Goal: Task Accomplishment & Management: Complete application form

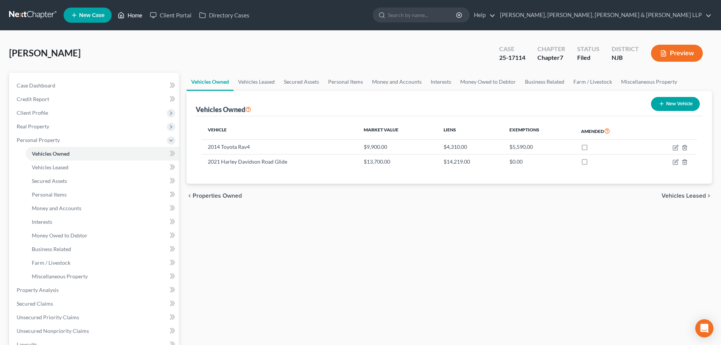
click at [134, 9] on link "Home" at bounding box center [130, 15] width 32 height 14
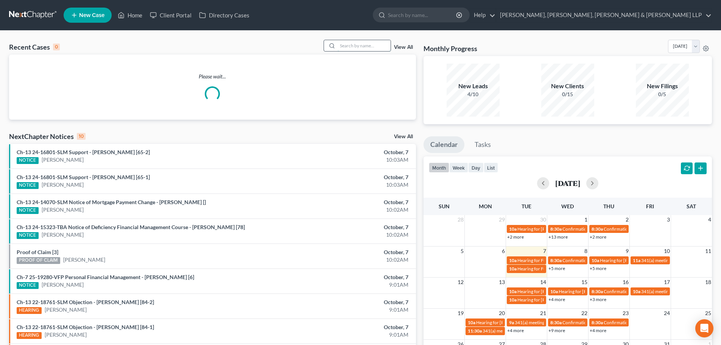
click at [349, 43] on input "search" at bounding box center [364, 45] width 53 height 11
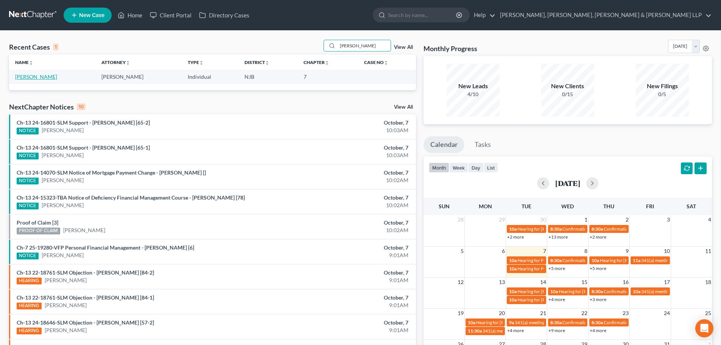
type input "[PERSON_NAME]"
click at [35, 78] on link "[PERSON_NAME]" at bounding box center [36, 76] width 42 height 6
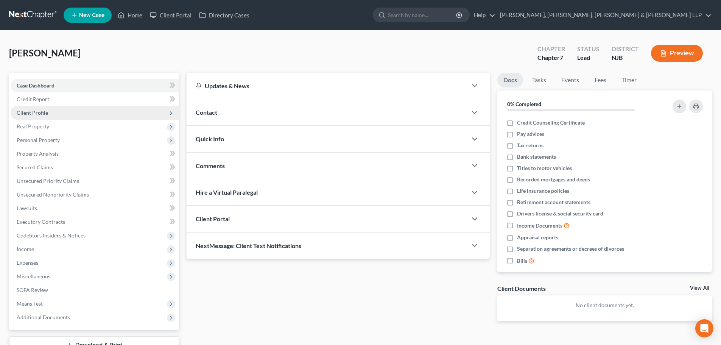
click at [40, 116] on span "Client Profile" at bounding box center [95, 113] width 168 height 14
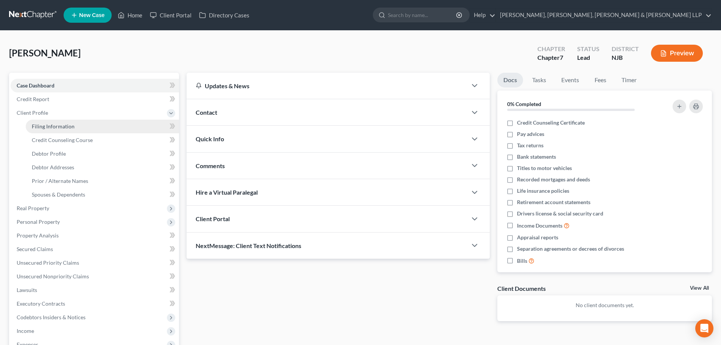
click at [58, 129] on span "Filing Information" at bounding box center [53, 126] width 43 height 6
select select "1"
select select "0"
select select "51"
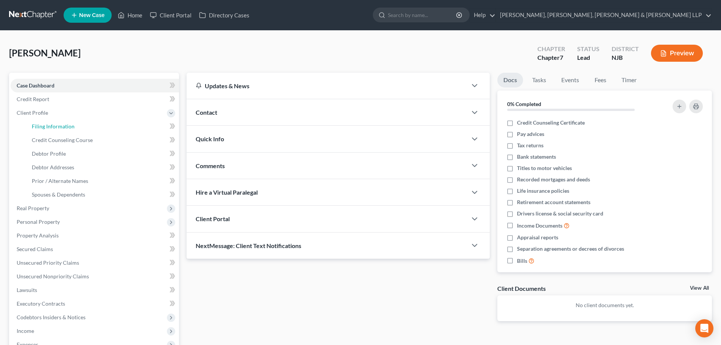
select select "0"
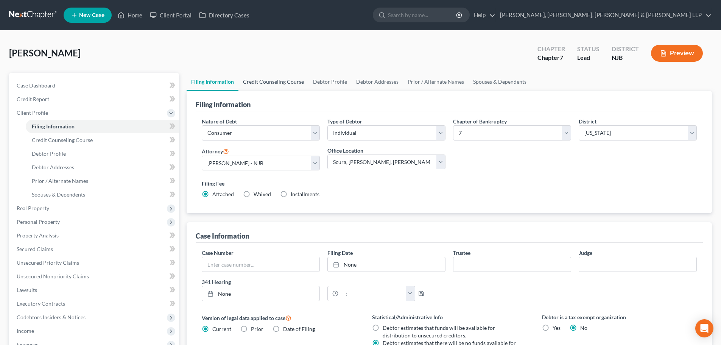
click at [283, 83] on link "Credit Counseling Course" at bounding box center [273, 82] width 70 height 18
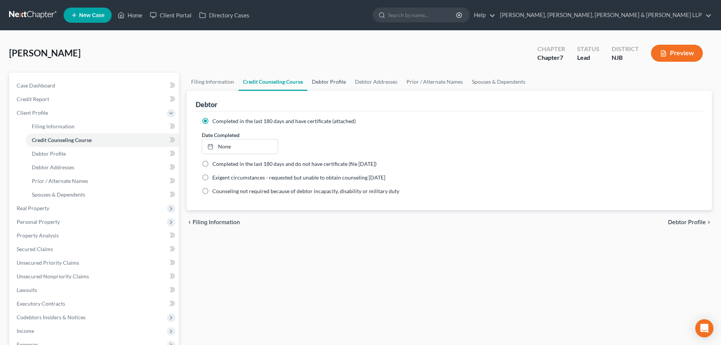
click at [329, 83] on link "Debtor Profile" at bounding box center [328, 82] width 43 height 18
select select "2"
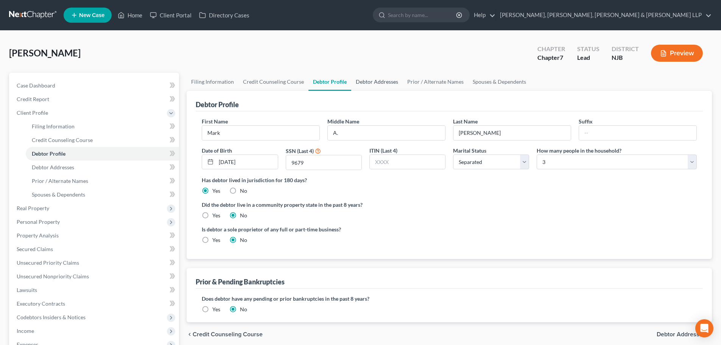
click at [372, 79] on link "Debtor Addresses" at bounding box center [376, 82] width 51 height 18
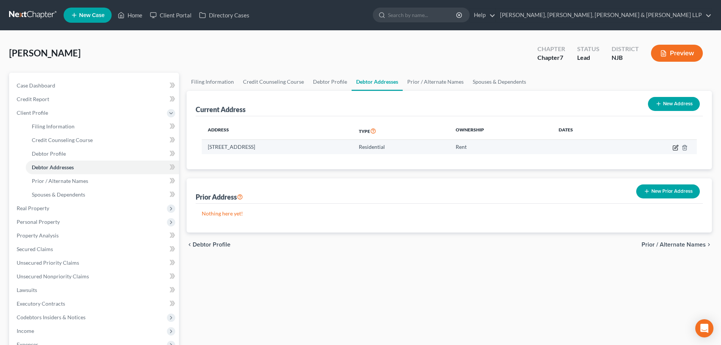
click at [676, 145] on icon "button" at bounding box center [675, 148] width 6 height 6
select select "33"
select select "1"
select select "0"
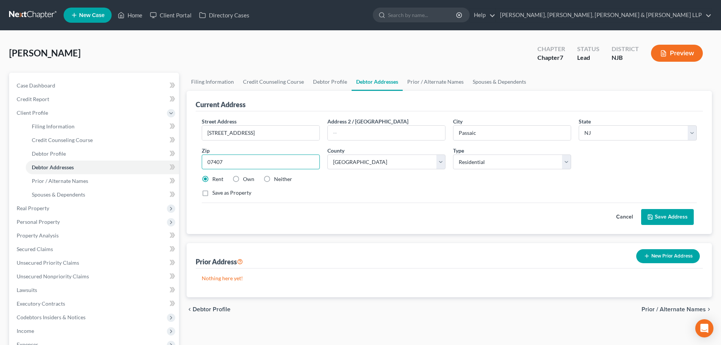
drag, startPoint x: 230, startPoint y: 159, endPoint x: 193, endPoint y: 160, distance: 37.9
click at [193, 160] on div "Current Address Street Address * [STREET_ADDRESS] * Passaic State * State [US_S…" at bounding box center [449, 162] width 525 height 143
type input "07055"
click at [351, 132] on input "text" at bounding box center [386, 133] width 117 height 14
click at [386, 166] on select "County [GEOGRAPHIC_DATA] [GEOGRAPHIC_DATA] [GEOGRAPHIC_DATA] [GEOGRAPHIC_DATA] …" at bounding box center [386, 161] width 118 height 15
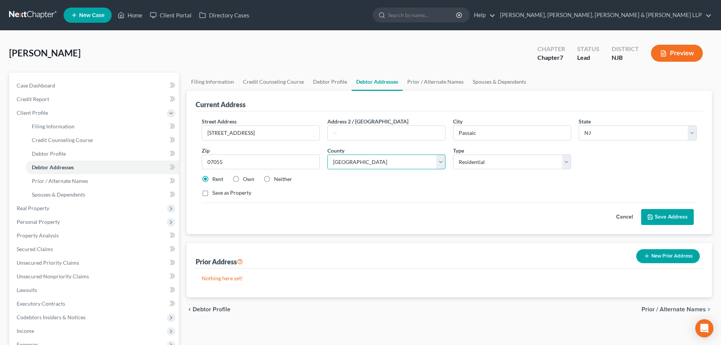
select select "15"
click at [327, 154] on select "County [GEOGRAPHIC_DATA] [GEOGRAPHIC_DATA] [GEOGRAPHIC_DATA] [GEOGRAPHIC_DATA] …" at bounding box center [386, 161] width 118 height 15
click at [661, 212] on button "Save Address" at bounding box center [667, 217] width 53 height 16
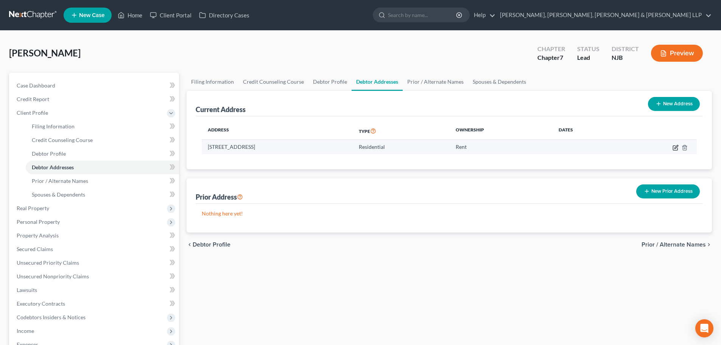
click at [676, 147] on icon "button" at bounding box center [675, 146] width 3 height 3
select select "33"
select select "15"
select select "0"
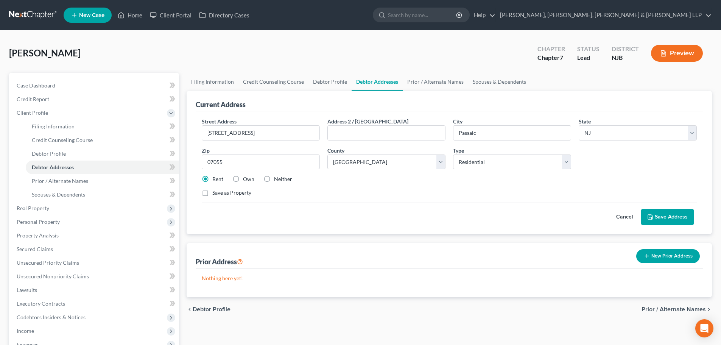
click at [657, 215] on button "Save Address" at bounding box center [667, 217] width 53 height 16
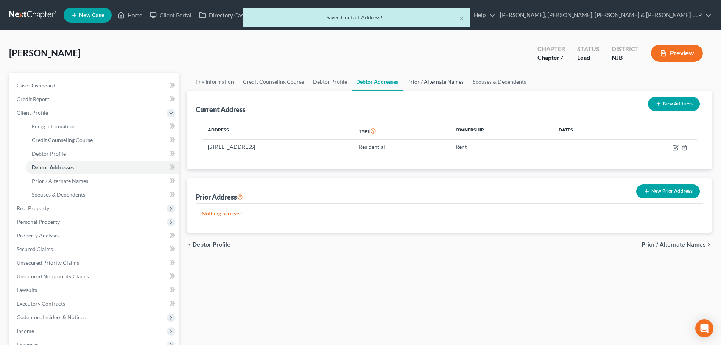
click at [425, 80] on link "Prior / Alternate Names" at bounding box center [435, 82] width 65 height 18
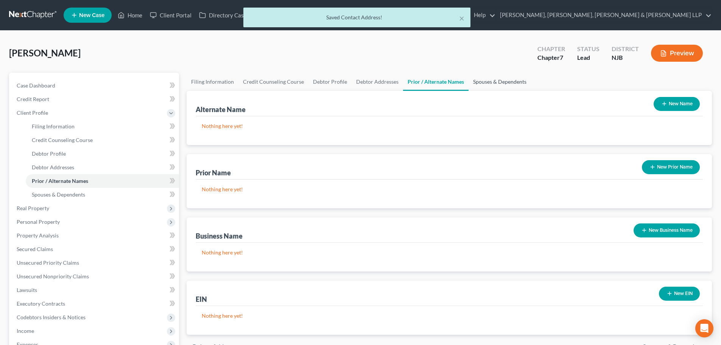
click at [491, 82] on link "Spouses & Dependents" at bounding box center [499, 82] width 62 height 18
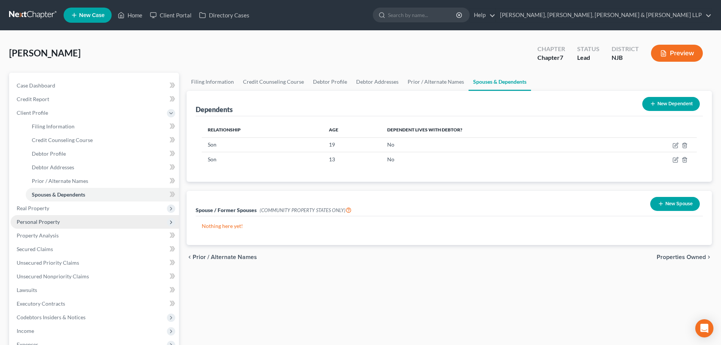
click at [45, 223] on span "Personal Property" at bounding box center [38, 221] width 43 height 6
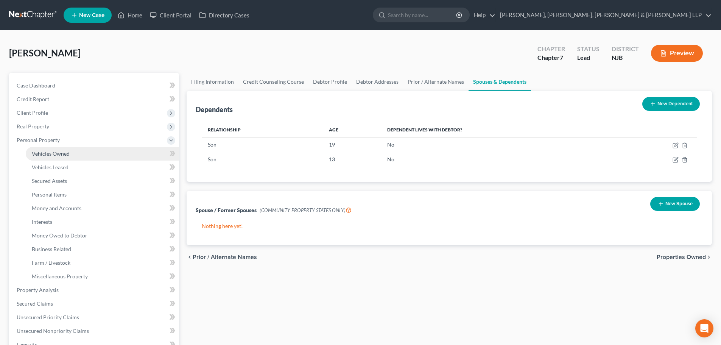
click at [68, 155] on span "Vehicles Owned" at bounding box center [51, 153] width 38 height 6
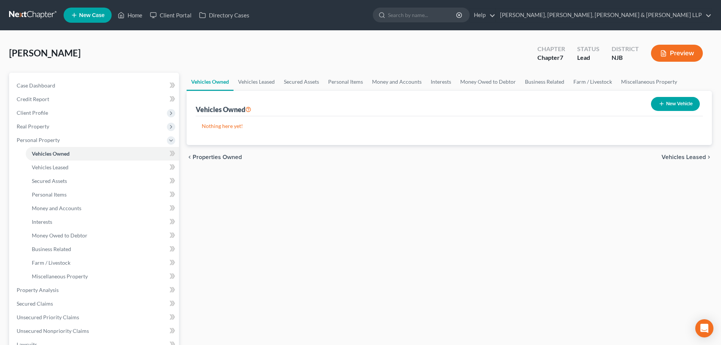
click at [681, 104] on button "New Vehicle" at bounding box center [675, 104] width 49 height 14
select select "0"
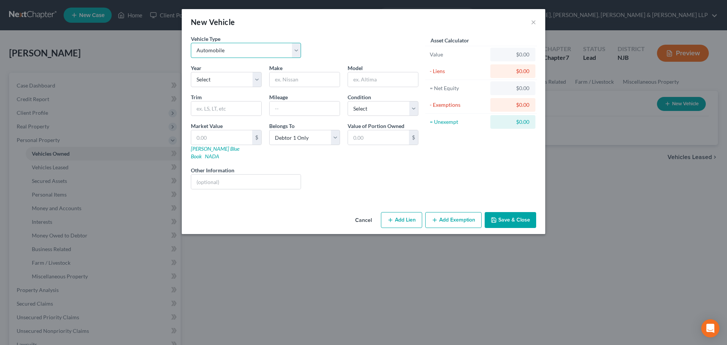
click at [229, 55] on select "Select Automobile Truck Trailer Watercraft Aircraft Motor Home Atv Other Vehicle" at bounding box center [246, 50] width 110 height 15
click at [345, 51] on div "Vehicle Type Select Automobile Truck Trailer Watercraft Aircraft Motor Home Atv…" at bounding box center [304, 49] width 235 height 29
click at [238, 81] on select "Select 2026 2025 2024 2023 2022 2021 2020 2019 2018 2017 2016 2015 2014 2013 20…" at bounding box center [226, 79] width 71 height 15
select select "13"
click at [191, 72] on select "Select 2026 2025 2024 2023 2022 2021 2020 2019 2018 2017 2016 2015 2014 2013 20…" at bounding box center [226, 79] width 71 height 15
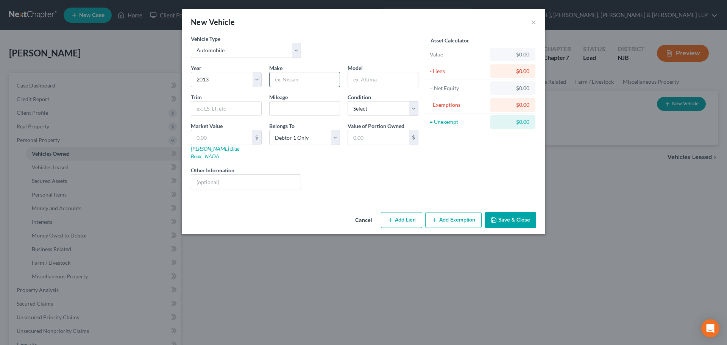
click at [299, 83] on input "text" at bounding box center [304, 79] width 70 height 14
type input "Kia"
click at [364, 70] on div "Model" at bounding box center [383, 75] width 78 height 23
click at [411, 81] on input "text" at bounding box center [383, 79] width 70 height 14
type input "Sorrento"
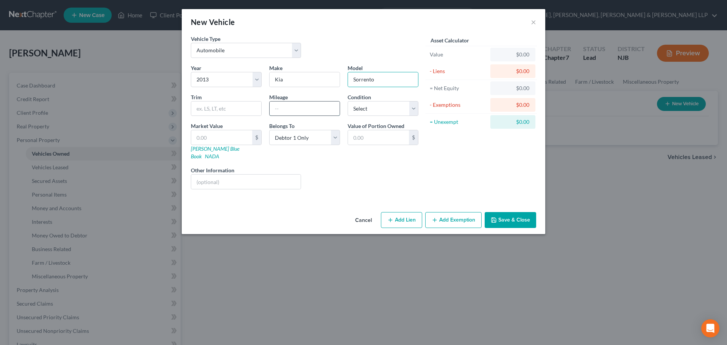
click at [285, 107] on input "text" at bounding box center [304, 108] width 70 height 14
type input "160,000.00"
click at [357, 112] on select "Select Excellent Very Good Good Fair Poor" at bounding box center [382, 108] width 71 height 15
select select "3"
click at [347, 101] on select "Select Excellent Very Good Good Fair Poor" at bounding box center [382, 108] width 71 height 15
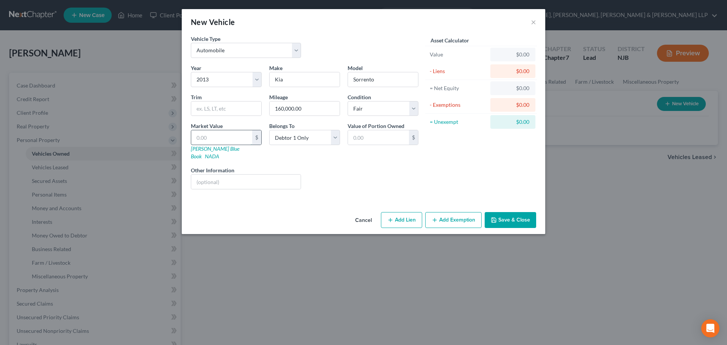
click at [225, 133] on input "text" at bounding box center [221, 137] width 61 height 14
type input "3"
type input "3.00"
type input "36"
type input "36.00"
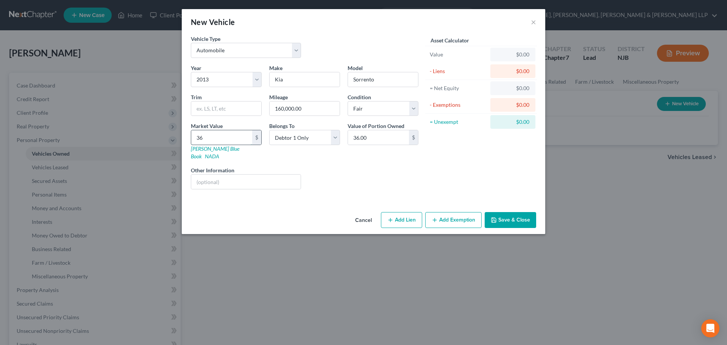
type input "360"
type input "360.00"
type input "3600"
type input "3,600.00"
type input "3,600"
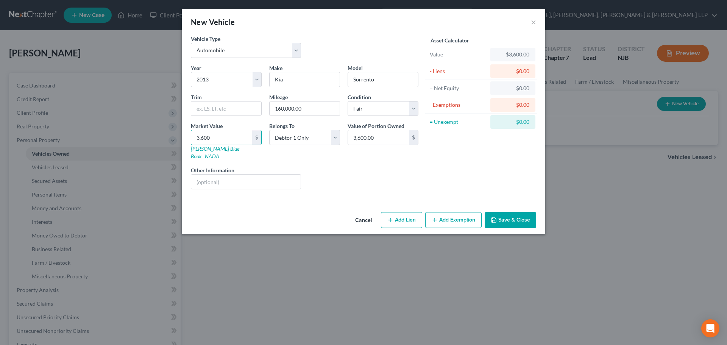
click at [449, 212] on button "Add Exemption" at bounding box center [453, 220] width 56 height 16
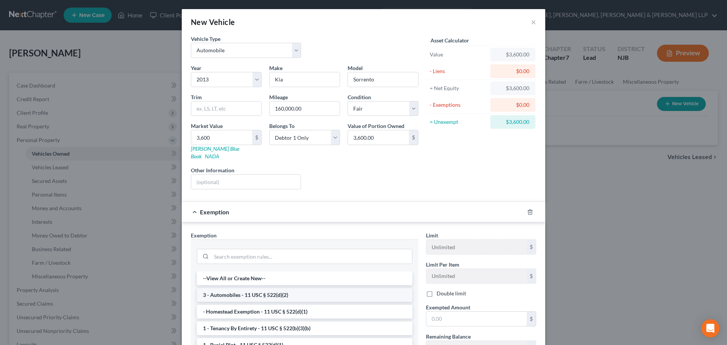
click at [238, 290] on li "3 - Automobiles - 11 USC § 522(d)(2)" at bounding box center [304, 295] width 215 height 14
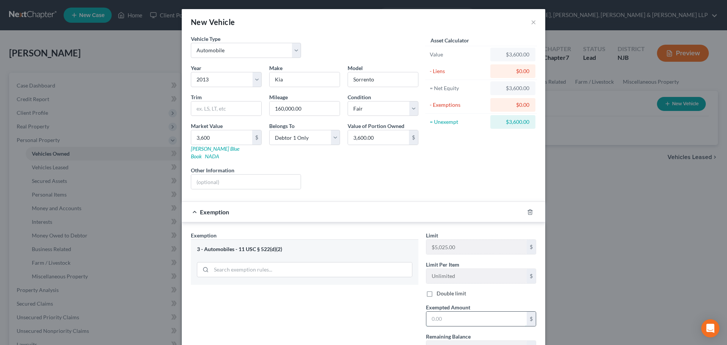
click at [446, 311] on input "text" at bounding box center [476, 318] width 100 height 14
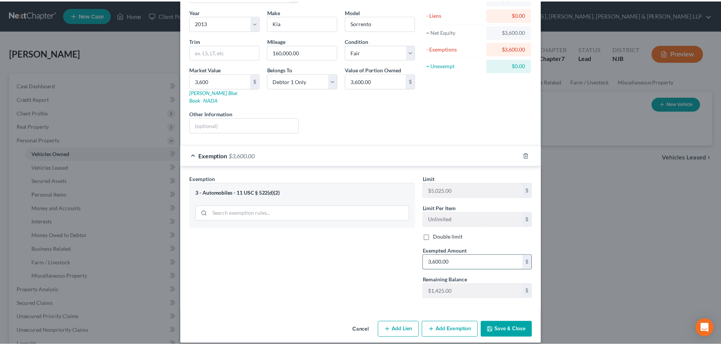
scroll to position [57, 0]
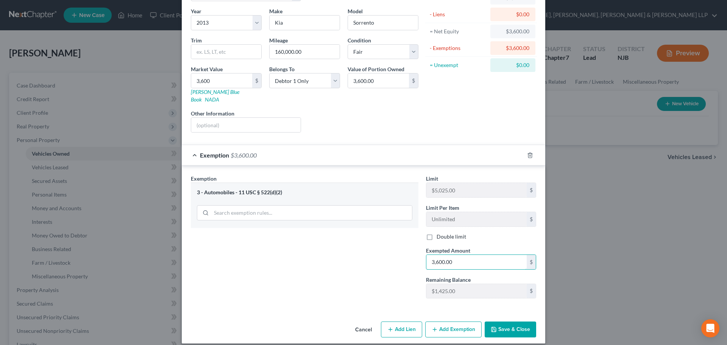
type input "3,600.00"
click at [501, 322] on button "Save & Close" at bounding box center [509, 329] width 51 height 16
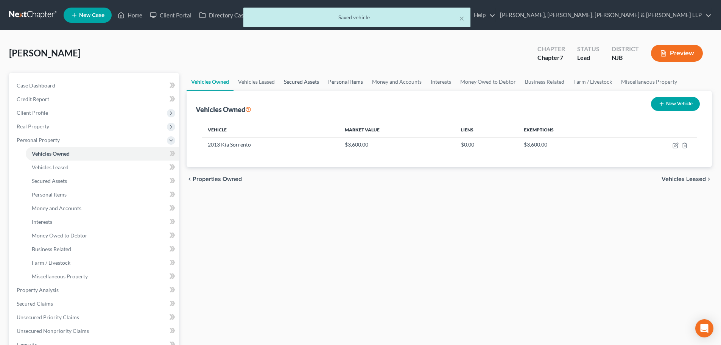
click at [322, 82] on link "Secured Assets" at bounding box center [301, 82] width 44 height 18
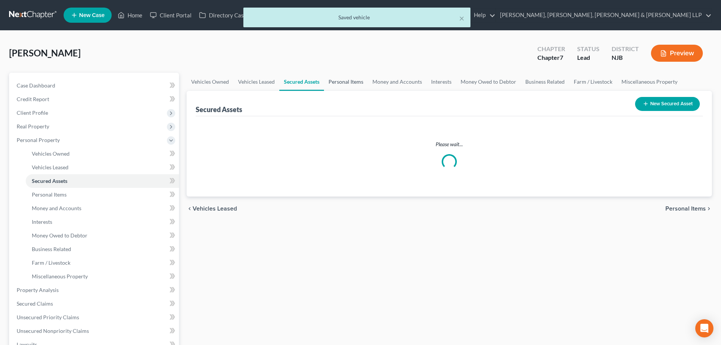
click at [348, 82] on link "Personal Items" at bounding box center [346, 82] width 44 height 18
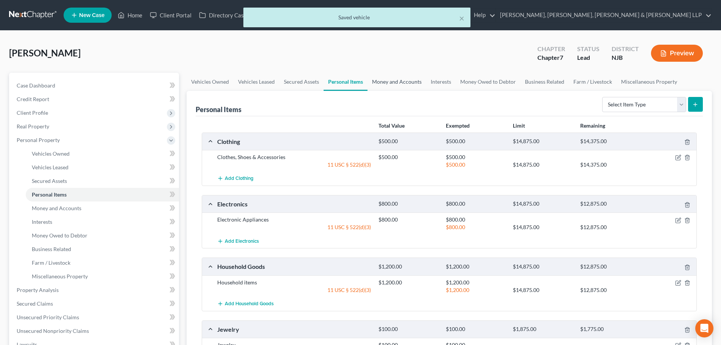
click at [380, 82] on link "Money and Accounts" at bounding box center [396, 82] width 59 height 18
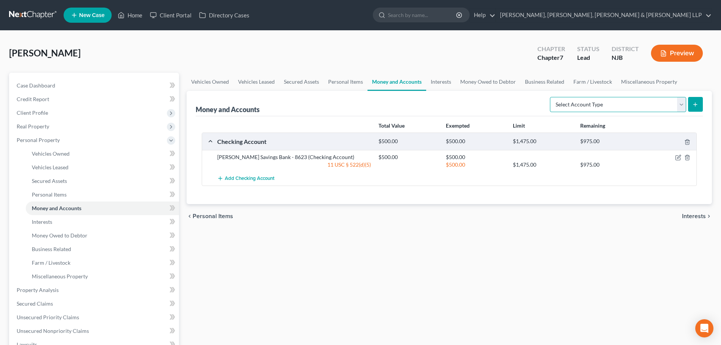
click at [619, 99] on select "Select Account Type Brokerage Cash on Hand Certificates of Deposit Checking Acc…" at bounding box center [618, 104] width 136 height 15
select select "checking"
click at [551, 97] on select "Select Account Type Brokerage Cash on Hand Certificates of Deposit Checking Acc…" at bounding box center [618, 104] width 136 height 15
click at [697, 107] on icon "submit" at bounding box center [695, 104] width 6 height 6
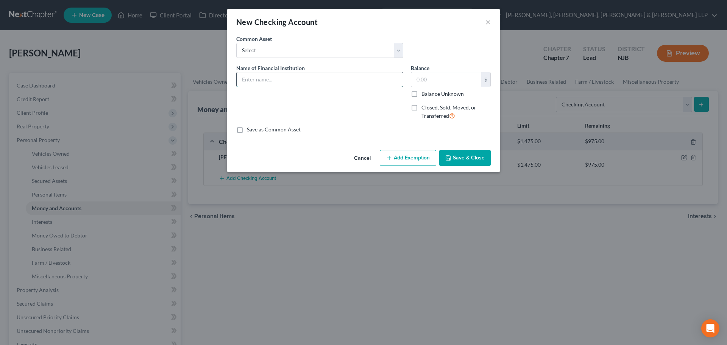
click at [276, 86] on input "text" at bounding box center [320, 79] width 166 height 14
type input "Federal Credit Union"
click at [428, 76] on input "text" at bounding box center [446, 79] width 70 height 14
type input "0.00"
click at [473, 157] on button "Save & Close" at bounding box center [464, 158] width 51 height 16
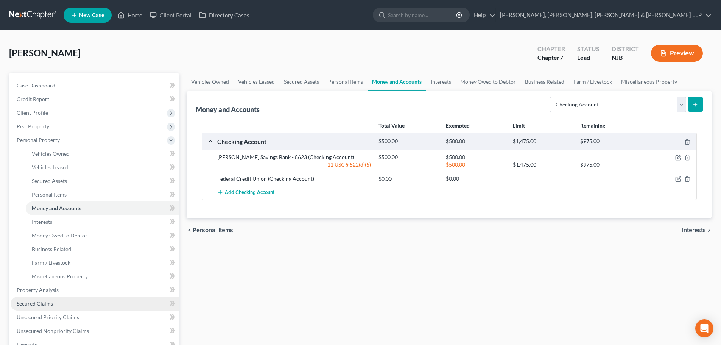
scroll to position [76, 0]
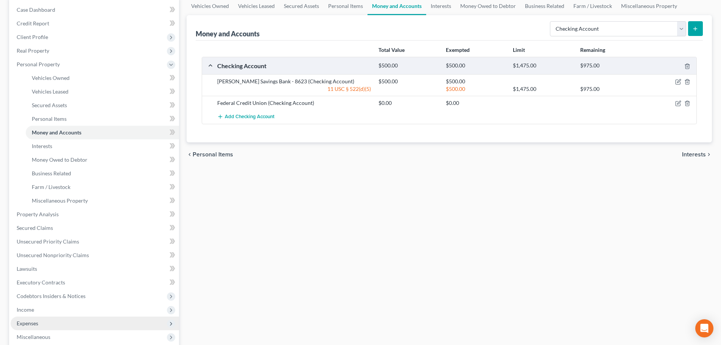
click at [37, 321] on span "Expenses" at bounding box center [28, 323] width 22 height 6
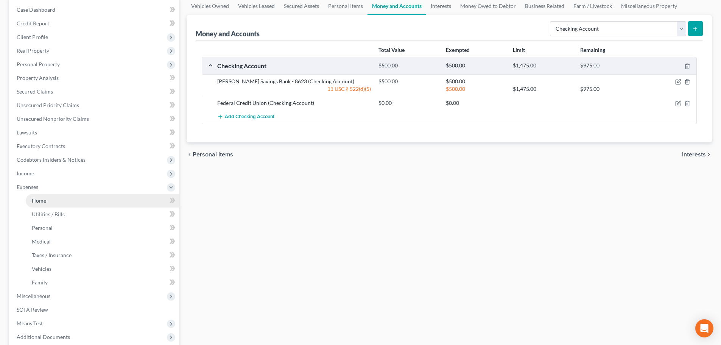
click at [45, 202] on span "Home" at bounding box center [39, 200] width 14 height 6
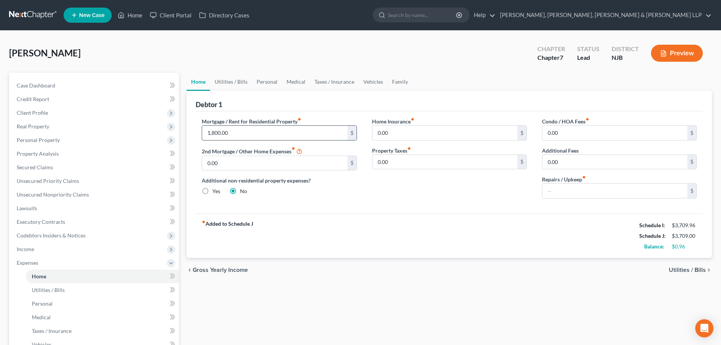
click at [243, 134] on input "1,800.00" at bounding box center [274, 133] width 145 height 14
type input "1,500"
click at [235, 81] on link "Utilities / Bills" at bounding box center [231, 82] width 42 height 18
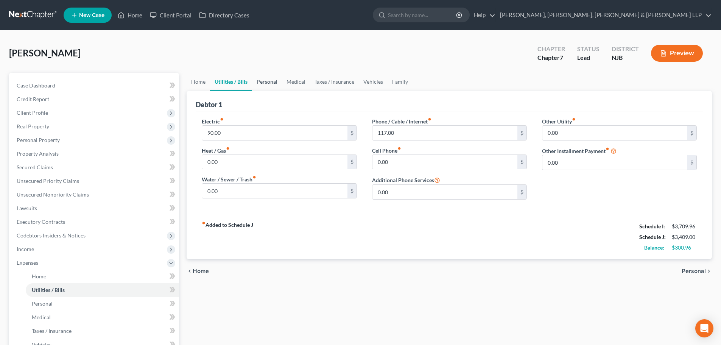
click at [258, 82] on link "Personal" at bounding box center [267, 82] width 30 height 18
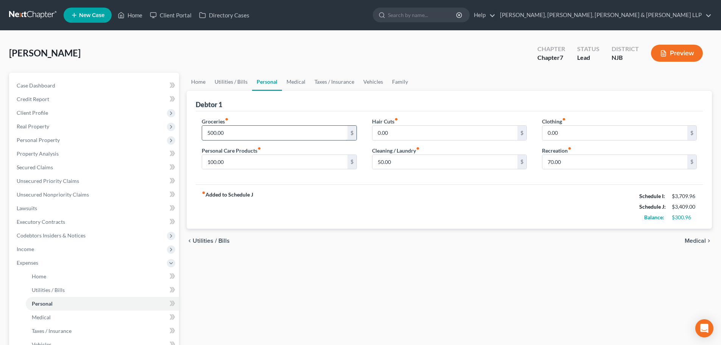
click at [235, 131] on input "500.00" at bounding box center [274, 133] width 145 height 14
type input "650"
click at [230, 162] on input "100.00" at bounding box center [274, 162] width 145 height 14
type input "150"
click at [591, 156] on input "70.00" at bounding box center [614, 162] width 145 height 14
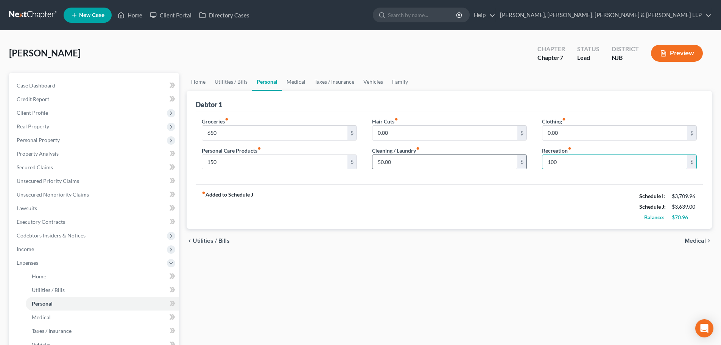
type input "100"
click at [437, 165] on input "50.00" at bounding box center [444, 162] width 145 height 14
type input "100"
drag, startPoint x: 299, startPoint y: 83, endPoint x: 294, endPoint y: 87, distance: 6.7
click at [299, 83] on link "Medical" at bounding box center [296, 82] width 28 height 18
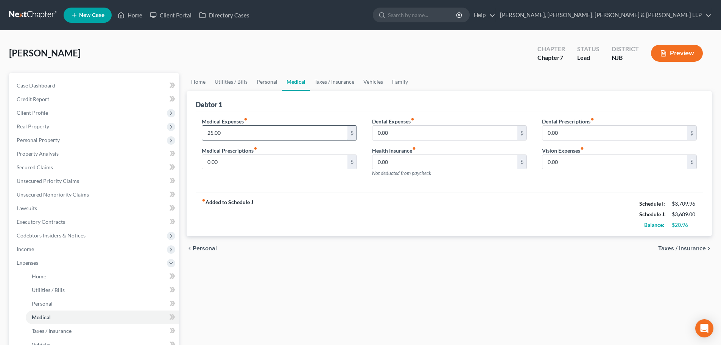
click at [251, 131] on input "25.00" at bounding box center [274, 133] width 145 height 14
type input "2"
type input "5"
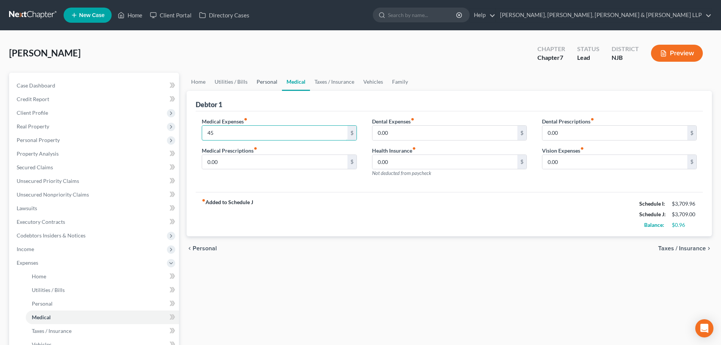
type input "45"
click at [263, 85] on link "Personal" at bounding box center [267, 82] width 30 height 18
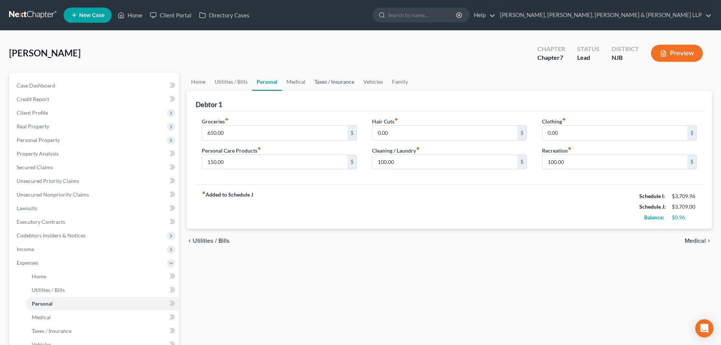
click at [319, 84] on link "Taxes / Insurance" at bounding box center [334, 82] width 49 height 18
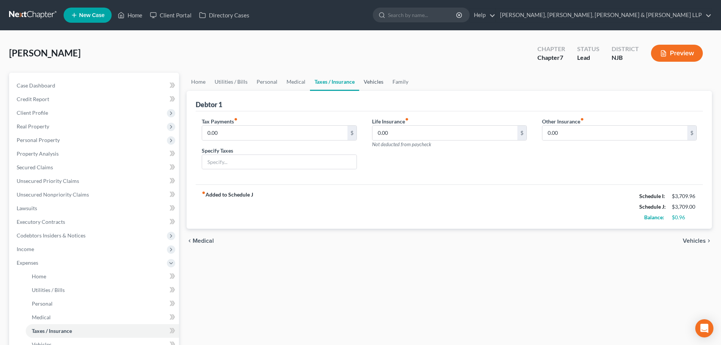
click at [373, 82] on link "Vehicles" at bounding box center [373, 82] width 29 height 18
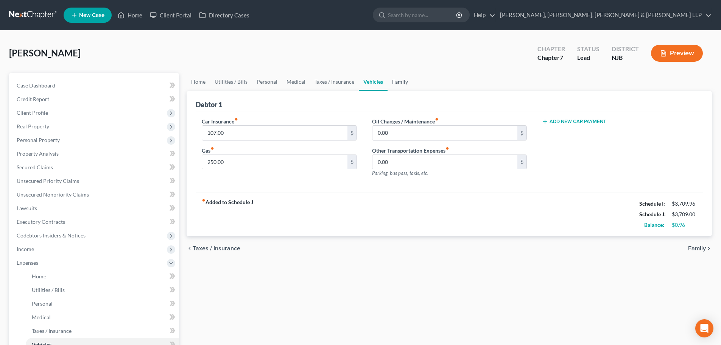
click at [398, 82] on link "Family" at bounding box center [400, 82] width 25 height 18
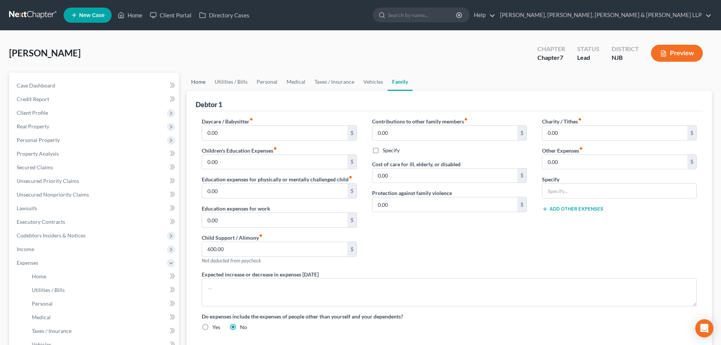
click at [203, 81] on link "Home" at bounding box center [198, 82] width 23 height 18
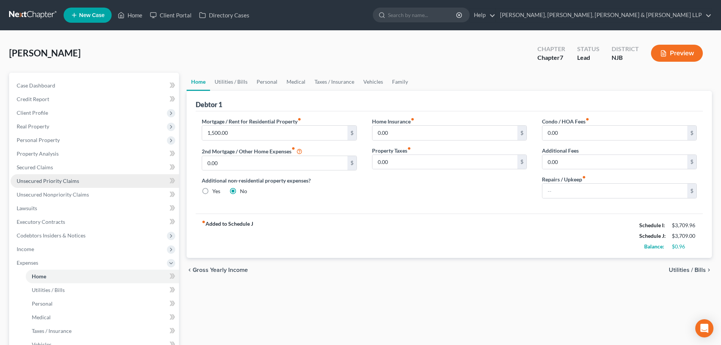
click at [58, 183] on span "Unsecured Priority Claims" at bounding box center [48, 180] width 62 height 6
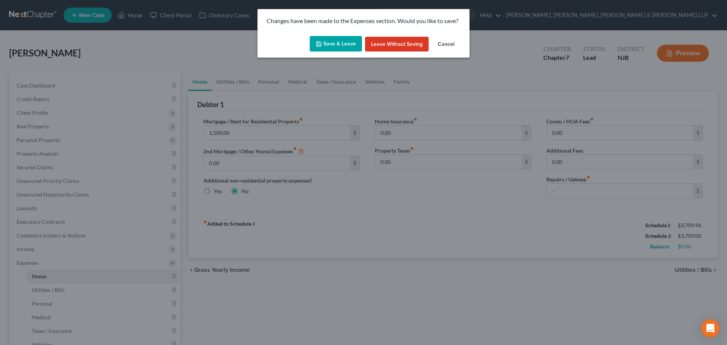
click at [341, 48] on button "Save & Leave" at bounding box center [336, 44] width 52 height 16
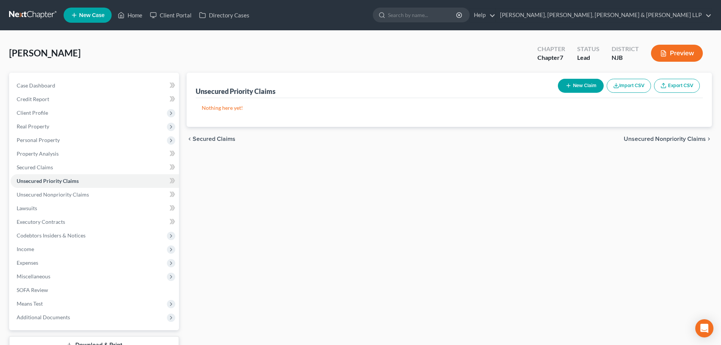
click at [575, 85] on button "New Claim" at bounding box center [581, 86] width 46 height 14
select select "0"
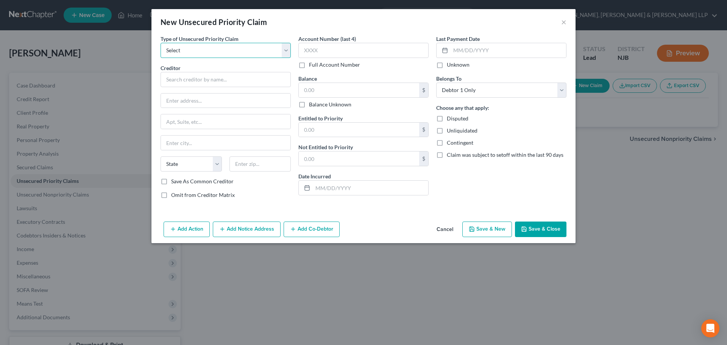
click at [269, 56] on select "Select Taxes & Other Government Units Domestic Support Obligations Extensions o…" at bounding box center [225, 50] width 130 height 15
select select "0"
click at [160, 43] on select "Select Taxes & Other Government Units Domestic Support Obligations Extensions o…" at bounding box center [225, 50] width 130 height 15
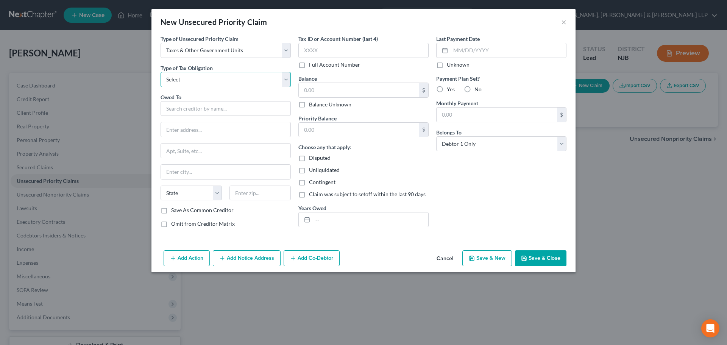
drag, startPoint x: 233, startPoint y: 79, endPoint x: 227, endPoint y: 87, distance: 9.7
click at [233, 79] on select "Select Federal City State Franchise Tax Board Other" at bounding box center [225, 79] width 130 height 15
select select "0"
click at [160, 72] on select "Select Federal City State Franchise Tax Board Other" at bounding box center [225, 79] width 130 height 15
click at [206, 108] on input "text" at bounding box center [225, 108] width 130 height 15
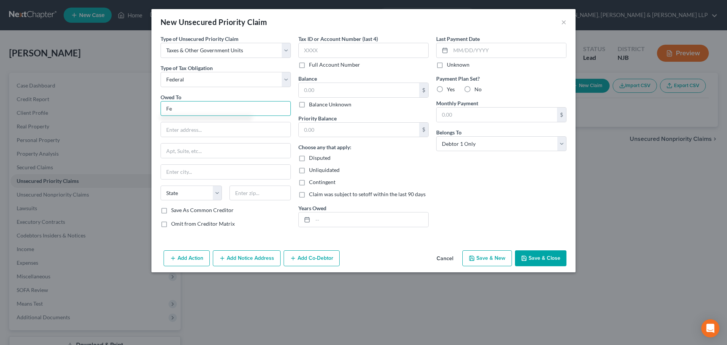
type input "F"
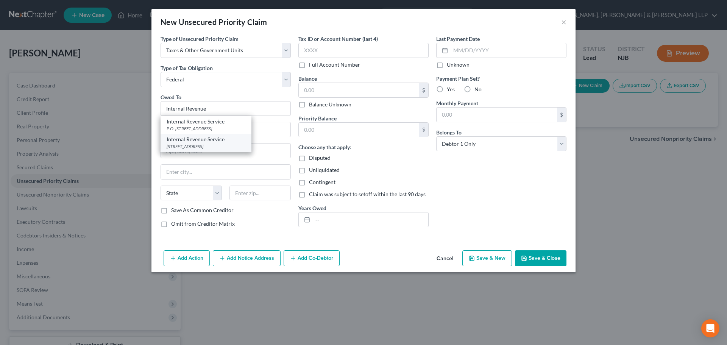
click at [227, 139] on div "Internal Revenue Service" at bounding box center [206, 139] width 79 height 8
type input "Internal Revenue Service"
type input "PO Box 7346"
type input "[GEOGRAPHIC_DATA]"
select select "39"
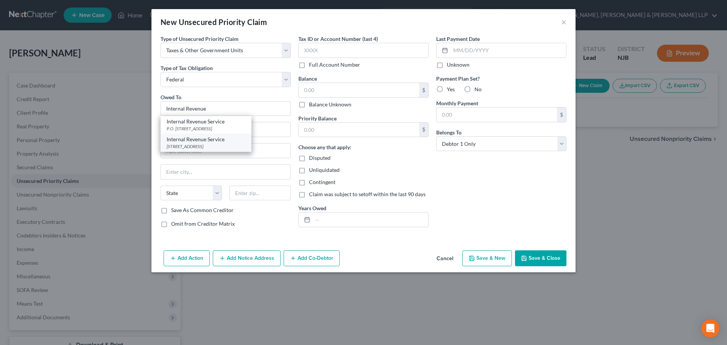
type input "19101"
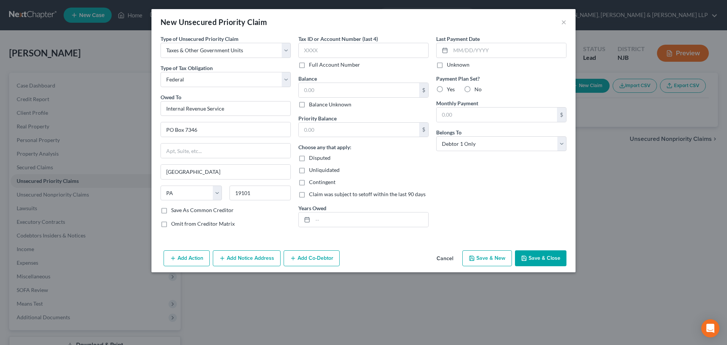
click at [535, 255] on button "Save & Close" at bounding box center [540, 258] width 51 height 16
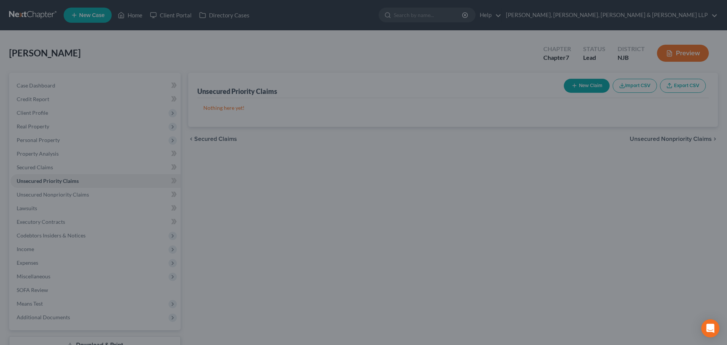
type input "0.00"
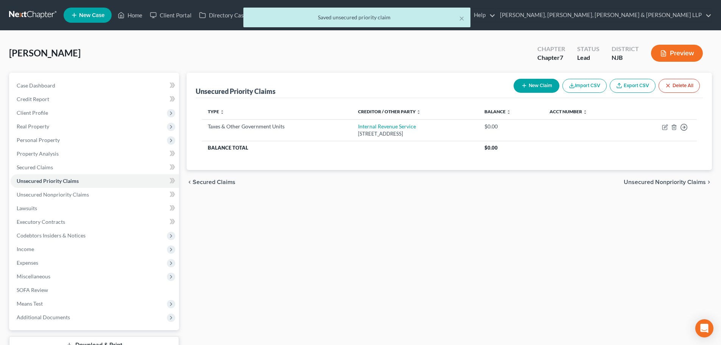
click at [545, 85] on button "New Claim" at bounding box center [537, 86] width 46 height 14
select select "0"
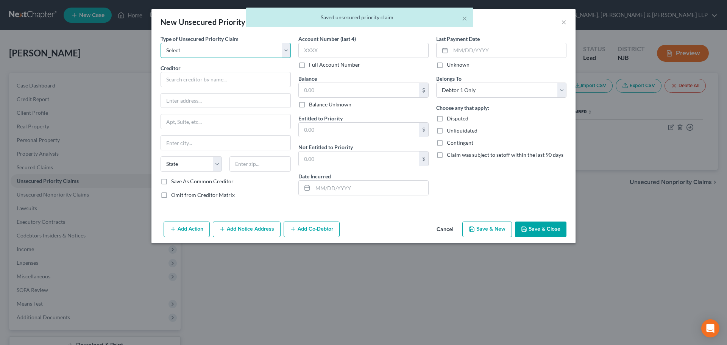
click at [224, 50] on select "Select Taxes & Other Government Units Domestic Support Obligations Extensions o…" at bounding box center [225, 50] width 130 height 15
select select "0"
click at [160, 43] on select "Select Taxes & Other Government Units Domestic Support Obligations Extensions o…" at bounding box center [225, 50] width 130 height 15
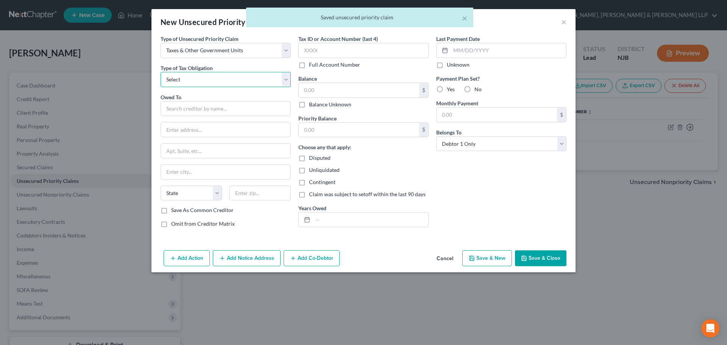
drag, startPoint x: 217, startPoint y: 57, endPoint x: 202, endPoint y: 78, distance: 26.3
click at [202, 78] on select "Select Federal City State Franchise Tax Board Other" at bounding box center [225, 79] width 130 height 15
select select "2"
click at [160, 72] on select "Select Federal City State Franchise Tax Board Other" at bounding box center [225, 79] width 130 height 15
click at [188, 109] on input "text" at bounding box center [225, 108] width 130 height 15
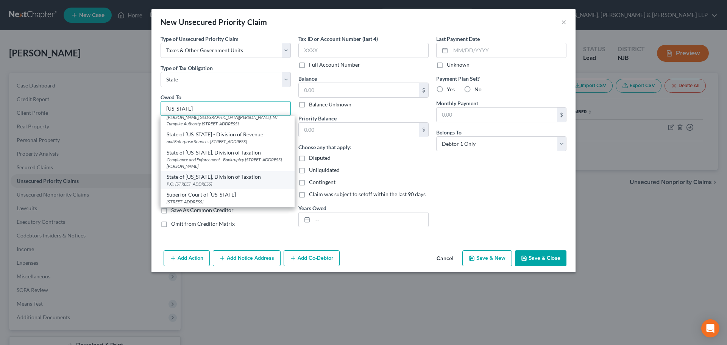
scroll to position [114, 0]
click at [248, 169] on div "Compliance and Enforcement - Bankruptcy [STREET_ADDRESS][PERSON_NAME]" at bounding box center [228, 162] width 122 height 13
type input "State of [US_STATE], Division of Taxation"
type input "Compliance and Enforcement - Bankruptcy Unit"
type input "[STREET_ADDRESS][PERSON_NAME]"
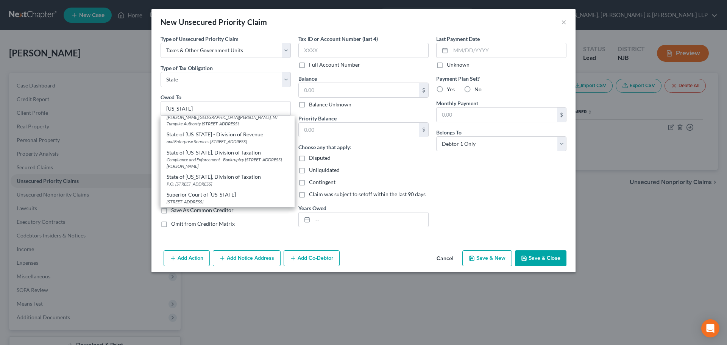
type input "[GEOGRAPHIC_DATA]"
select select "33"
type input "08695"
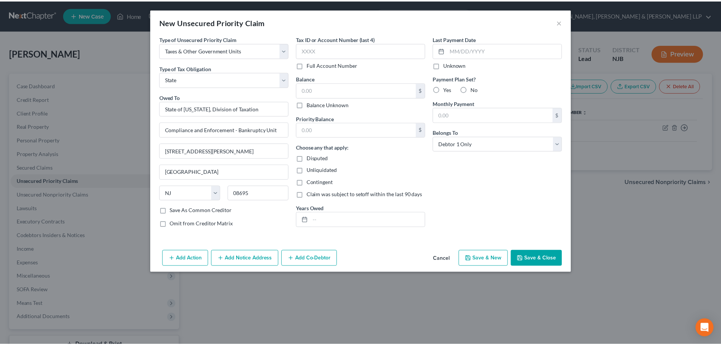
scroll to position [0, 0]
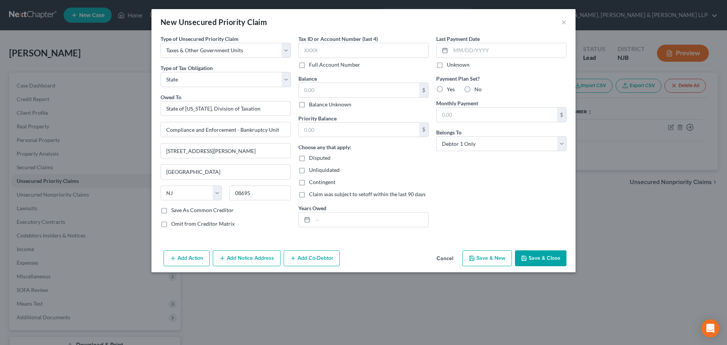
click at [537, 253] on button "Save & Close" at bounding box center [540, 258] width 51 height 16
type input "0.00"
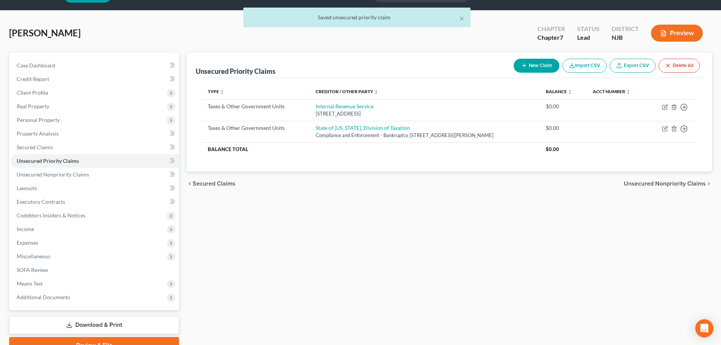
scroll to position [58, 0]
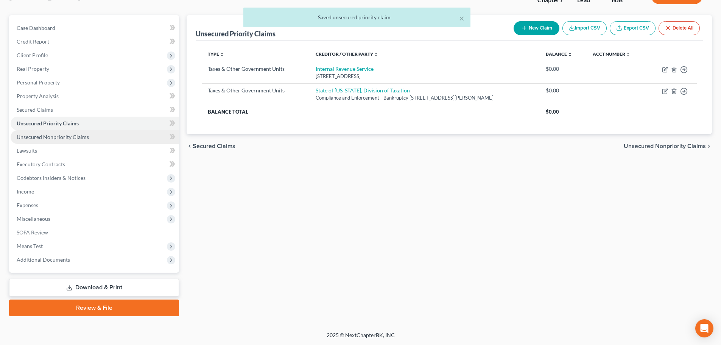
click at [63, 137] on span "Unsecured Nonpriority Claims" at bounding box center [53, 137] width 72 height 6
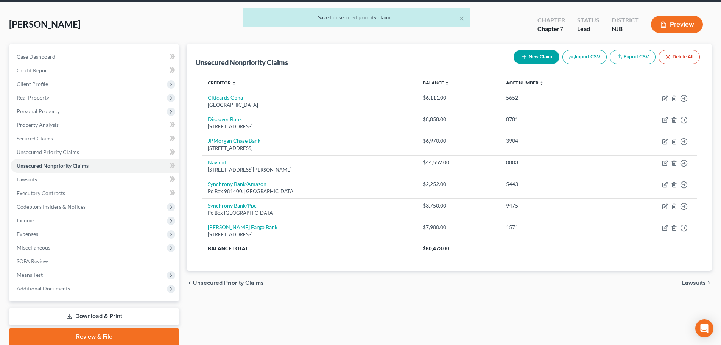
scroll to position [58, 0]
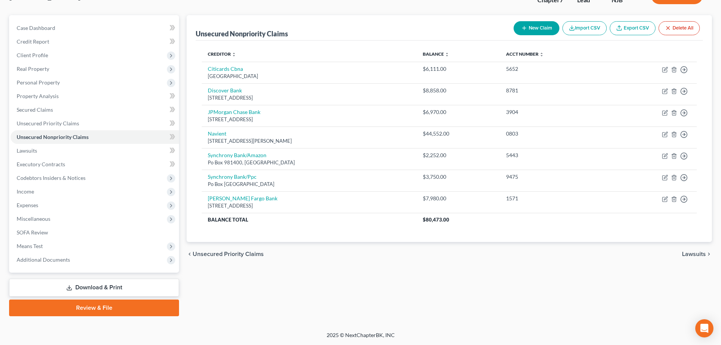
click at [144, 288] on link "Download & Print" at bounding box center [94, 288] width 170 height 18
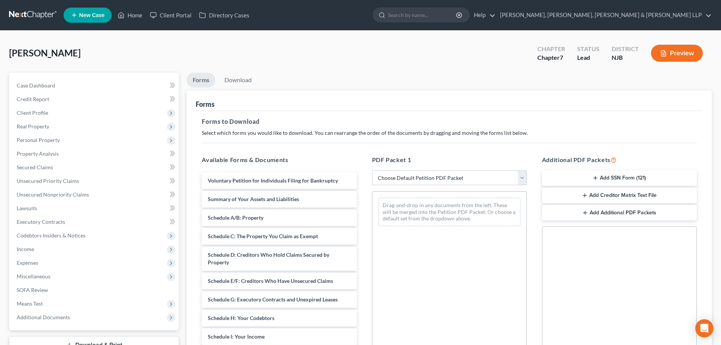
click at [398, 174] on select "Choose Default Petition PDF Packet Complete Bankruptcy Petition (all forms and …" at bounding box center [449, 177] width 155 height 15
select select "0"
click at [372, 170] on select "Choose Default Petition PDF Packet Complete Bankruptcy Petition (all forms and …" at bounding box center [449, 177] width 155 height 15
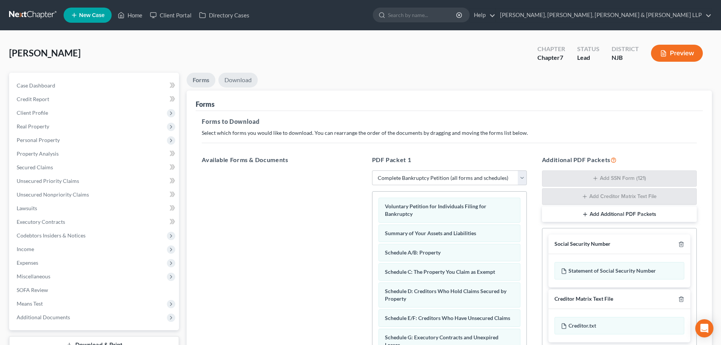
click at [245, 77] on link "Download" at bounding box center [237, 80] width 39 height 15
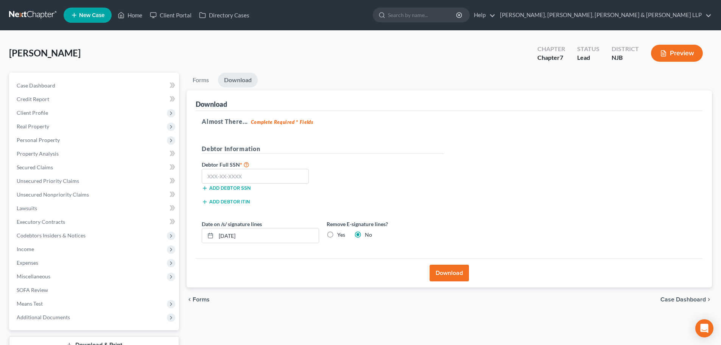
click at [337, 234] on label "Yes" at bounding box center [341, 235] width 8 height 8
click at [340, 234] on input "Yes" at bounding box center [342, 233] width 5 height 5
radio input "true"
radio input "false"
click at [235, 178] on input "text" at bounding box center [255, 176] width 107 height 15
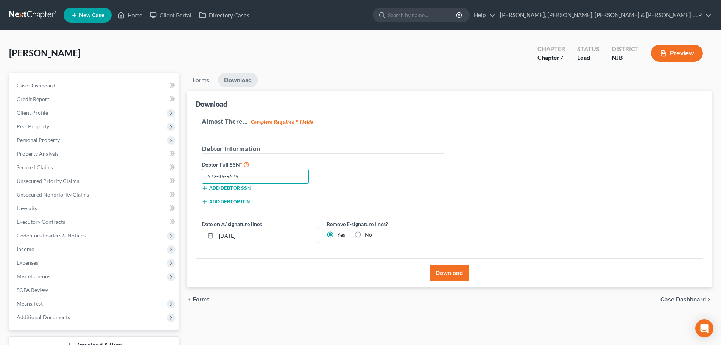
type input "572-49-9679"
click at [441, 268] on button "Download" at bounding box center [449, 273] width 39 height 17
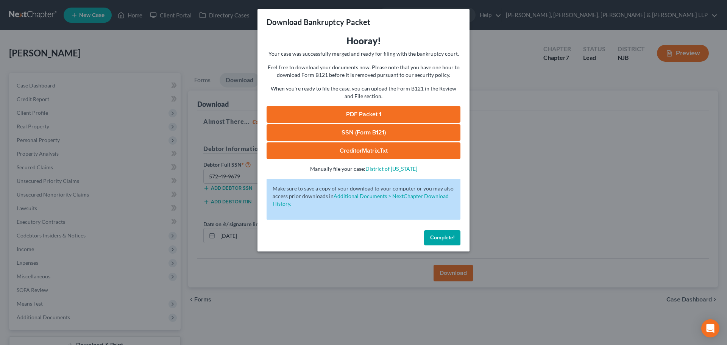
click at [375, 114] on link "PDF Packet 1" at bounding box center [363, 114] width 194 height 17
click at [563, 126] on div "Download Bankruptcy Packet Hooray! Your case was successfully merged and ready …" at bounding box center [363, 172] width 727 height 345
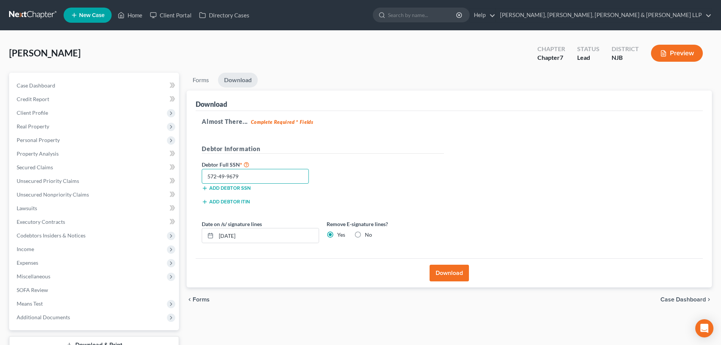
drag, startPoint x: 246, startPoint y: 177, endPoint x: 173, endPoint y: 176, distance: 73.0
click at [173, 176] on div "Petition Navigation Case Dashboard Payments Invoices Payments Payments Credit R…" at bounding box center [360, 223] width 710 height 301
click at [53, 142] on span "Personal Property" at bounding box center [38, 140] width 43 height 6
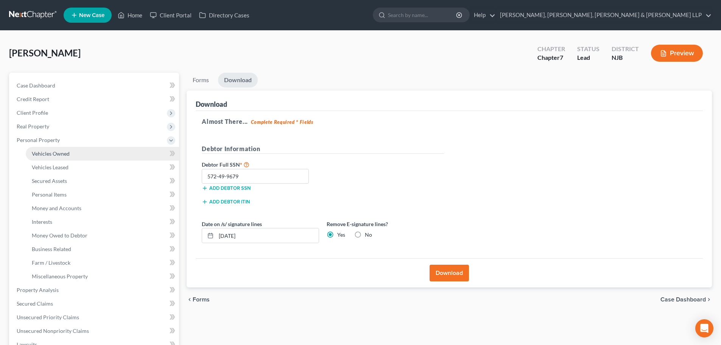
click at [54, 153] on span "Vehicles Owned" at bounding box center [51, 153] width 38 height 6
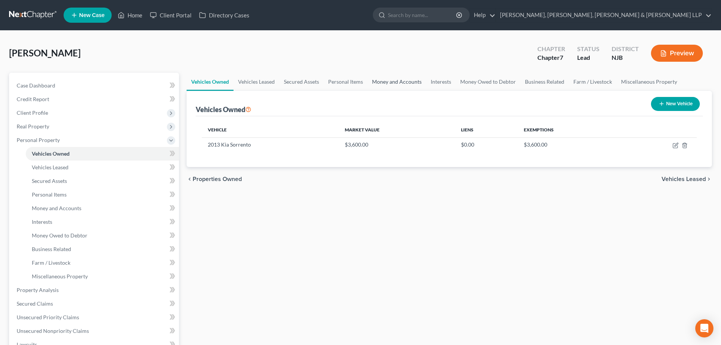
click at [380, 87] on link "Money and Accounts" at bounding box center [396, 82] width 59 height 18
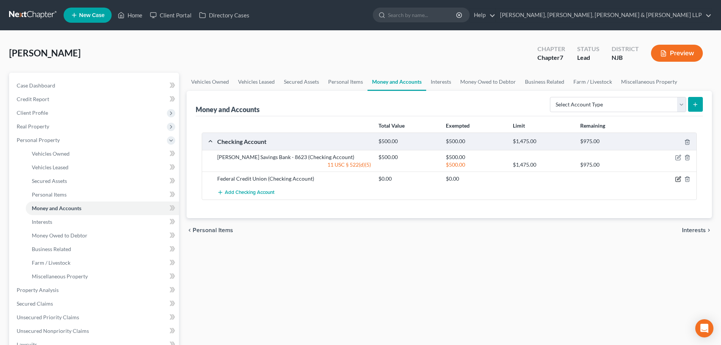
click at [678, 177] on icon "button" at bounding box center [678, 179] width 6 height 6
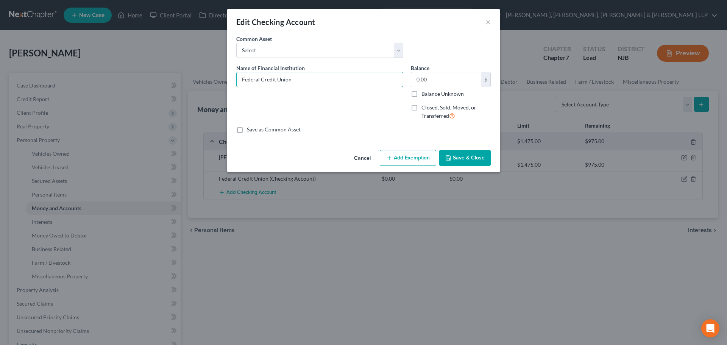
drag, startPoint x: 277, startPoint y: 82, endPoint x: 175, endPoint y: 85, distance: 102.2
click at [175, 85] on div "Edit Checking Account × An exemption set must first be selected from the Filing…" at bounding box center [363, 172] width 727 height 345
type input "North Jersey Federal Credit Union"
click at [478, 157] on button "Save & Close" at bounding box center [464, 158] width 51 height 16
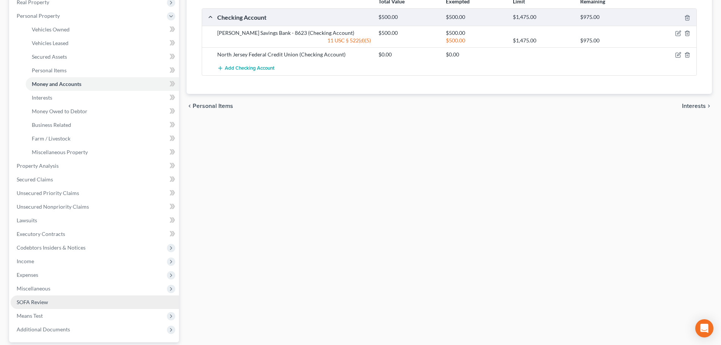
scroll to position [194, 0]
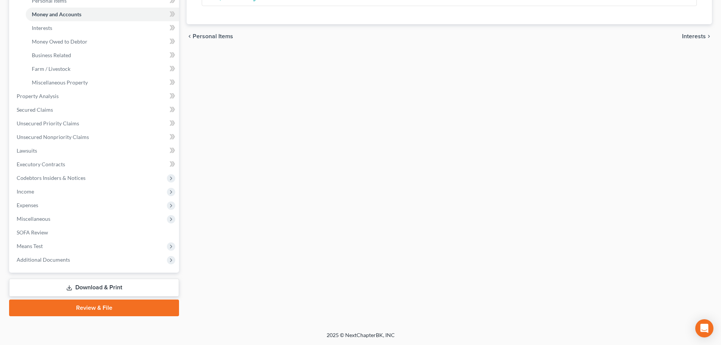
click at [132, 291] on link "Download & Print" at bounding box center [94, 288] width 170 height 18
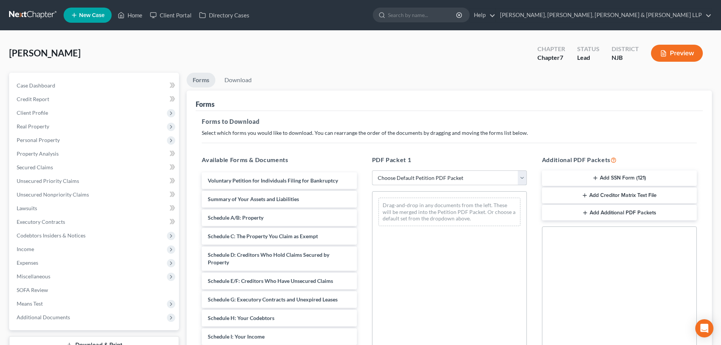
click at [392, 179] on select "Choose Default Petition PDF Packet Complete Bankruptcy Petition (all forms and …" at bounding box center [449, 177] width 155 height 15
select select "0"
click at [372, 170] on select "Choose Default Petition PDF Packet Complete Bankruptcy Petition (all forms and …" at bounding box center [449, 177] width 155 height 15
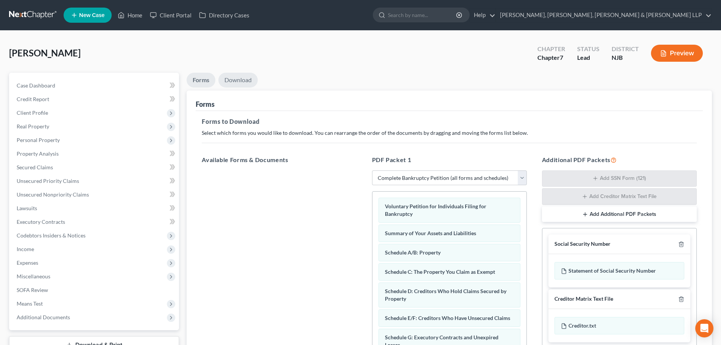
click at [238, 81] on link "Download" at bounding box center [237, 80] width 39 height 15
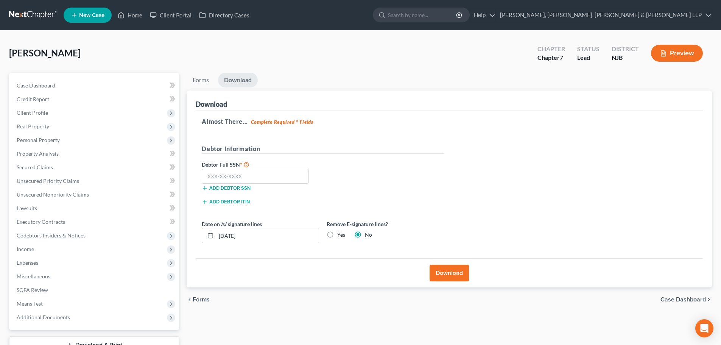
click at [337, 233] on label "Yes" at bounding box center [341, 235] width 8 height 8
click at [340, 233] on input "Yes" at bounding box center [342, 233] width 5 height 5
radio input "true"
radio input "false"
click at [283, 174] on input "text" at bounding box center [255, 176] width 107 height 15
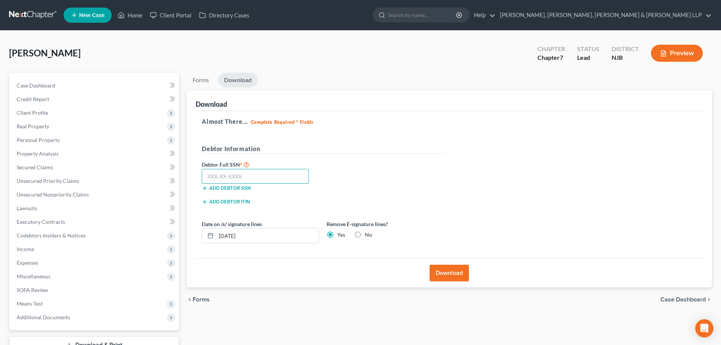
paste input "572-49-9679"
type input "572-49-9679"
click at [439, 274] on button "Download" at bounding box center [449, 273] width 39 height 17
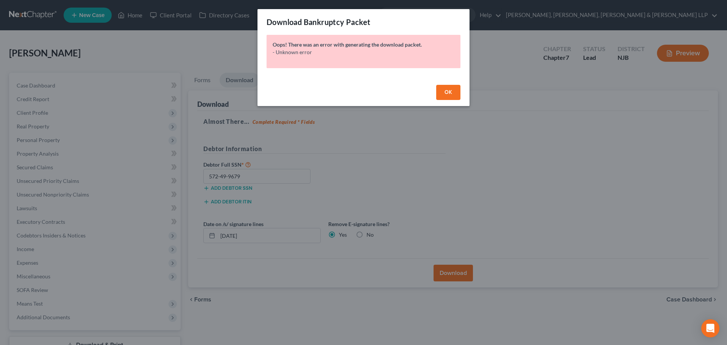
click at [450, 94] on span "OK" at bounding box center [448, 92] width 8 height 6
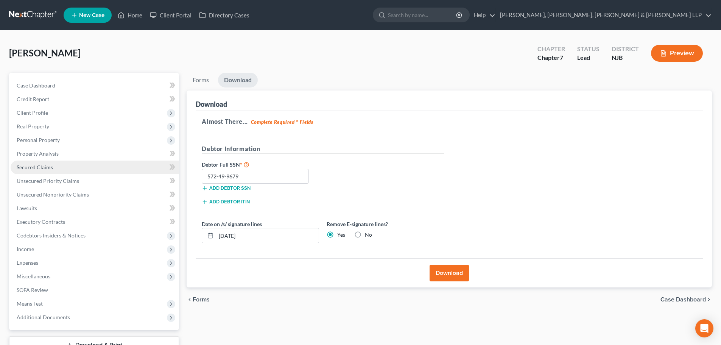
click at [85, 168] on link "Secured Claims" at bounding box center [95, 167] width 168 height 14
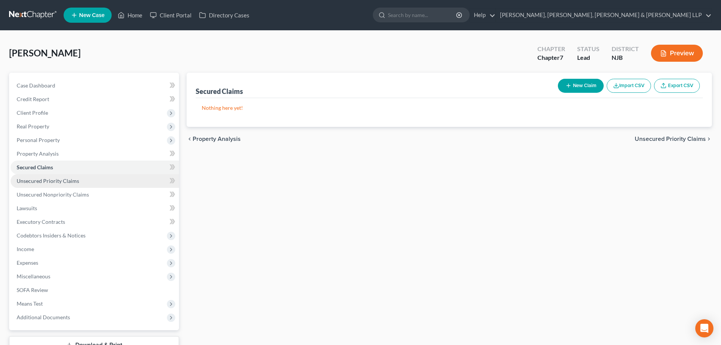
click at [74, 179] on span "Unsecured Priority Claims" at bounding box center [48, 180] width 62 height 6
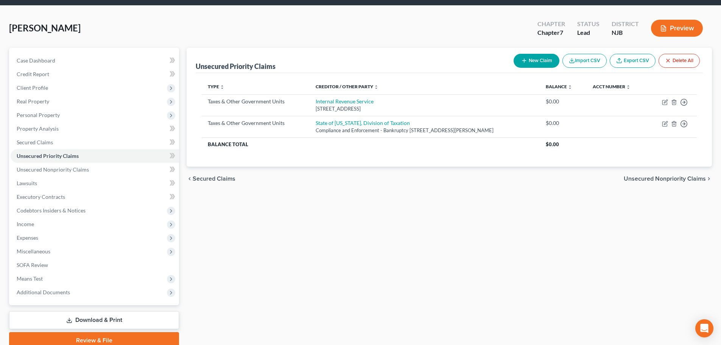
scroll to position [58, 0]
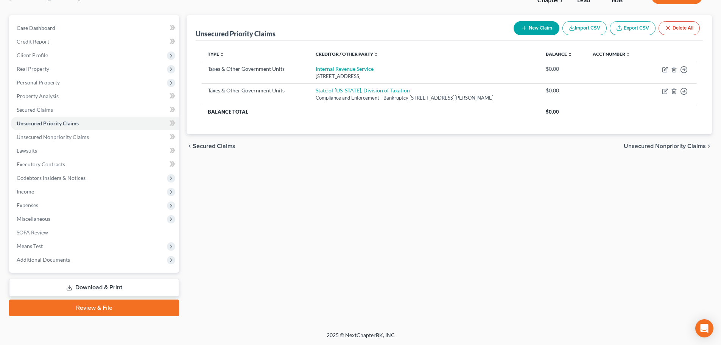
click at [118, 287] on link "Download & Print" at bounding box center [94, 288] width 170 height 18
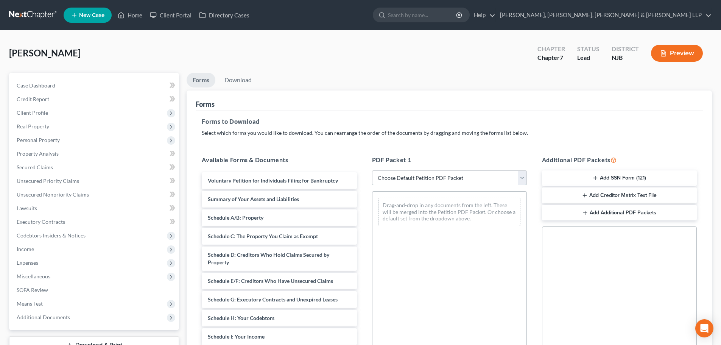
drag, startPoint x: 398, startPoint y: 177, endPoint x: 397, endPoint y: 185, distance: 7.8
click at [398, 177] on select "Choose Default Petition PDF Packet Complete Bankruptcy Petition (all forms and …" at bounding box center [449, 177] width 155 height 15
select select "0"
click at [372, 170] on select "Choose Default Petition PDF Packet Complete Bankruptcy Petition (all forms and …" at bounding box center [449, 177] width 155 height 15
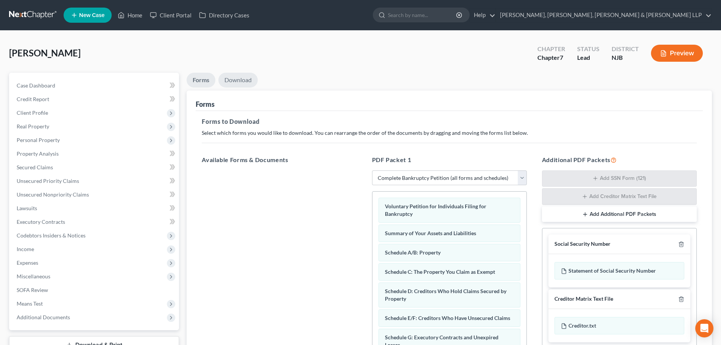
click at [240, 76] on link "Download" at bounding box center [237, 80] width 39 height 15
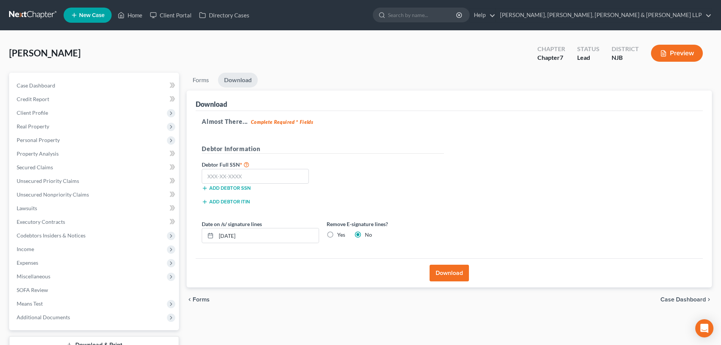
click at [337, 235] on label "Yes" at bounding box center [341, 235] width 8 height 8
click at [340, 235] on input "Yes" at bounding box center [342, 233] width 5 height 5
radio input "true"
radio input "false"
click at [261, 177] on input "text" at bounding box center [255, 176] width 107 height 15
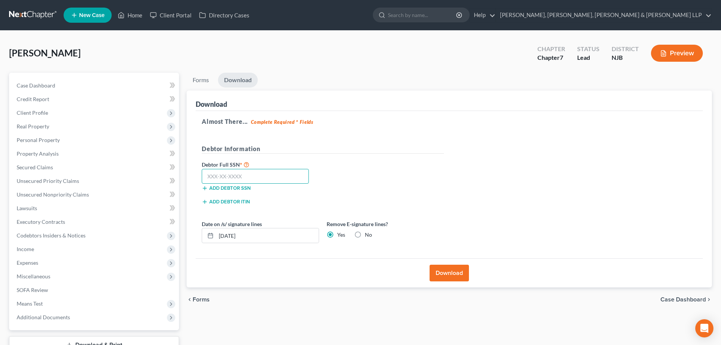
paste input "572-49-9679"
type input "572-49-9679"
click at [448, 270] on button "Download" at bounding box center [449, 273] width 39 height 17
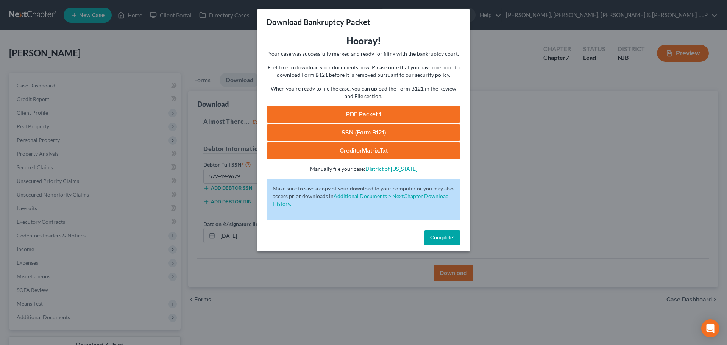
click at [314, 114] on link "PDF Packet 1" at bounding box center [363, 114] width 194 height 17
click at [556, 147] on div "Download Bankruptcy Packet Hooray! Your case was successfully merged and ready …" at bounding box center [363, 172] width 727 height 345
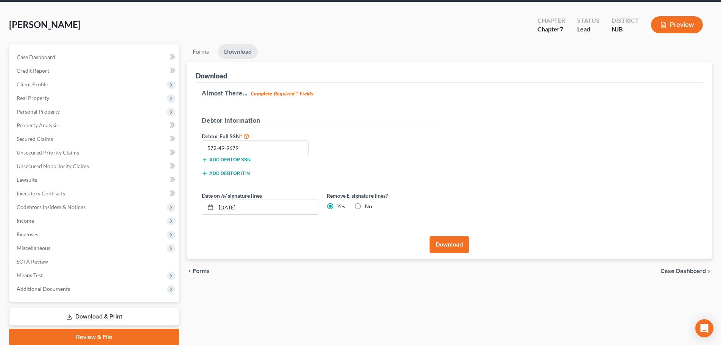
scroll to position [58, 0]
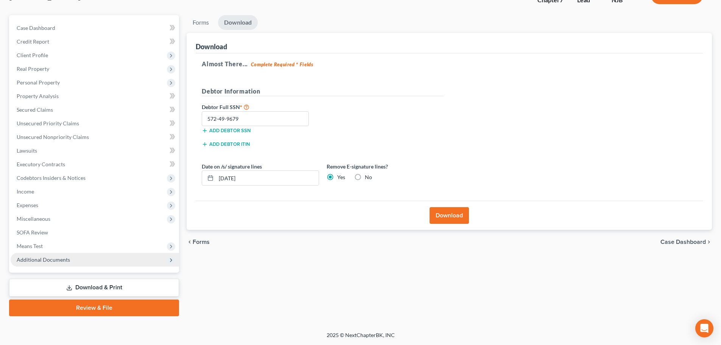
click at [75, 263] on span "Additional Documents" at bounding box center [95, 260] width 168 height 14
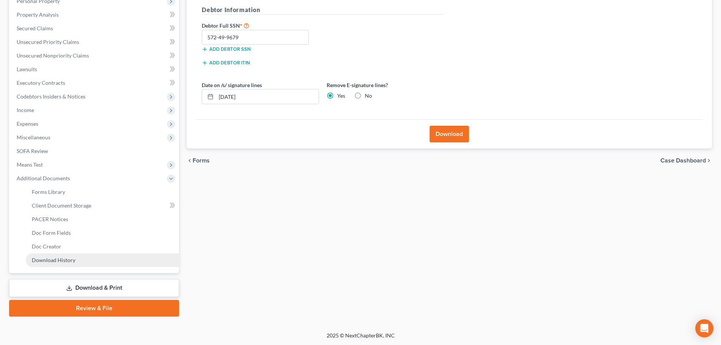
scroll to position [139, 0]
click at [70, 263] on link "Download History" at bounding box center [102, 260] width 153 height 14
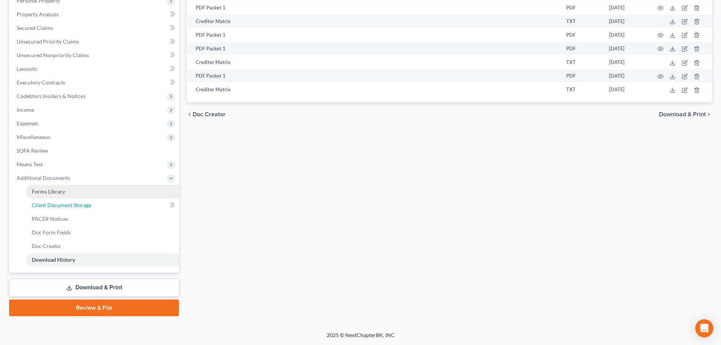
click at [80, 203] on span "Client Document Storage" at bounding box center [61, 205] width 59 height 6
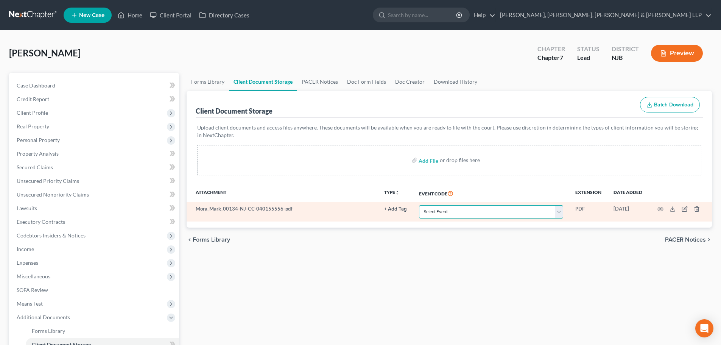
drag, startPoint x: 445, startPoint y: 209, endPoint x: 451, endPoint y: 205, distance: 7.6
click at [445, 209] on select "Select Event 20 Largest Unsecured Creditors Amended Attorney Compensation State…" at bounding box center [491, 211] width 144 height 13
select select "9"
click at [419, 205] on select "Select Event 20 Largest Unsecured Creditors Amended Attorney Compensation State…" at bounding box center [491, 211] width 144 height 13
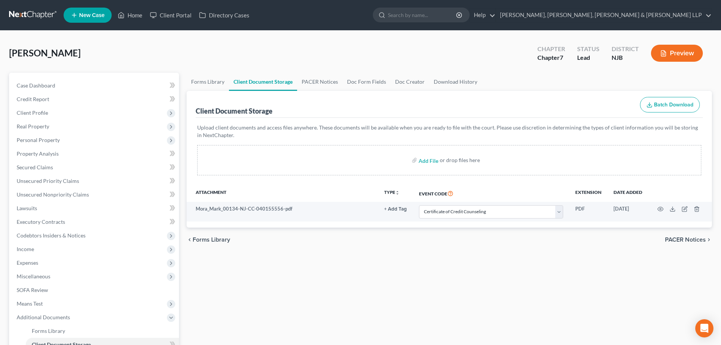
click at [128, 22] on ul "New Case Home Client Portal Directory Cases - No Result - See all results Or Pr…" at bounding box center [388, 15] width 648 height 20
click at [129, 15] on link "Home" at bounding box center [130, 15] width 32 height 14
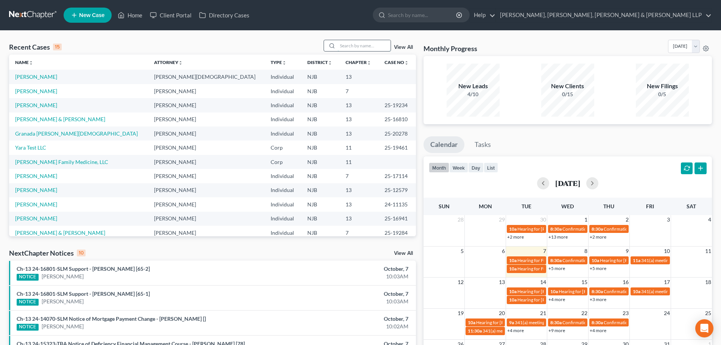
click at [348, 48] on input "search" at bounding box center [364, 45] width 53 height 11
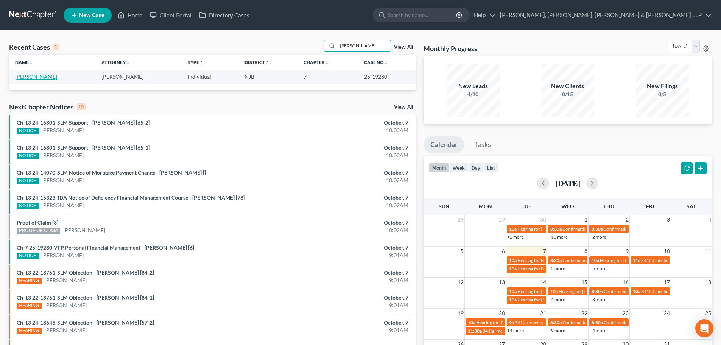
type input "[PERSON_NAME]"
click at [43, 75] on link "[PERSON_NAME]" at bounding box center [36, 76] width 42 height 6
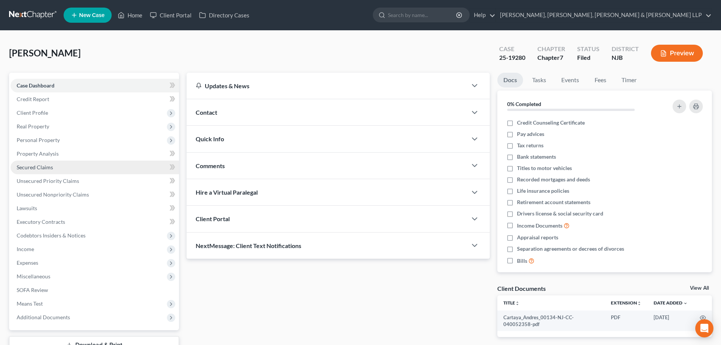
click at [34, 169] on span "Secured Claims" at bounding box center [35, 167] width 36 height 6
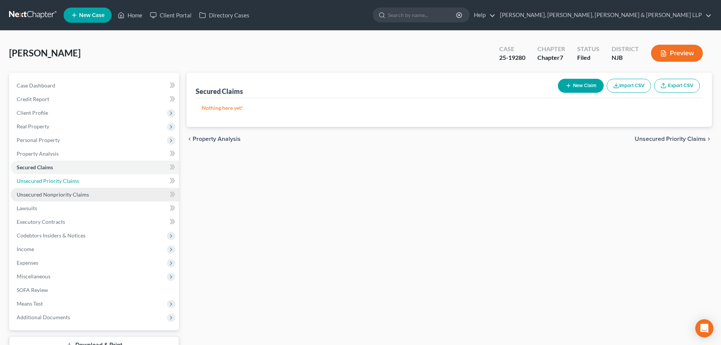
drag, startPoint x: 39, startPoint y: 180, endPoint x: 47, endPoint y: 188, distance: 11.0
click at [40, 180] on span "Unsecured Priority Claims" at bounding box center [48, 180] width 62 height 6
drag, startPoint x: 48, startPoint y: 191, endPoint x: 45, endPoint y: 193, distance: 4.0
click at [48, 191] on span "Unsecured Nonpriority Claims" at bounding box center [53, 194] width 72 height 6
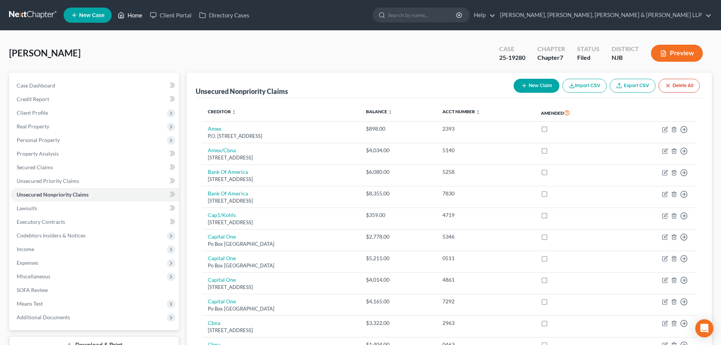
click at [129, 14] on link "Home" at bounding box center [130, 15] width 32 height 14
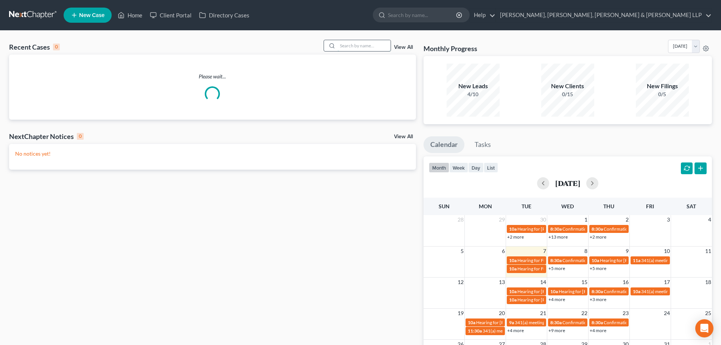
click at [353, 46] on input "search" at bounding box center [364, 45] width 53 height 11
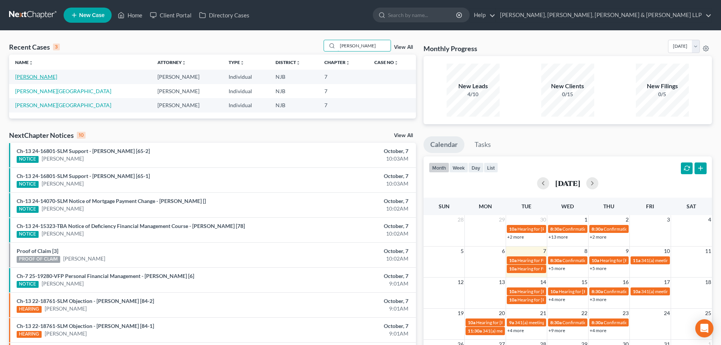
type input "[PERSON_NAME]"
click at [44, 77] on link "[PERSON_NAME]" at bounding box center [36, 76] width 42 height 6
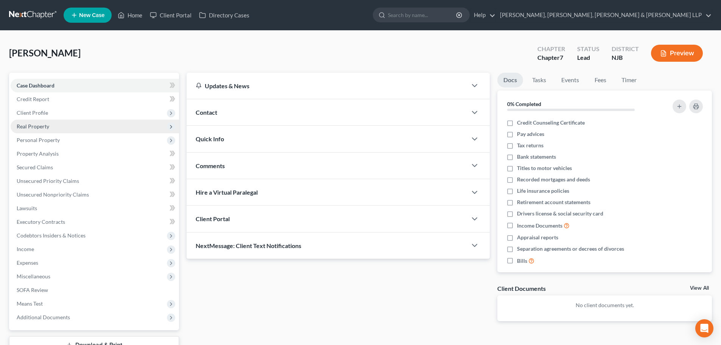
click at [46, 114] on span "Client Profile" at bounding box center [32, 112] width 31 height 6
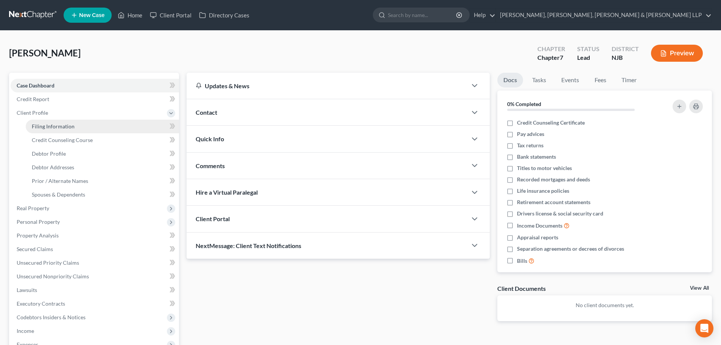
click at [56, 123] on span "Filing Information" at bounding box center [53, 126] width 43 height 6
select select "1"
select select "0"
select select "51"
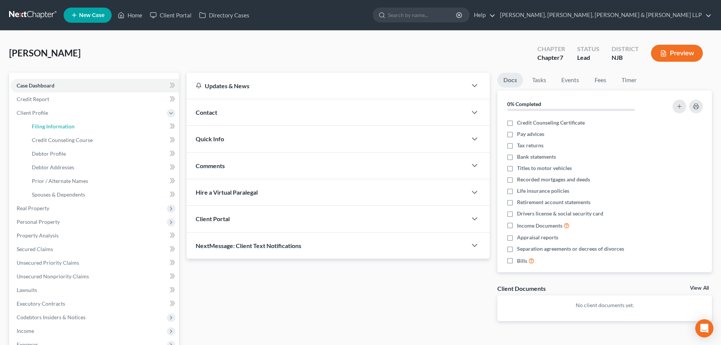
select select "0"
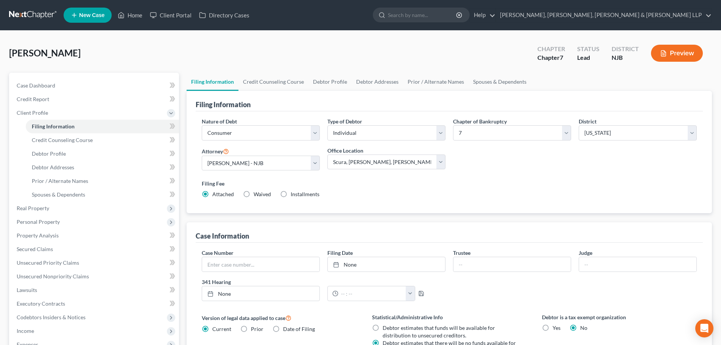
click at [268, 91] on div "Filing Information" at bounding box center [449, 101] width 507 height 20
drag, startPoint x: 283, startPoint y: 80, endPoint x: 316, endPoint y: 83, distance: 32.3
click at [283, 80] on link "Credit Counseling Course" at bounding box center [273, 82] width 70 height 18
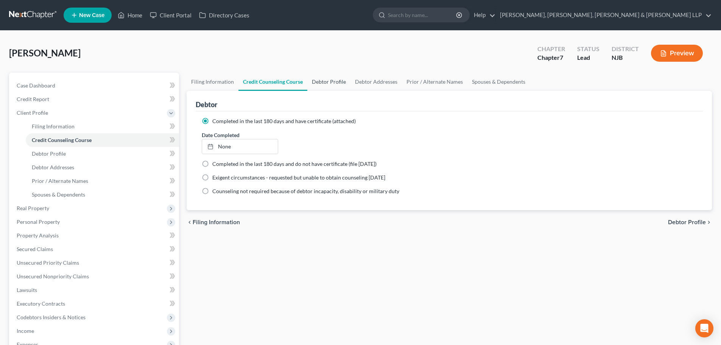
click at [322, 82] on link "Debtor Profile" at bounding box center [328, 82] width 43 height 18
select select "1"
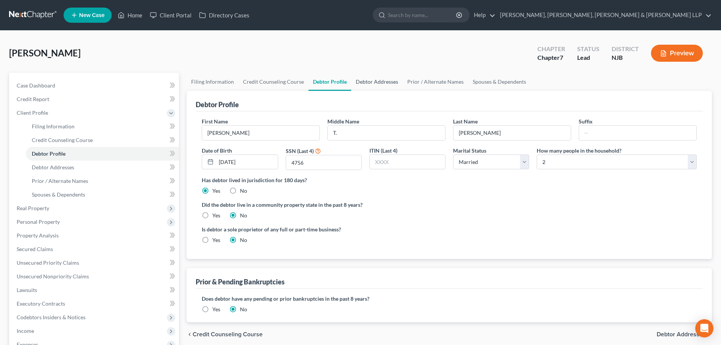
click at [361, 82] on link "Debtor Addresses" at bounding box center [376, 82] width 51 height 18
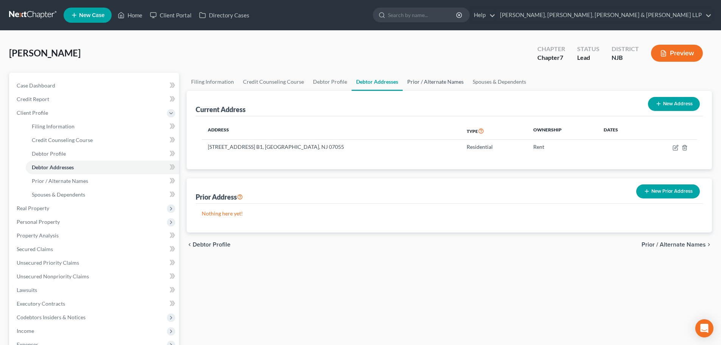
click at [411, 82] on link "Prior / Alternate Names" at bounding box center [435, 82] width 65 height 18
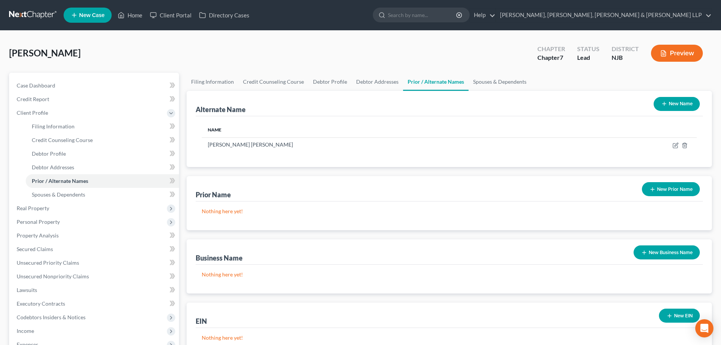
click at [678, 104] on button "New Name" at bounding box center [677, 104] width 46 height 14
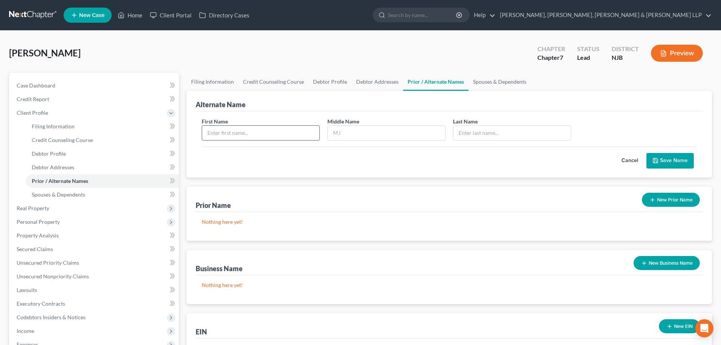
click at [254, 139] on input "text" at bounding box center [260, 133] width 117 height 14
type input "[PERSON_NAME]"
click at [347, 136] on input "text" at bounding box center [386, 133] width 117 height 14
type input "T."
click at [483, 129] on input "text" at bounding box center [511, 133] width 117 height 14
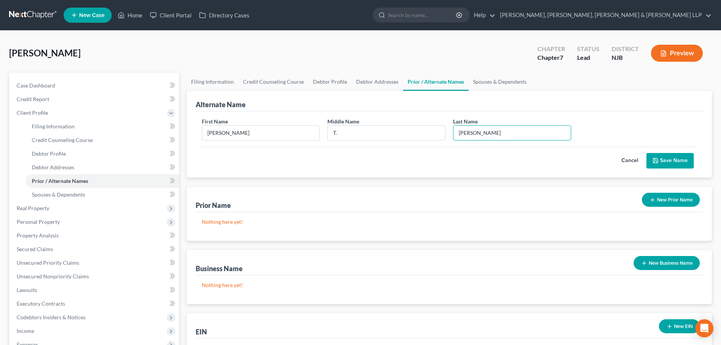
type input "[PERSON_NAME]"
click at [678, 159] on button "Save Name" at bounding box center [669, 161] width 47 height 16
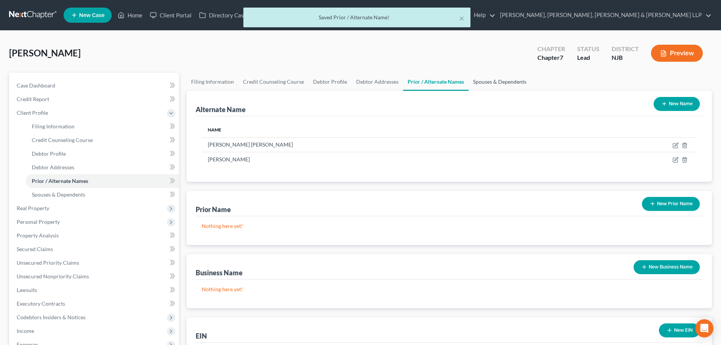
drag, startPoint x: 491, startPoint y: 81, endPoint x: 403, endPoint y: 76, distance: 87.9
click at [491, 81] on link "Spouses & Dependents" at bounding box center [499, 82] width 62 height 18
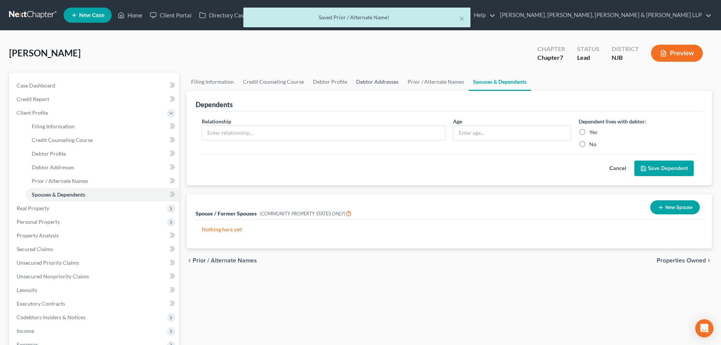
click at [394, 77] on link "Debtor Addresses" at bounding box center [377, 82] width 51 height 18
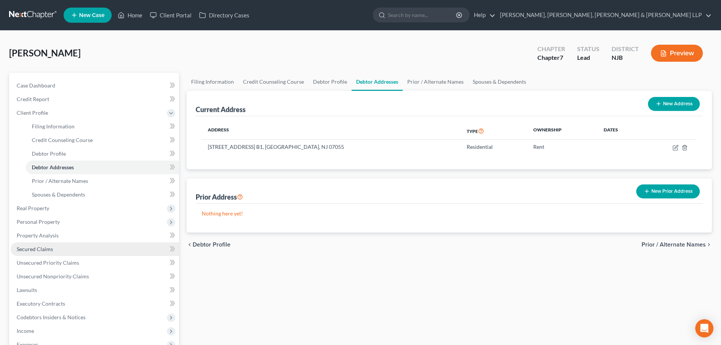
click at [38, 245] on link "Secured Claims" at bounding box center [95, 249] width 168 height 14
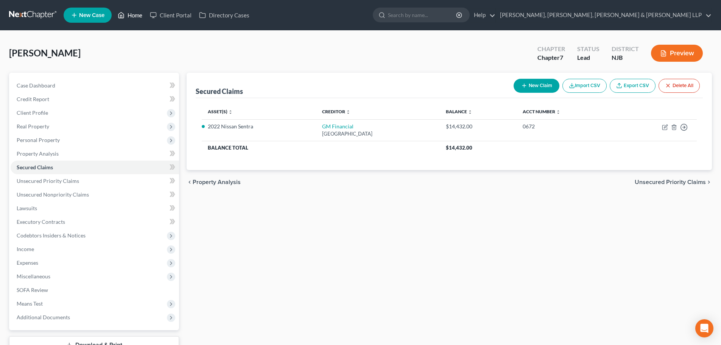
drag, startPoint x: 140, startPoint y: 16, endPoint x: 1, endPoint y: 150, distance: 192.7
click at [140, 17] on link "Home" at bounding box center [130, 15] width 32 height 14
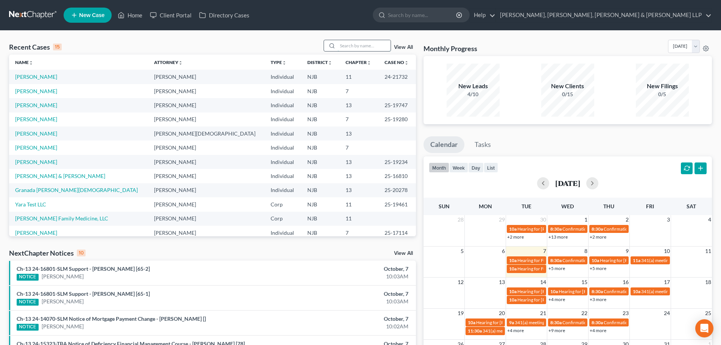
click at [359, 46] on input "search" at bounding box center [364, 45] width 53 height 11
type input "r"
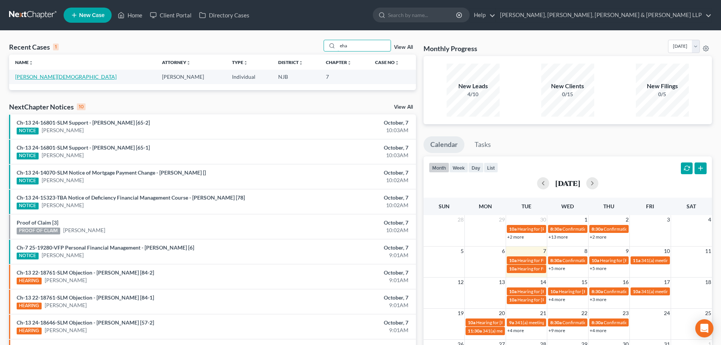
type input "eha"
click at [35, 80] on link "[PERSON_NAME][DEMOGRAPHIC_DATA]" at bounding box center [65, 76] width 101 height 6
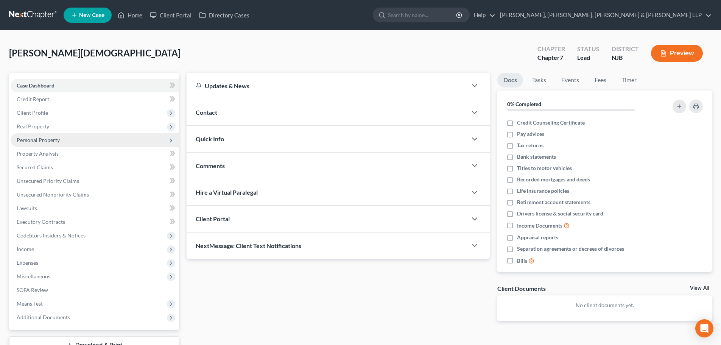
click at [69, 141] on span "Personal Property" at bounding box center [95, 140] width 168 height 14
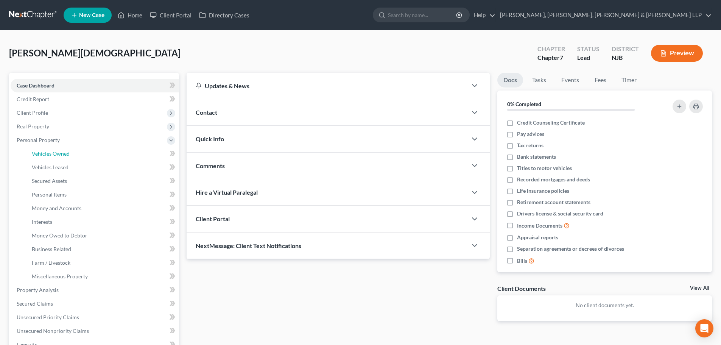
click at [67, 149] on link "Vehicles Owned" at bounding box center [102, 154] width 153 height 14
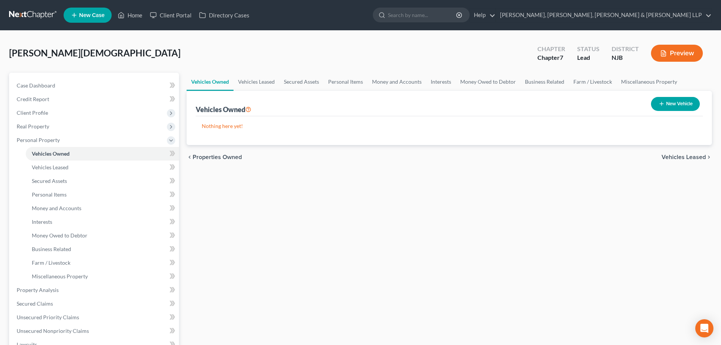
click at [668, 102] on button "New Vehicle" at bounding box center [675, 104] width 49 height 14
select select "0"
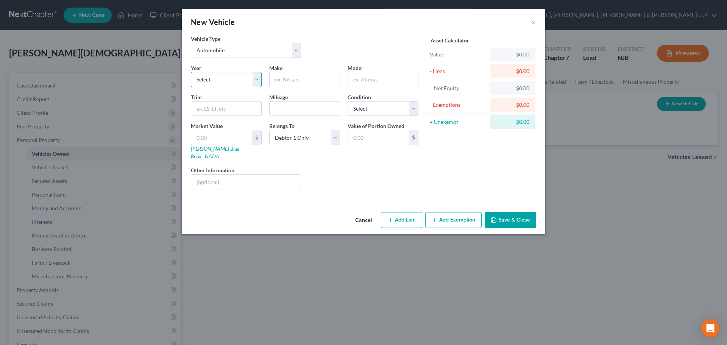
drag, startPoint x: 238, startPoint y: 77, endPoint x: 234, endPoint y: 86, distance: 10.2
click at [238, 77] on select "Select 2026 2025 2024 2023 2022 2021 2020 2019 2018 2017 2016 2015 2014 2013 20…" at bounding box center [226, 79] width 71 height 15
select select "11"
click at [191, 72] on select "Select 2026 2025 2024 2023 2022 2021 2020 2019 2018 2017 2016 2015 2014 2013 20…" at bounding box center [226, 79] width 71 height 15
click at [286, 81] on input "text" at bounding box center [304, 79] width 70 height 14
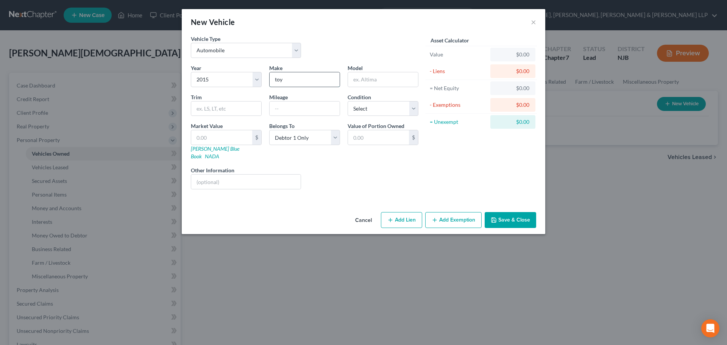
type input "Toyota"
click at [289, 111] on input "text" at bounding box center [304, 108] width 70 height 14
click at [283, 109] on input "500000" at bounding box center [304, 108] width 70 height 14
type input "500000"
click at [219, 134] on input "text" at bounding box center [221, 137] width 61 height 14
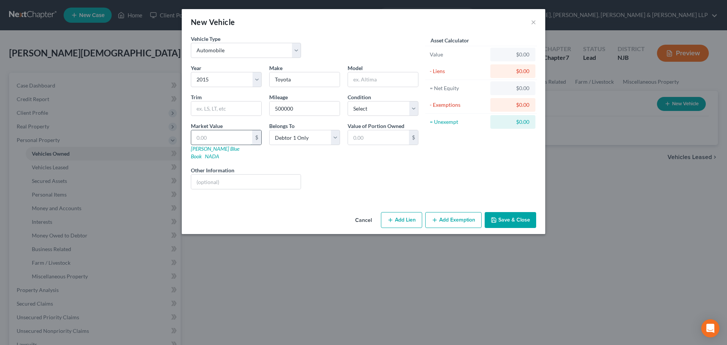
type input "5"
type input "5.00"
type input "50"
type input "50.00"
type input "500"
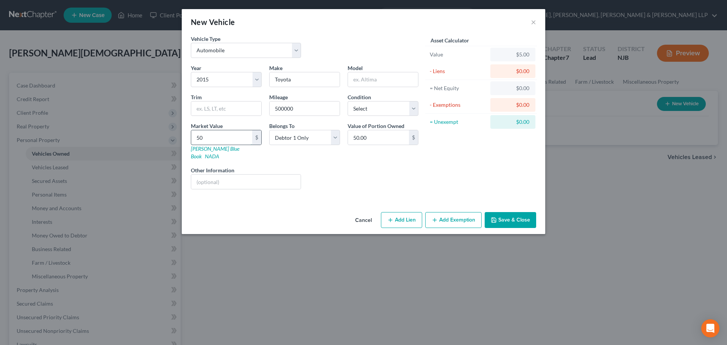
type input "500.00"
type input "5000"
type input "5,000.00"
type input "5,000"
click at [442, 215] on button "Add Exemption" at bounding box center [453, 220] width 56 height 16
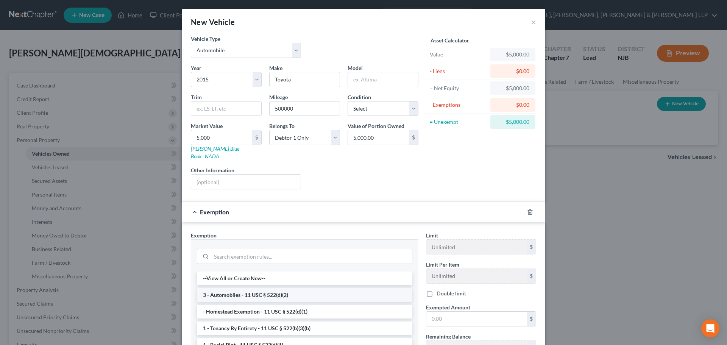
click at [286, 290] on li "3 - Automobiles - 11 USC § 522(d)(2)" at bounding box center [304, 295] width 215 height 14
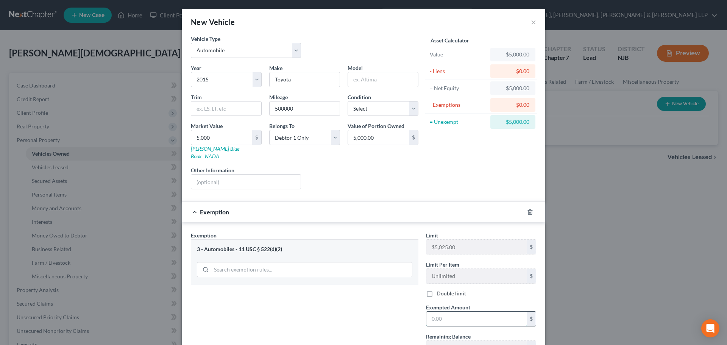
click at [435, 311] on input "text" at bounding box center [476, 318] width 100 height 14
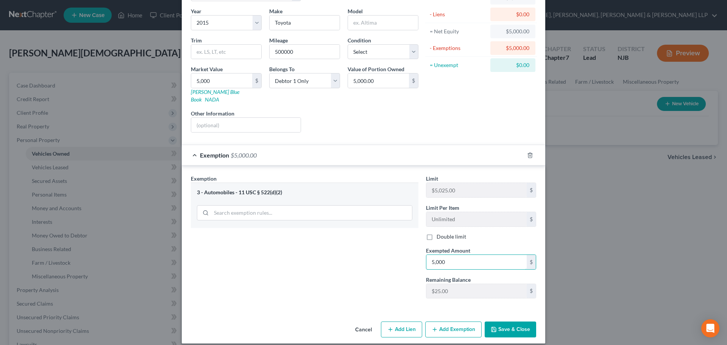
type input "5,000"
drag, startPoint x: 498, startPoint y: 317, endPoint x: 11, endPoint y: 257, distance: 489.9
click at [498, 321] on button "Save & Close" at bounding box center [509, 329] width 51 height 16
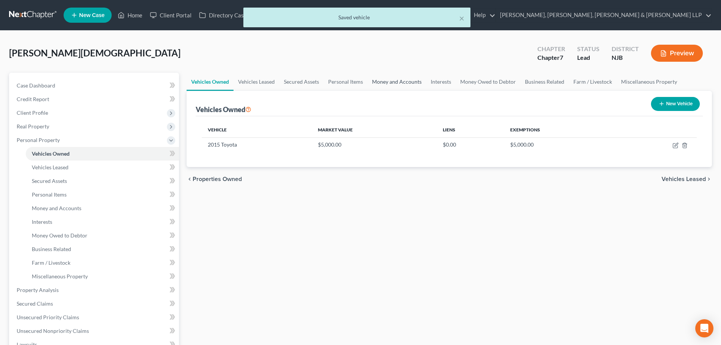
click at [392, 87] on link "Money and Accounts" at bounding box center [396, 82] width 59 height 18
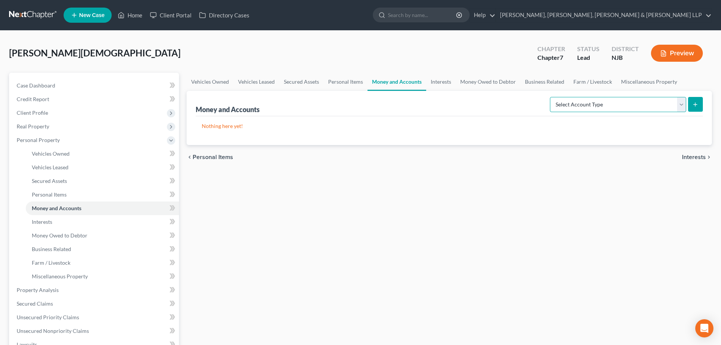
drag, startPoint x: 577, startPoint y: 101, endPoint x: 576, endPoint y: 111, distance: 9.9
click at [577, 101] on select "Select Account Type Brokerage Cash on Hand Certificates of Deposit Checking Acc…" at bounding box center [618, 104] width 136 height 15
select select "cash_on_hand"
click at [551, 97] on select "Select Account Type Brokerage Cash on Hand Certificates of Deposit Checking Acc…" at bounding box center [618, 104] width 136 height 15
click at [692, 101] on button "submit" at bounding box center [695, 104] width 15 height 15
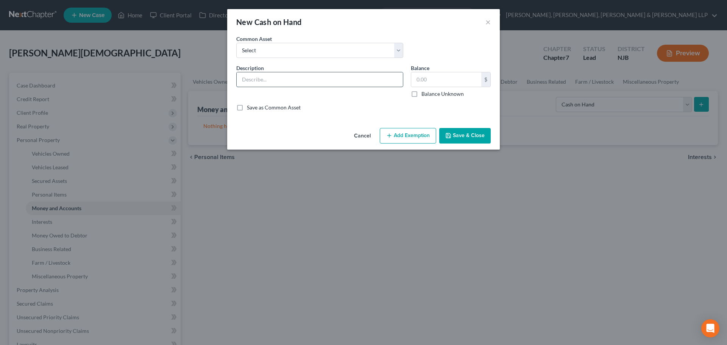
click at [279, 86] on input "text" at bounding box center [320, 79] width 166 height 14
type input "Cash on hand"
click at [425, 83] on input "text" at bounding box center [446, 79] width 70 height 14
type input "20"
click at [411, 132] on button "Add Exemption" at bounding box center [408, 136] width 56 height 16
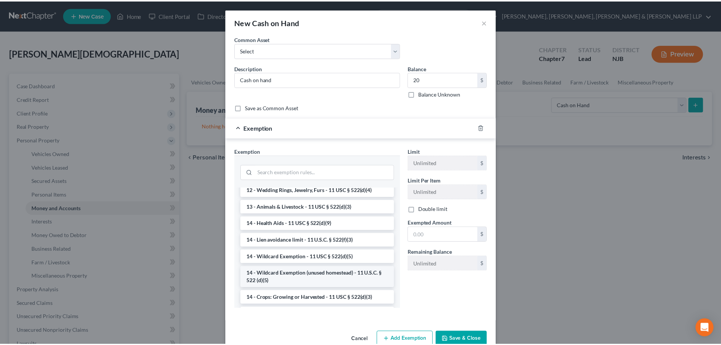
scroll to position [114, 0]
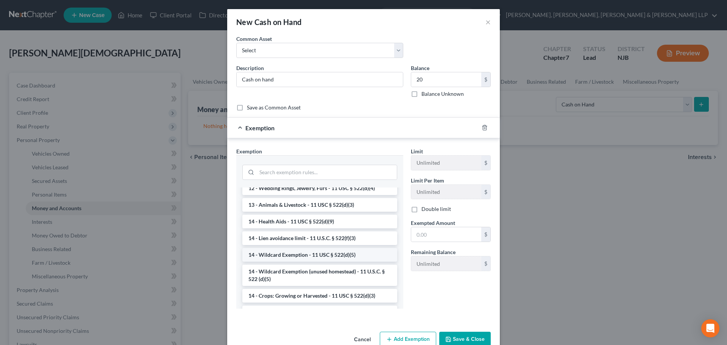
drag, startPoint x: 292, startPoint y: 260, endPoint x: 413, endPoint y: 250, distance: 121.5
click at [293, 259] on li "14 - Wildcard Exemption - 11 USC § 522(d)(5)" at bounding box center [319, 255] width 155 height 14
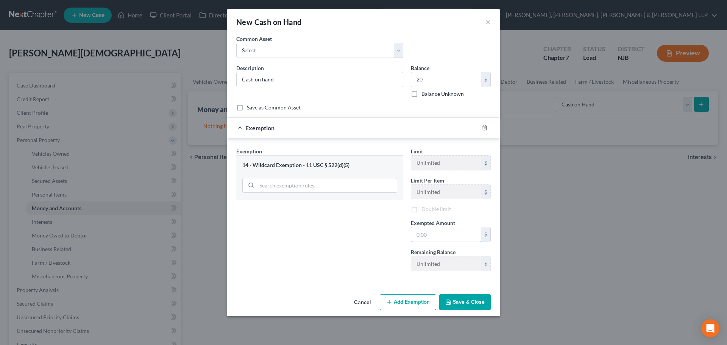
drag, startPoint x: 430, startPoint y: 239, endPoint x: 400, endPoint y: 239, distance: 29.9
click at [430, 239] on input "text" at bounding box center [446, 234] width 70 height 14
type input "20"
drag, startPoint x: 348, startPoint y: 242, endPoint x: 440, endPoint y: 307, distance: 112.7
click at [347, 242] on div "Exemption Set must be selected for CA. Exemption * 14 - Wildcard Exemption - 11…" at bounding box center [319, 212] width 174 height 130
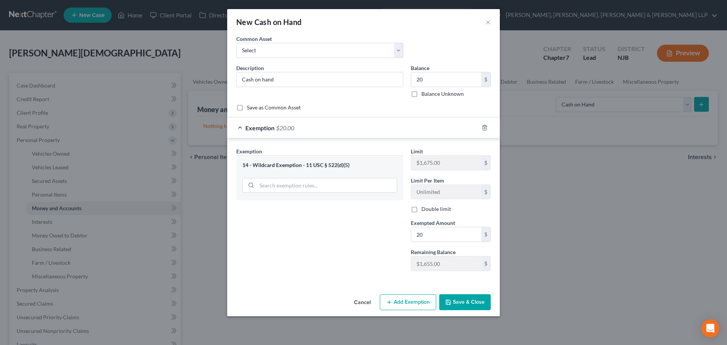
click at [467, 309] on button "Save & Close" at bounding box center [464, 302] width 51 height 16
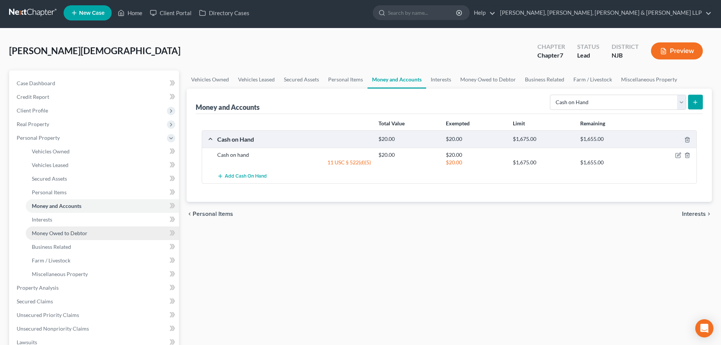
scroll to position [194, 0]
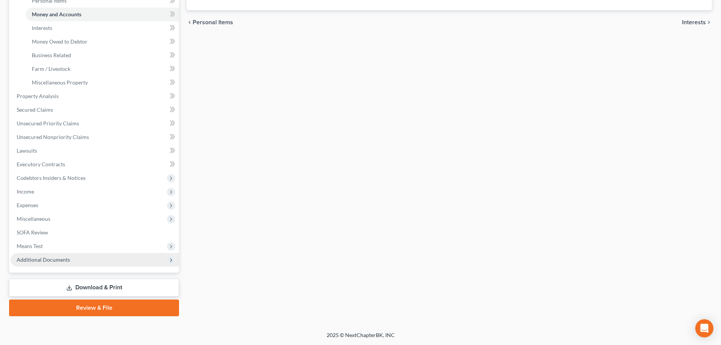
click at [44, 256] on span "Additional Documents" at bounding box center [43, 259] width 53 height 6
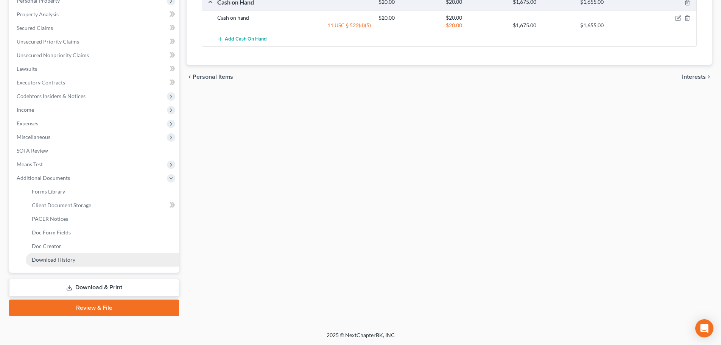
scroll to position [139, 0]
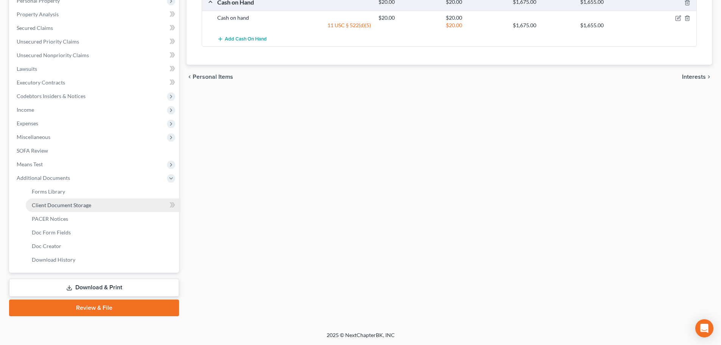
click at [75, 202] on span "Client Document Storage" at bounding box center [61, 205] width 59 height 6
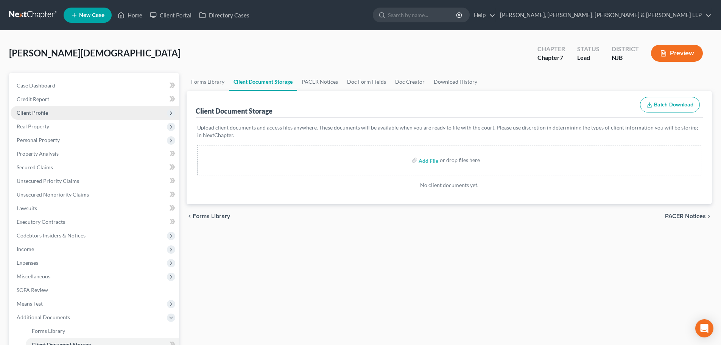
drag, startPoint x: 36, startPoint y: 108, endPoint x: 49, endPoint y: 112, distance: 13.9
click at [36, 108] on span "Client Profile" at bounding box center [95, 113] width 168 height 14
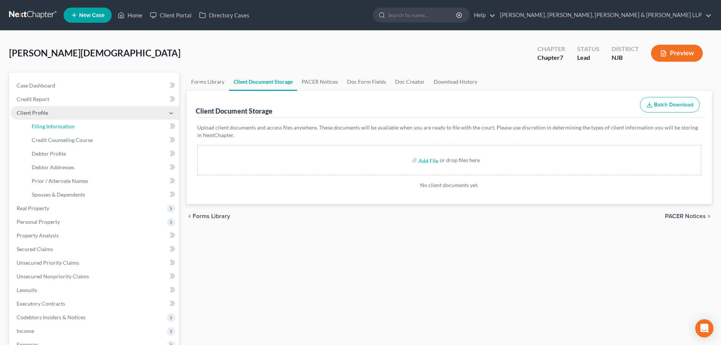
click at [64, 126] on span "Filing Information" at bounding box center [53, 126] width 43 height 6
select select "1"
select select "0"
select select "51"
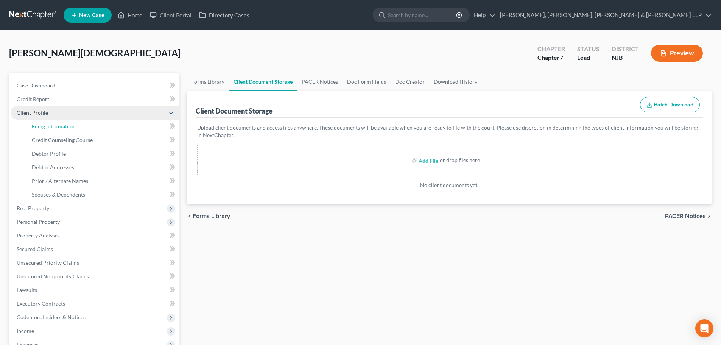
select select "4"
select select "0"
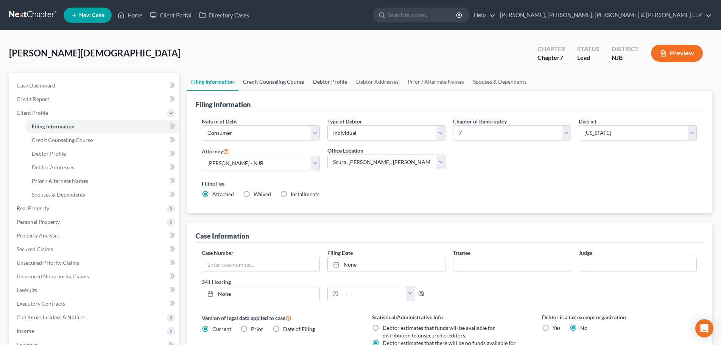
drag, startPoint x: 265, startPoint y: 87, endPoint x: 316, endPoint y: 82, distance: 51.3
click at [265, 87] on link "Credit Counseling Course" at bounding box center [273, 82] width 70 height 18
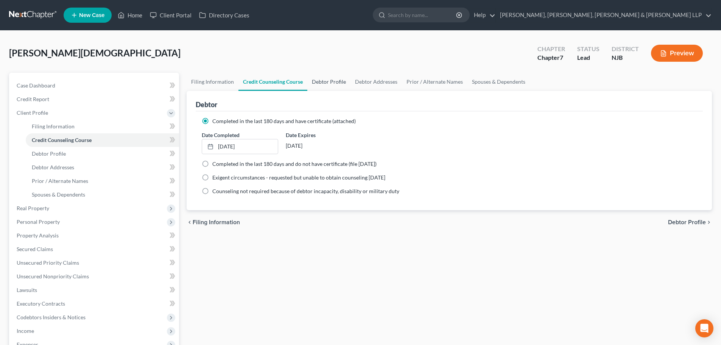
click at [333, 80] on link "Debtor Profile" at bounding box center [328, 82] width 43 height 18
select select "0"
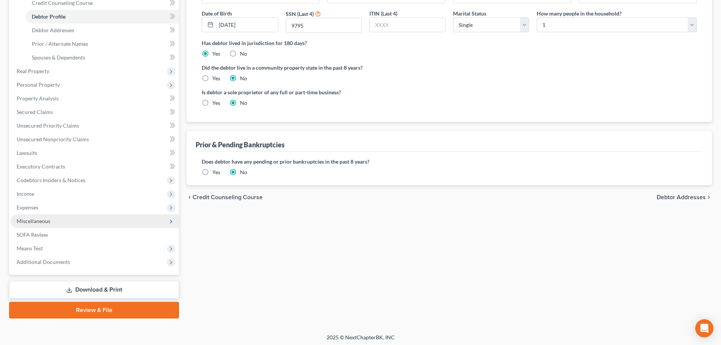
scroll to position [139, 0]
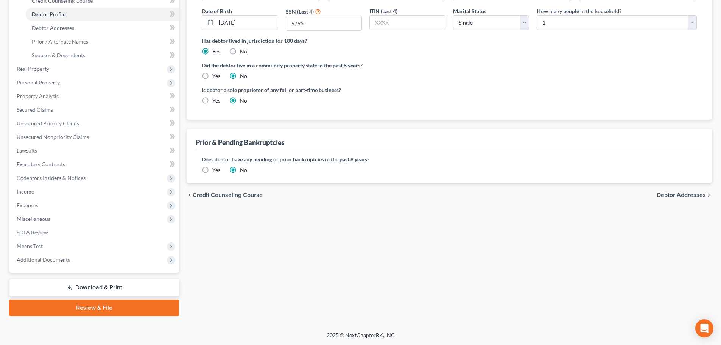
click at [112, 285] on link "Download & Print" at bounding box center [94, 288] width 170 height 18
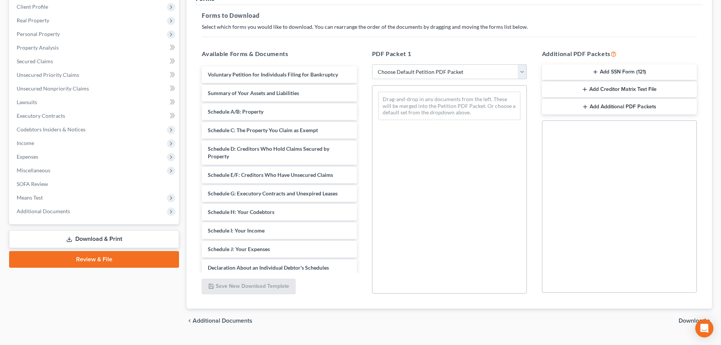
scroll to position [123, 0]
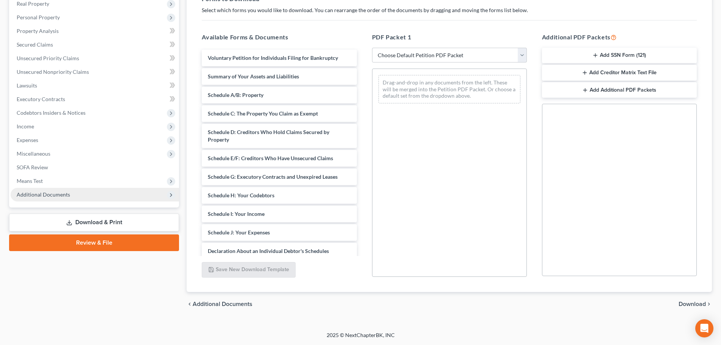
click at [59, 199] on span "Additional Documents" at bounding box center [95, 195] width 168 height 14
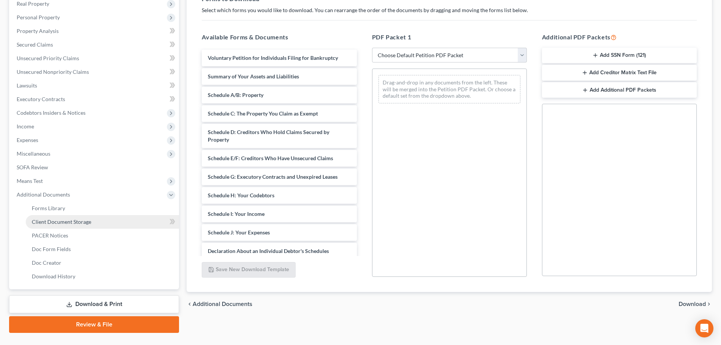
click at [96, 216] on link "Client Document Storage" at bounding box center [102, 222] width 153 height 14
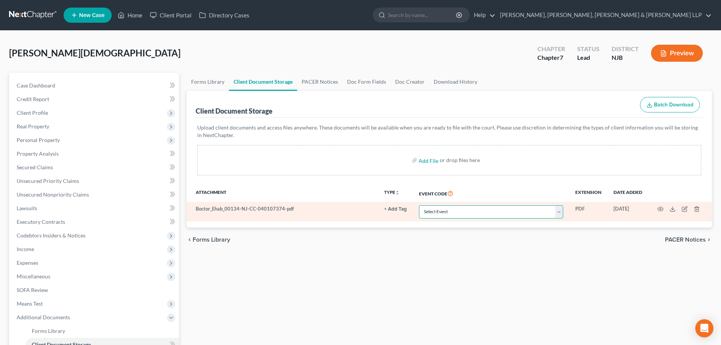
click at [442, 210] on select "Select Event 20 Largest Unsecured Creditors Amended Attorney Compensation State…" at bounding box center [491, 211] width 144 height 13
select select "9"
click at [419, 205] on select "Select Event 20 Largest Unsecured Creditors Amended Attorney Compensation State…" at bounding box center [491, 211] width 144 height 13
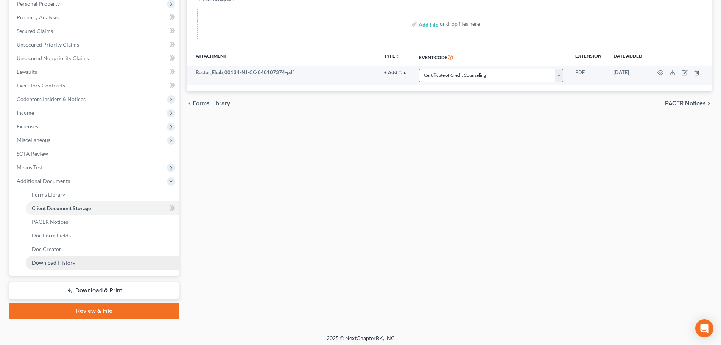
scroll to position [139, 0]
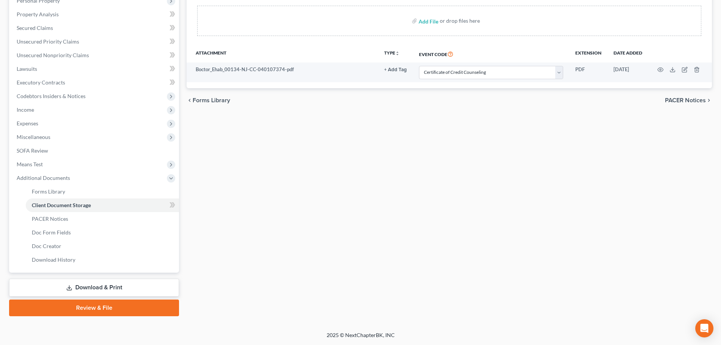
click at [112, 305] on link "Review & File" at bounding box center [94, 307] width 170 height 17
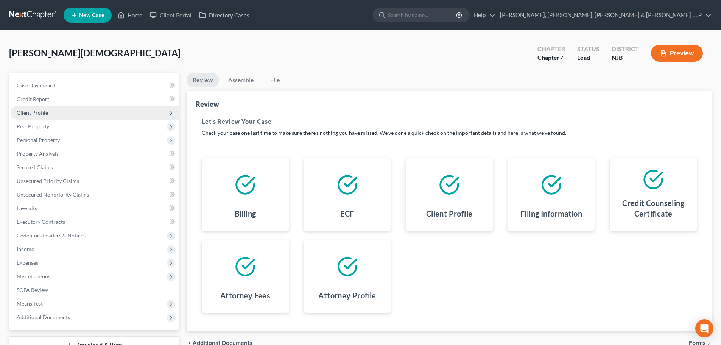
click at [77, 113] on span "Client Profile" at bounding box center [95, 113] width 168 height 14
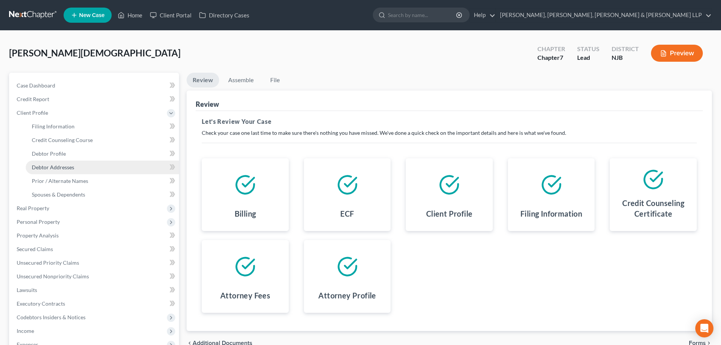
click at [61, 165] on span "Debtor Addresses" at bounding box center [53, 167] width 42 height 6
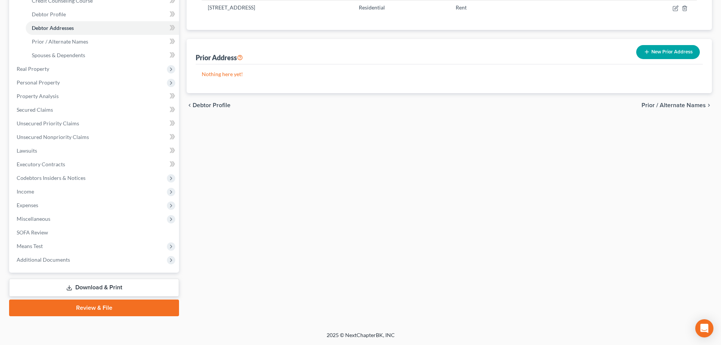
click at [91, 300] on link "Review & File" at bounding box center [94, 307] width 170 height 17
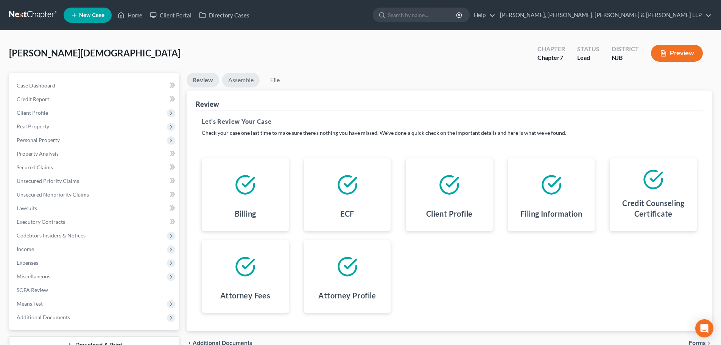
click at [246, 82] on link "Assemble" at bounding box center [240, 80] width 37 height 15
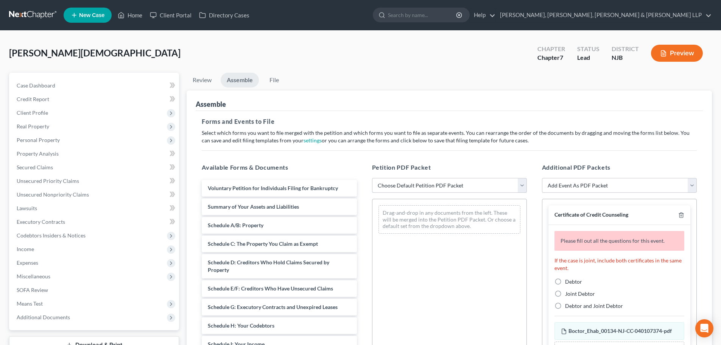
click at [393, 189] on select "Choose Default Petition PDF Packet Complete Bankruptcy Petition (all forms and …" at bounding box center [449, 185] width 155 height 15
select select "0"
click at [372, 178] on select "Choose Default Petition PDF Packet Complete Bankruptcy Petition (all forms and …" at bounding box center [449, 185] width 155 height 15
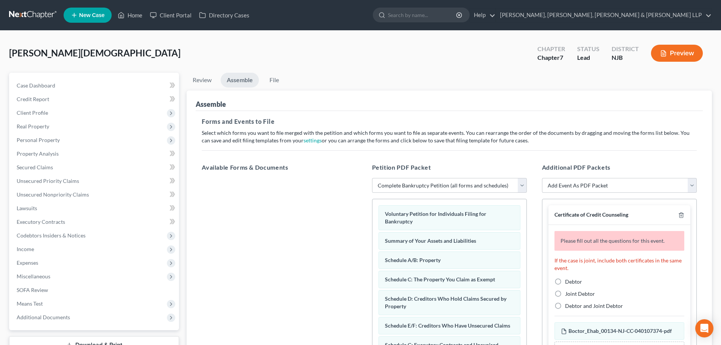
click at [573, 282] on span "Debtor" at bounding box center [573, 281] width 17 height 6
click at [573, 282] on input "Debtor" at bounding box center [570, 280] width 5 height 5
radio input "true"
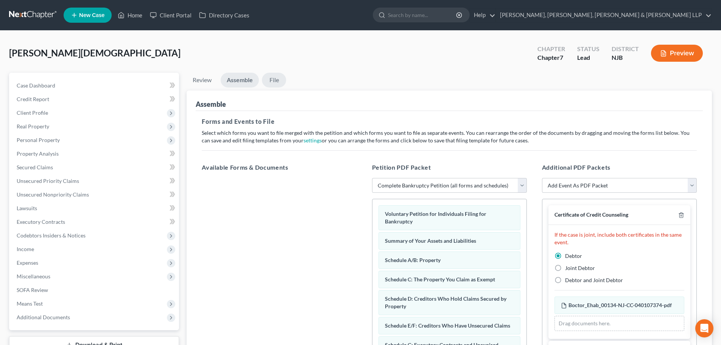
click at [272, 81] on link "File" at bounding box center [274, 80] width 24 height 15
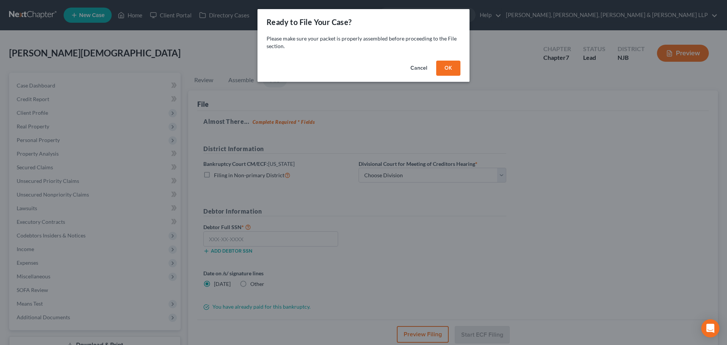
drag, startPoint x: 445, startPoint y: 69, endPoint x: 395, endPoint y: 164, distance: 107.3
click at [447, 70] on button "OK" at bounding box center [448, 68] width 24 height 15
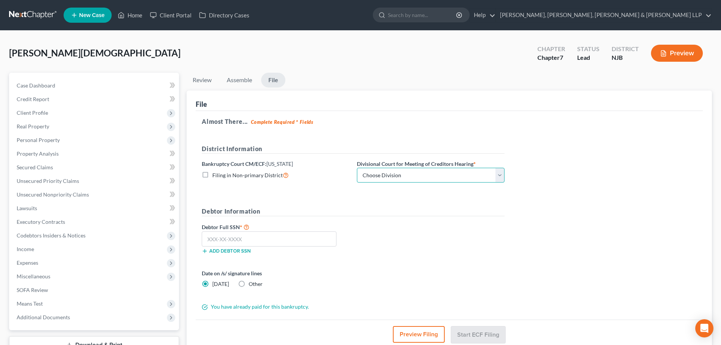
drag, startPoint x: 382, startPoint y: 173, endPoint x: 381, endPoint y: 182, distance: 8.7
click at [382, 173] on select "Choose Division [GEOGRAPHIC_DATA] [GEOGRAPHIC_DATA]/[GEOGRAPHIC_DATA] [GEOGRAPH…" at bounding box center [431, 175] width 148 height 15
select select "2"
click at [357, 168] on select "Choose Division [GEOGRAPHIC_DATA] [GEOGRAPHIC_DATA]/[GEOGRAPHIC_DATA] [GEOGRAPH…" at bounding box center [431, 175] width 148 height 15
click at [66, 265] on span "Expenses" at bounding box center [95, 263] width 168 height 14
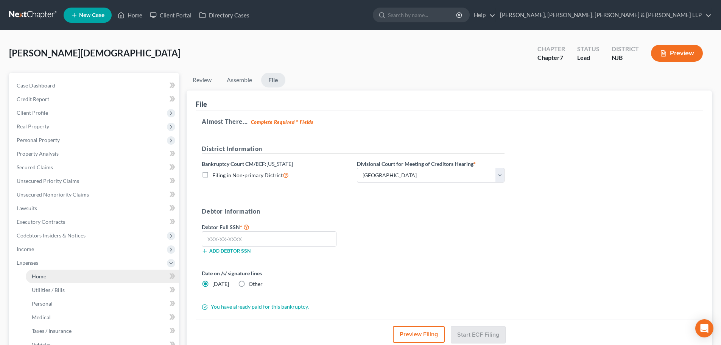
click at [52, 269] on link "Home" at bounding box center [102, 276] width 153 height 14
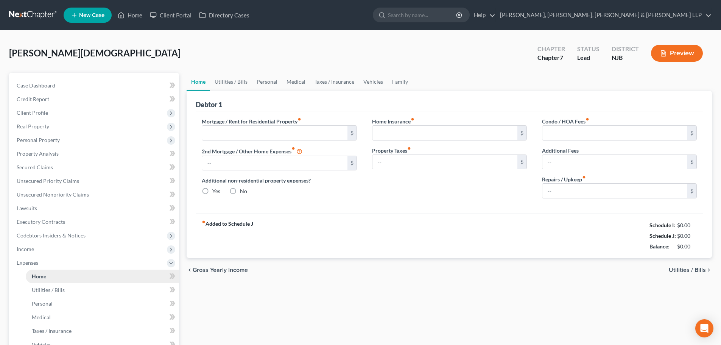
type input "500.00"
type input "0.00"
radio input "true"
type input "0.00"
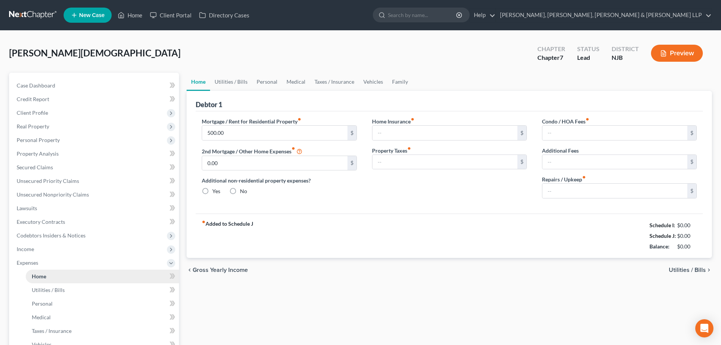
type input "0.00"
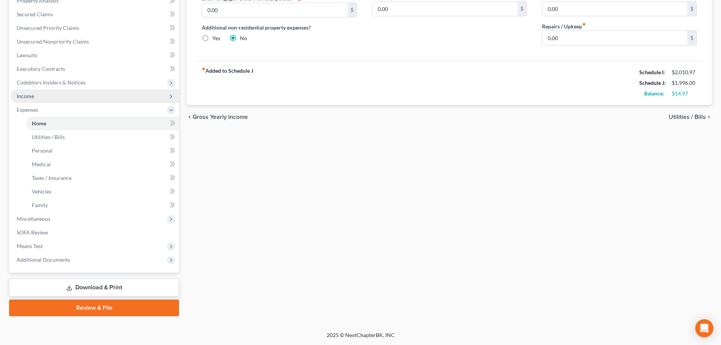
click at [42, 96] on span "Income" at bounding box center [95, 96] width 168 height 14
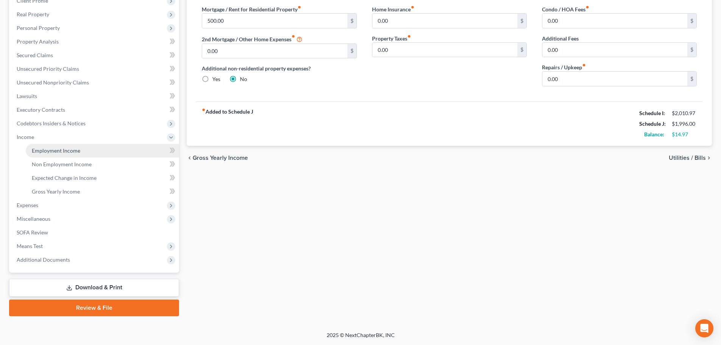
click at [62, 150] on span "Employment Income" at bounding box center [56, 150] width 48 height 6
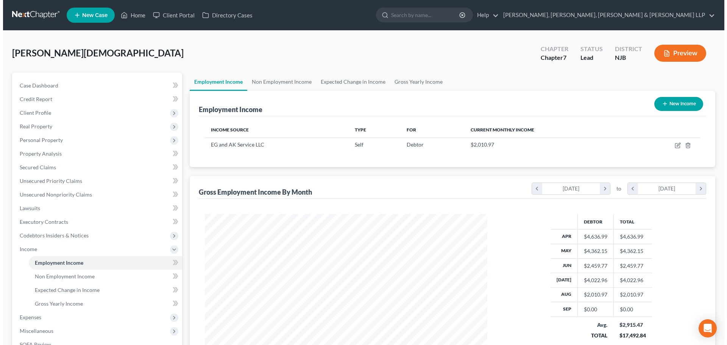
scroll to position [141, 297]
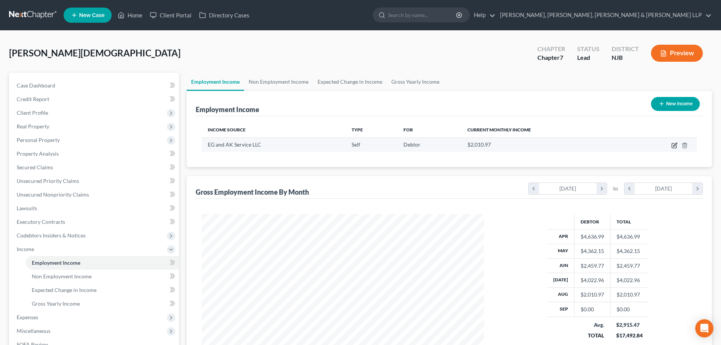
click at [676, 145] on icon "button" at bounding box center [674, 144] width 3 height 3
select select "1"
select select "33"
select select "0"
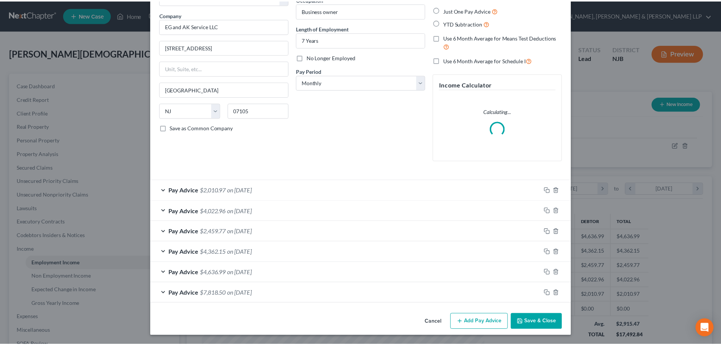
scroll to position [0, 0]
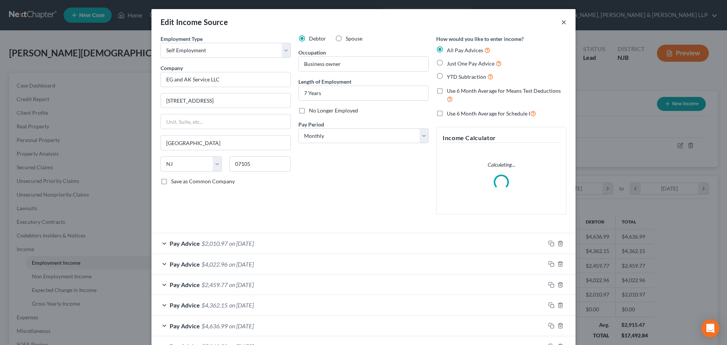
click at [561, 22] on button "×" at bounding box center [563, 21] width 5 height 9
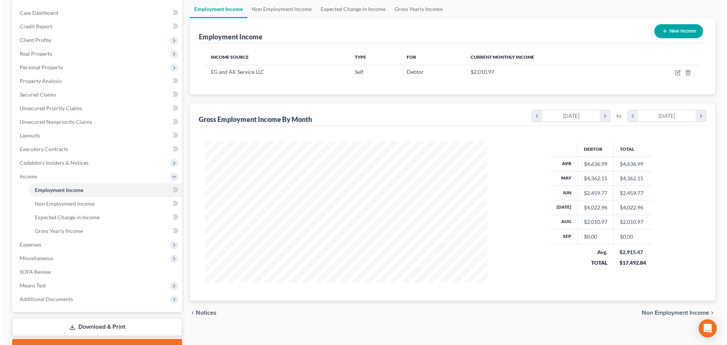
scroll to position [112, 0]
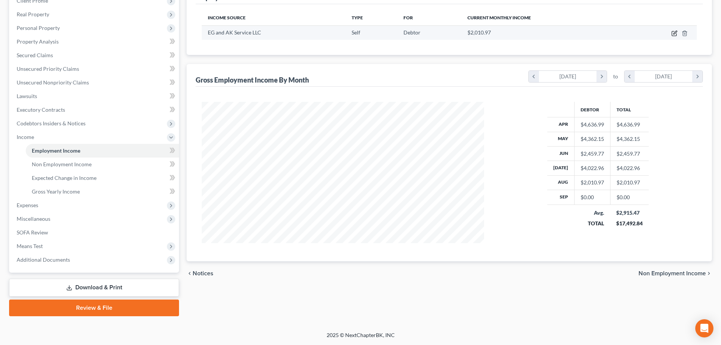
click at [674, 34] on icon "button" at bounding box center [674, 32] width 3 height 3
select select "1"
select select "33"
select select "0"
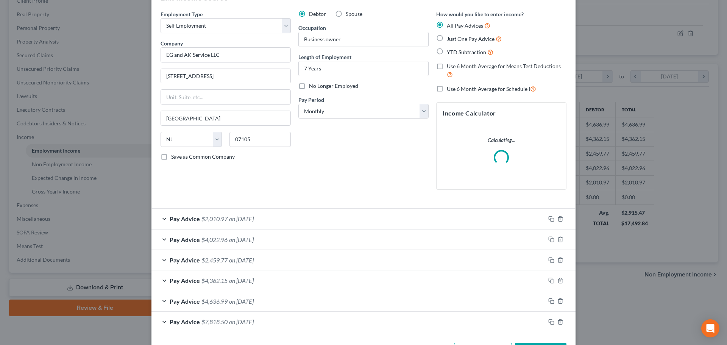
scroll to position [53, 0]
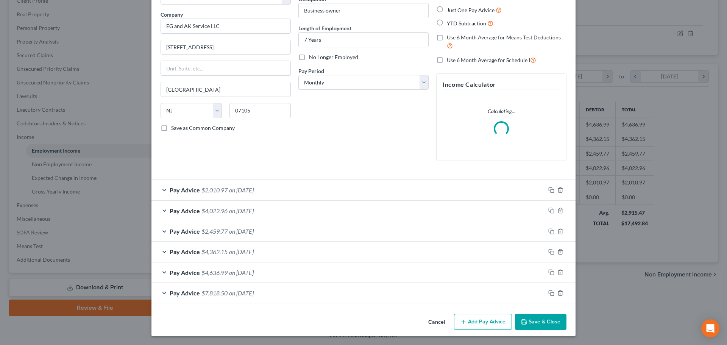
click at [494, 322] on button "Add Pay Advice" at bounding box center [483, 322] width 58 height 16
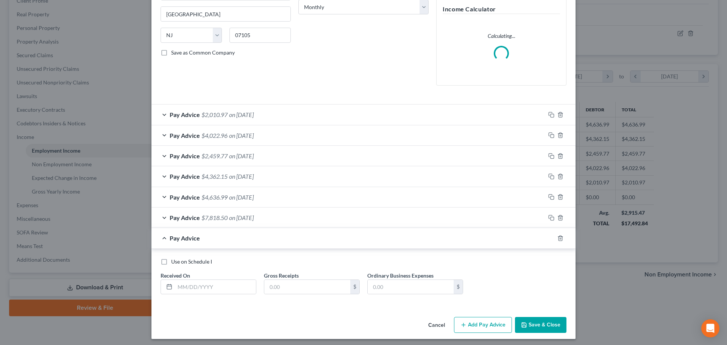
scroll to position [132, 0]
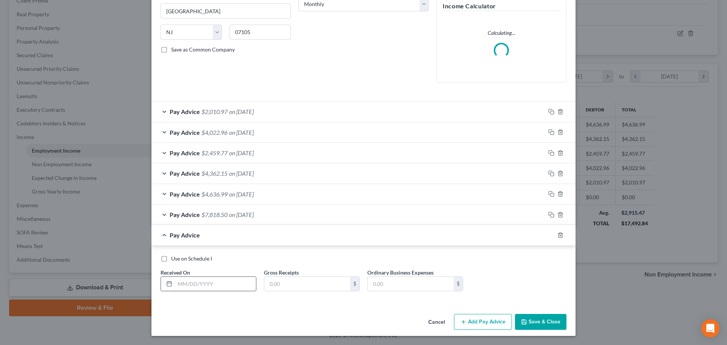
click at [215, 280] on input "text" at bounding box center [215, 284] width 81 height 14
type input "[DATE]"
click at [236, 109] on span "on [DATE]" at bounding box center [241, 111] width 25 height 7
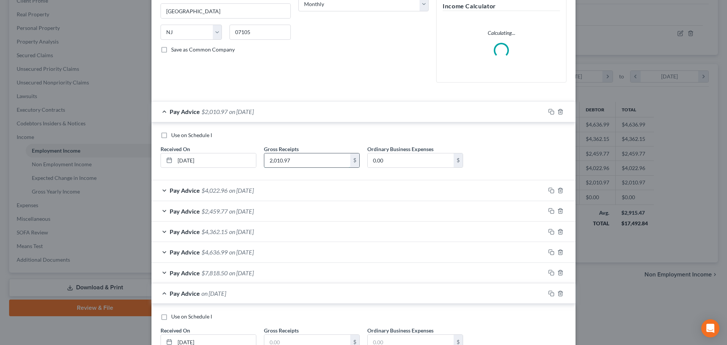
click at [312, 160] on input "2,010.97" at bounding box center [307, 160] width 86 height 14
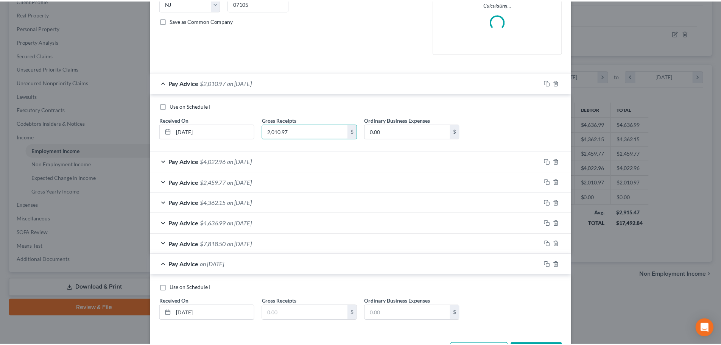
scroll to position [190, 0]
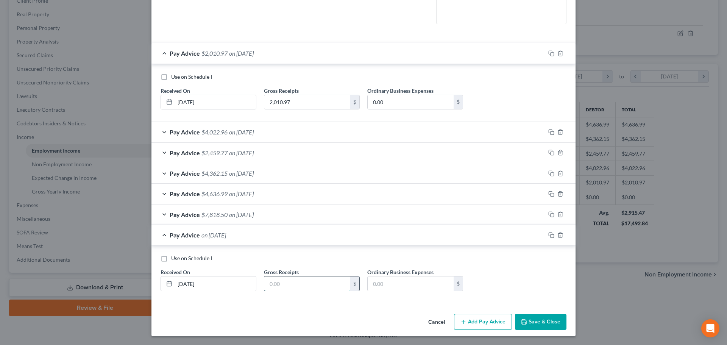
click at [288, 283] on input "text" at bounding box center [307, 283] width 86 height 14
paste input "2,010.97"
type input "2,010.97"
click at [542, 318] on button "Save & Close" at bounding box center [540, 322] width 51 height 16
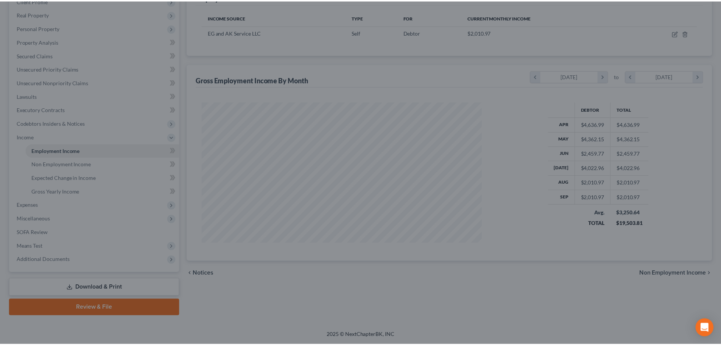
scroll to position [378279, 378123]
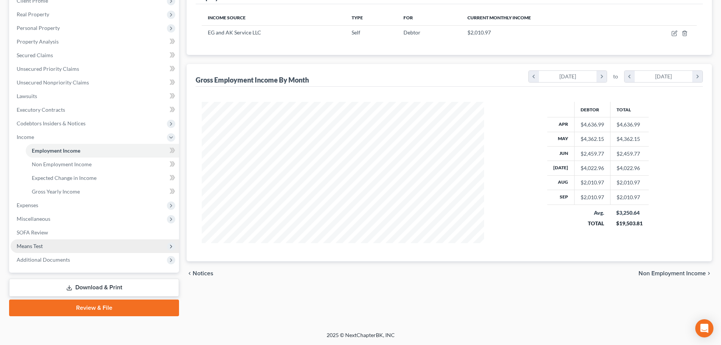
click at [44, 248] on span "Means Test" at bounding box center [95, 246] width 168 height 14
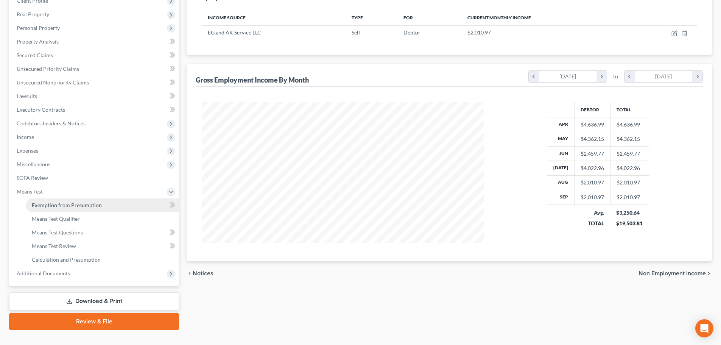
click at [57, 207] on span "Exemption from Presumption" at bounding box center [67, 205] width 70 height 6
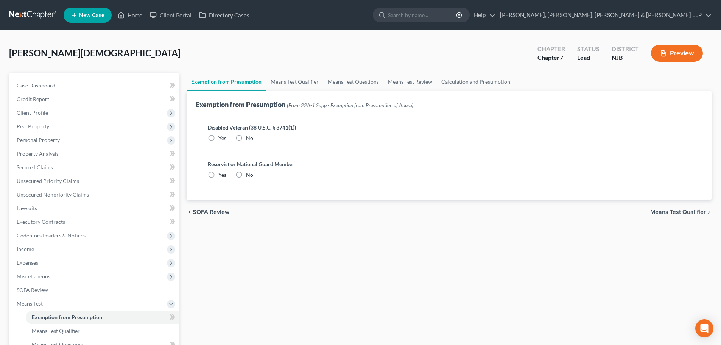
click at [246, 138] on label "No" at bounding box center [249, 138] width 7 height 8
click at [249, 138] on input "No" at bounding box center [251, 136] width 5 height 5
radio input "true"
click at [246, 174] on label "No" at bounding box center [249, 175] width 7 height 8
click at [249, 174] on input "No" at bounding box center [251, 173] width 5 height 5
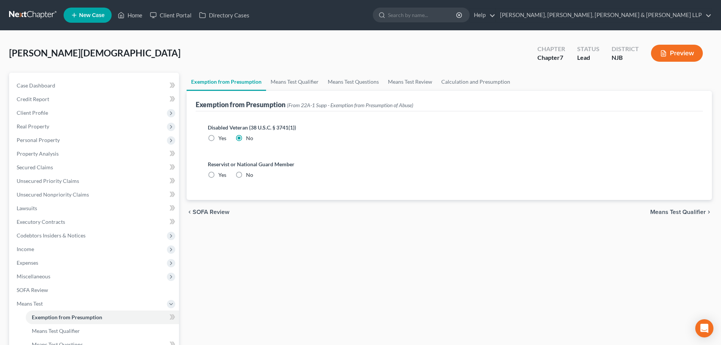
radio input "true"
drag, startPoint x: 284, startPoint y: 84, endPoint x: 294, endPoint y: 81, distance: 10.2
click at [285, 84] on link "Means Test Qualifier" at bounding box center [294, 82] width 57 height 18
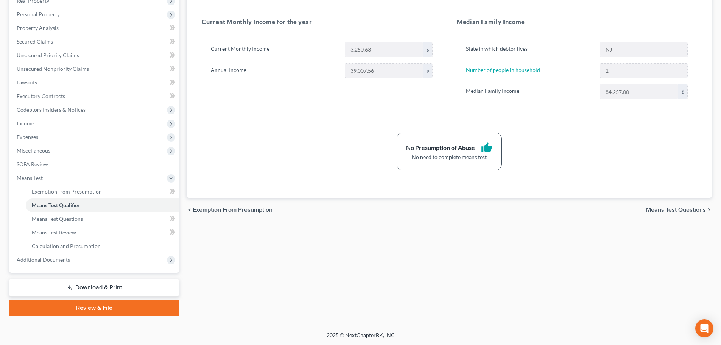
click at [105, 309] on link "Review & File" at bounding box center [94, 307] width 170 height 17
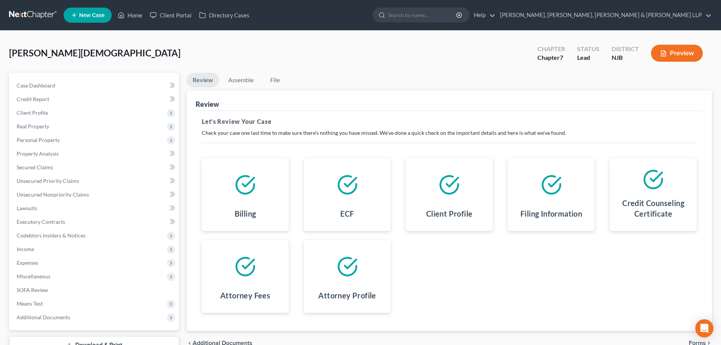
click at [250, 87] on li "Assemble" at bounding box center [240, 82] width 37 height 18
click at [249, 82] on link "Assemble" at bounding box center [240, 80] width 37 height 15
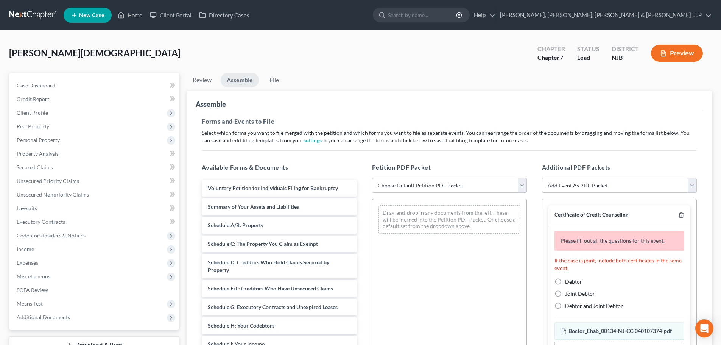
click at [423, 185] on select "Choose Default Petition PDF Packet Complete Bankruptcy Petition (all forms and …" at bounding box center [449, 185] width 155 height 15
select select "0"
click at [372, 178] on select "Choose Default Petition PDF Packet Complete Bankruptcy Petition (all forms and …" at bounding box center [449, 185] width 155 height 15
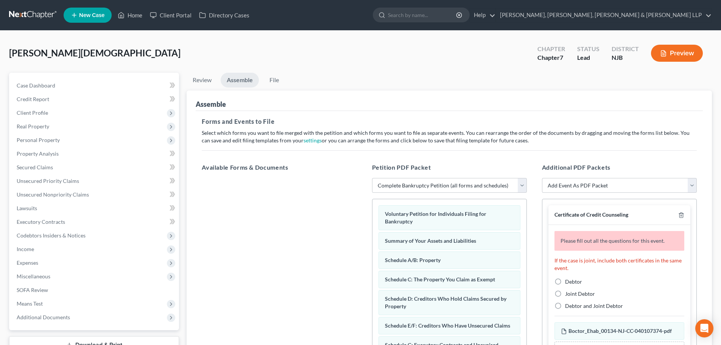
click at [565, 279] on label "Debtor" at bounding box center [573, 282] width 17 height 8
click at [568, 279] on input "Debtor" at bounding box center [570, 280] width 5 height 5
radio input "true"
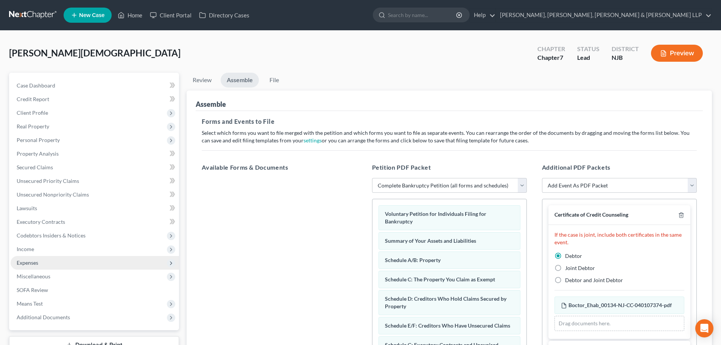
click at [55, 257] on span "Expenses" at bounding box center [95, 263] width 168 height 14
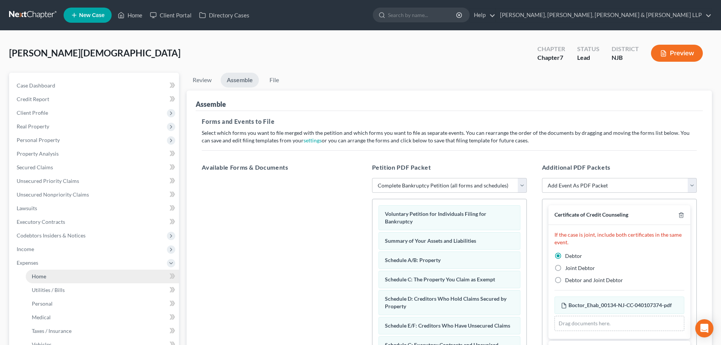
click at [44, 272] on link "Home" at bounding box center [102, 276] width 153 height 14
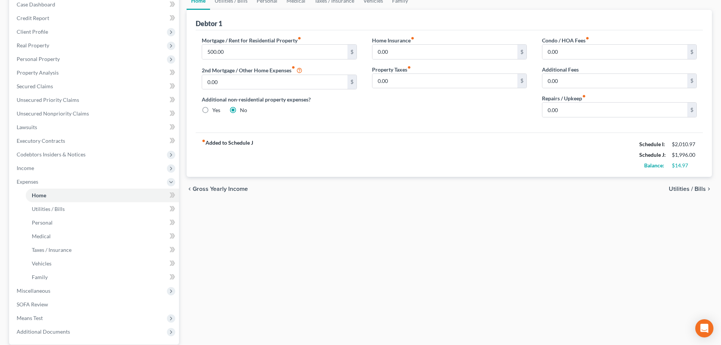
scroll to position [153, 0]
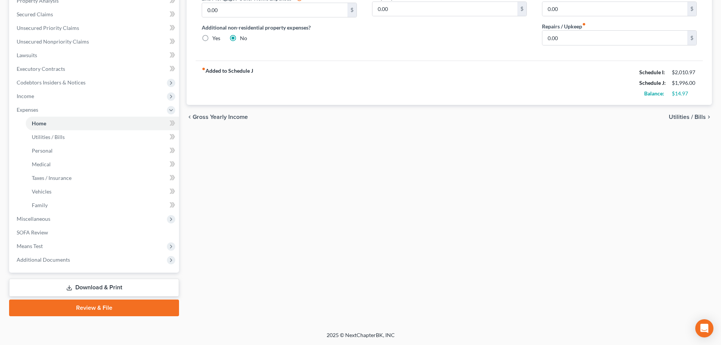
click at [91, 303] on link "Review & File" at bounding box center [94, 307] width 170 height 17
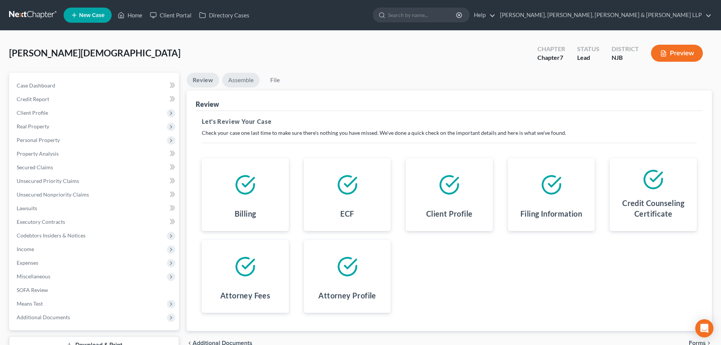
click at [244, 78] on link "Assemble" at bounding box center [240, 80] width 37 height 15
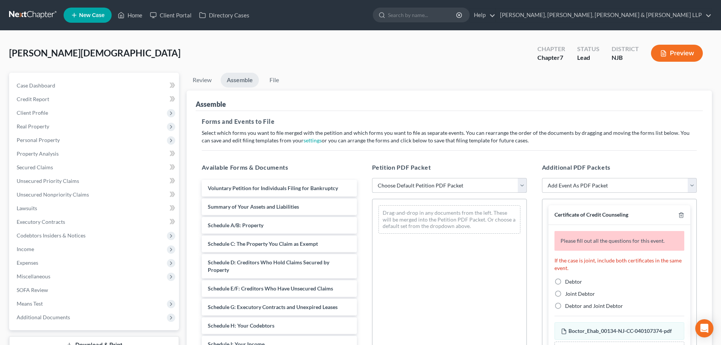
drag, startPoint x: 401, startPoint y: 183, endPoint x: 403, endPoint y: 192, distance: 9.6
click at [401, 183] on select "Choose Default Petition PDF Packet Complete Bankruptcy Petition (all forms and …" at bounding box center [449, 185] width 155 height 15
select select "0"
click at [372, 178] on select "Choose Default Petition PDF Packet Complete Bankruptcy Petition (all forms and …" at bounding box center [449, 185] width 155 height 15
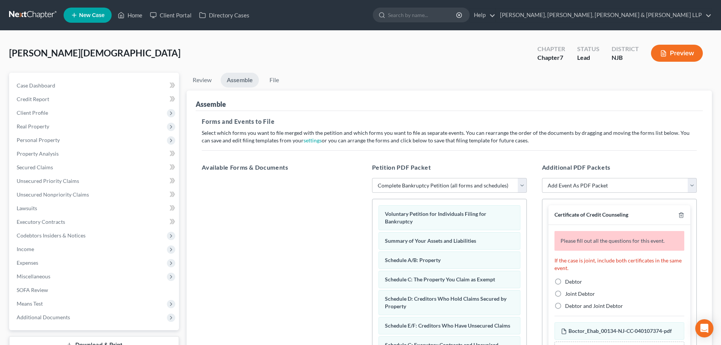
drag, startPoint x: 562, startPoint y: 283, endPoint x: 304, endPoint y: 107, distance: 312.6
click at [565, 283] on label "Debtor" at bounding box center [573, 282] width 17 height 8
click at [568, 283] on input "Debtor" at bounding box center [570, 280] width 5 height 5
radio input "true"
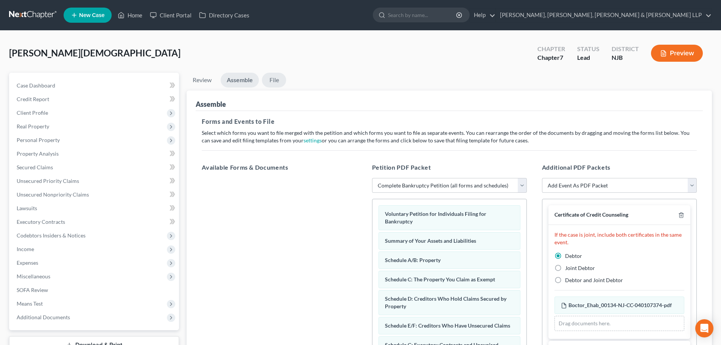
click at [271, 75] on link "File" at bounding box center [274, 80] width 24 height 15
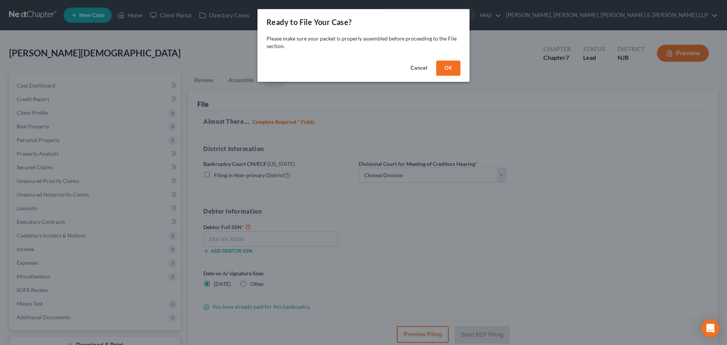
click at [447, 68] on button "OK" at bounding box center [448, 68] width 24 height 15
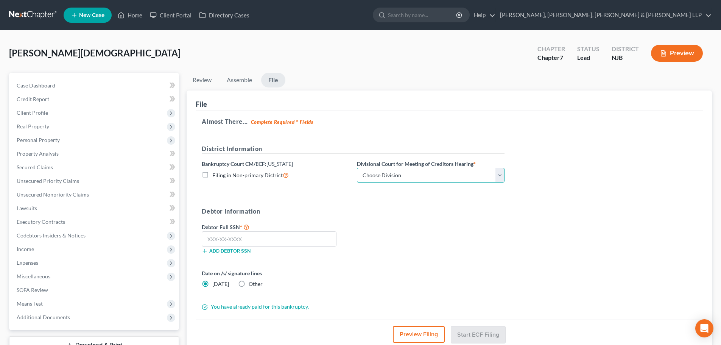
click at [391, 173] on select "Choose Division [GEOGRAPHIC_DATA] [GEOGRAPHIC_DATA]/[GEOGRAPHIC_DATA] [GEOGRAPH…" at bounding box center [431, 175] width 148 height 15
select select "2"
click at [357, 168] on select "Choose Division [GEOGRAPHIC_DATA] [GEOGRAPHIC_DATA]/[GEOGRAPHIC_DATA] [GEOGRAPH…" at bounding box center [431, 175] width 148 height 15
click at [265, 241] on input "text" at bounding box center [269, 238] width 135 height 15
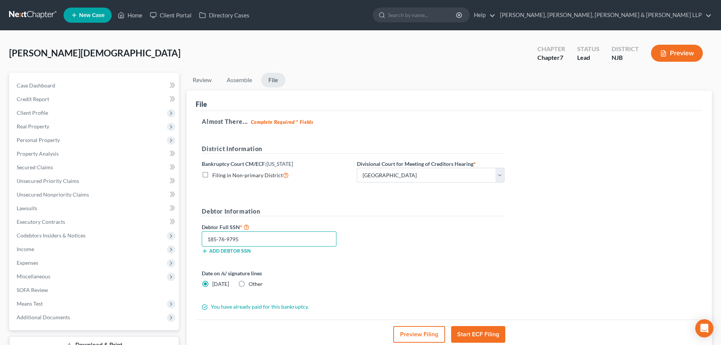
type input "185-76-9795"
click at [482, 326] on button "Start ECF Filing" at bounding box center [478, 334] width 54 height 17
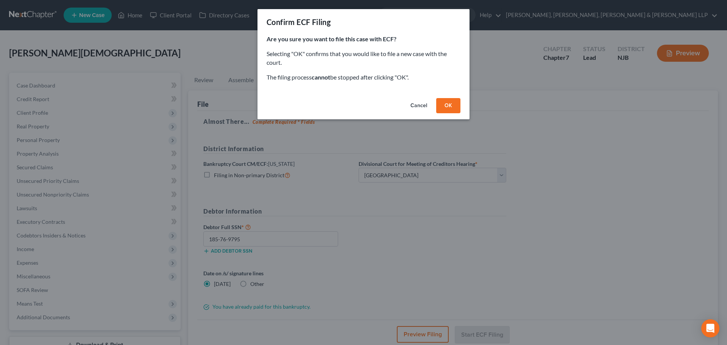
click at [450, 107] on button "OK" at bounding box center [448, 105] width 24 height 15
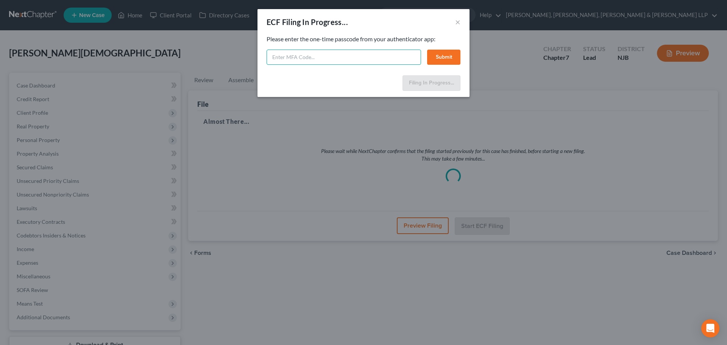
click at [281, 58] on input "text" at bounding box center [343, 57] width 154 height 15
type input "511791"
click at [421, 61] on div "511791 Submit" at bounding box center [363, 57] width 194 height 15
click at [437, 58] on button "Submit" at bounding box center [443, 57] width 33 height 15
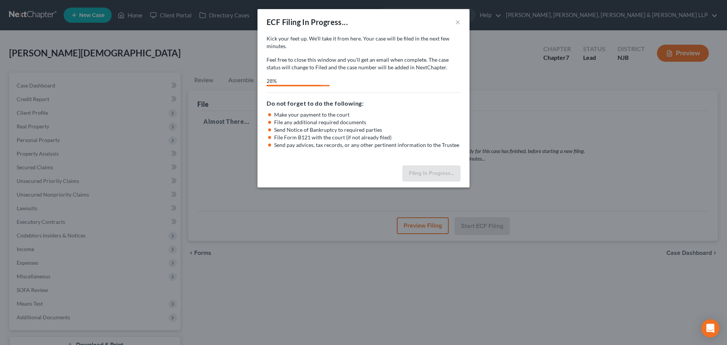
select select "2"
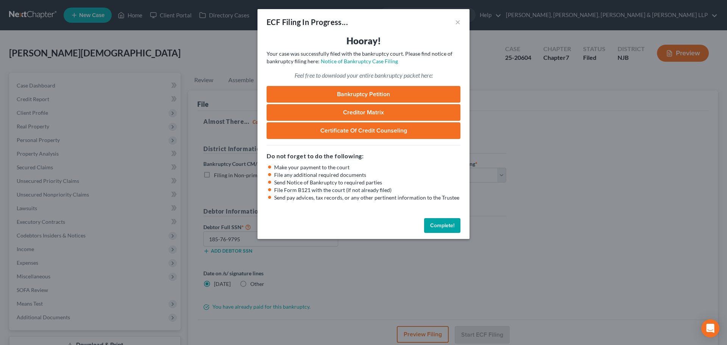
click at [156, 44] on div "ECF Filing In Progress... × Hooray! Your case was successfully filed with the b…" at bounding box center [363, 172] width 727 height 345
click at [456, 20] on button "×" at bounding box center [457, 21] width 5 height 9
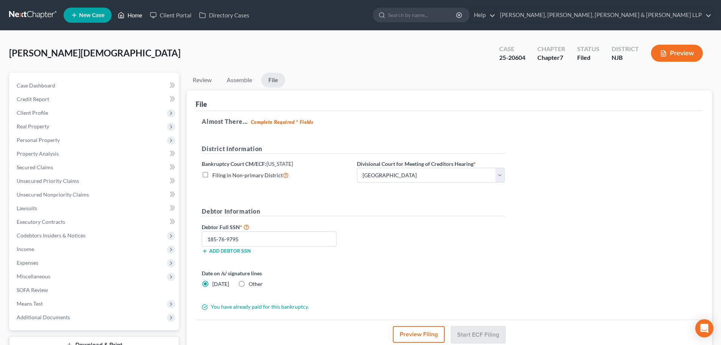
click at [134, 12] on link "Home" at bounding box center [130, 15] width 32 height 14
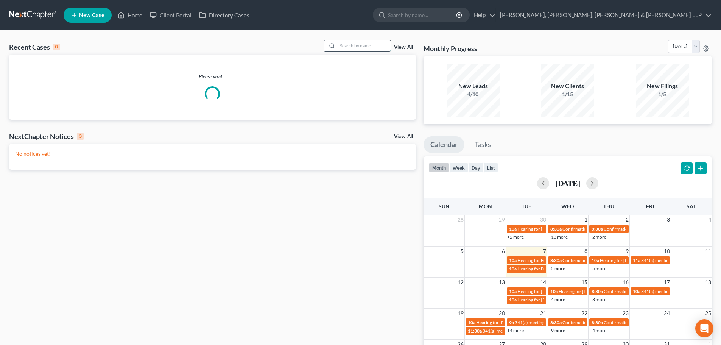
click at [356, 46] on input "search" at bounding box center [364, 45] width 53 height 11
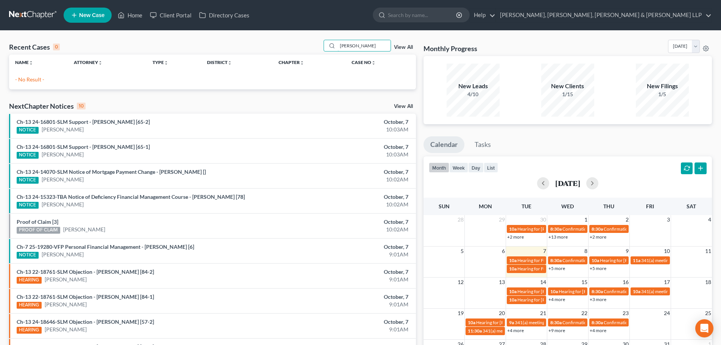
drag, startPoint x: 357, startPoint y: 48, endPoint x: 297, endPoint y: 52, distance: 60.0
click at [297, 52] on div "Recent Cases 0 [PERSON_NAME] View All" at bounding box center [212, 47] width 407 height 15
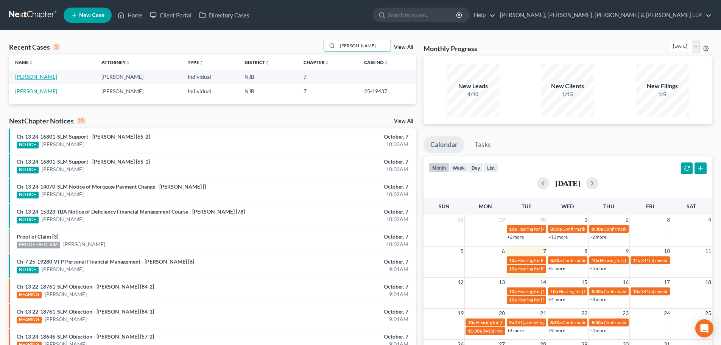
type input "[PERSON_NAME]"
click at [50, 77] on link "[PERSON_NAME]" at bounding box center [36, 76] width 42 height 6
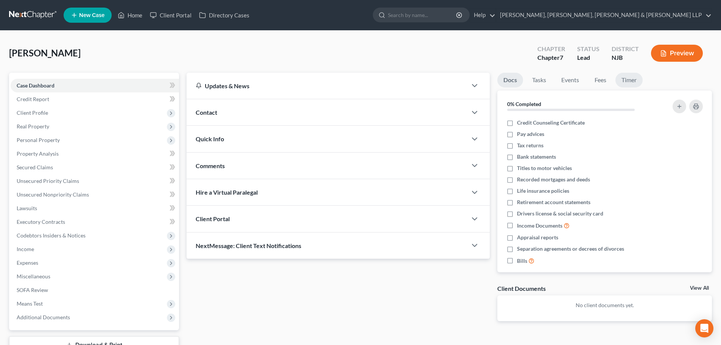
click at [631, 79] on link "Timer" at bounding box center [628, 80] width 27 height 15
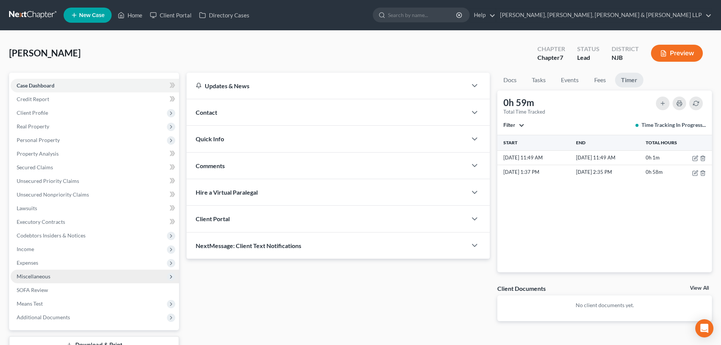
click at [41, 279] on span "Miscellaneous" at bounding box center [34, 276] width 34 height 6
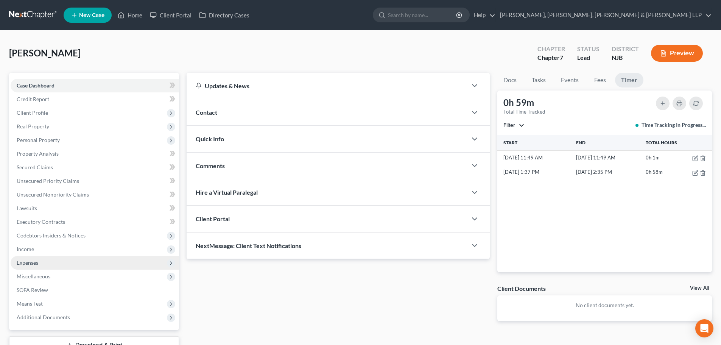
click at [40, 262] on span "Expenses" at bounding box center [95, 263] width 168 height 14
click at [40, 263] on span "Expenses" at bounding box center [95, 263] width 168 height 14
click at [45, 276] on span "Home" at bounding box center [39, 276] width 14 height 6
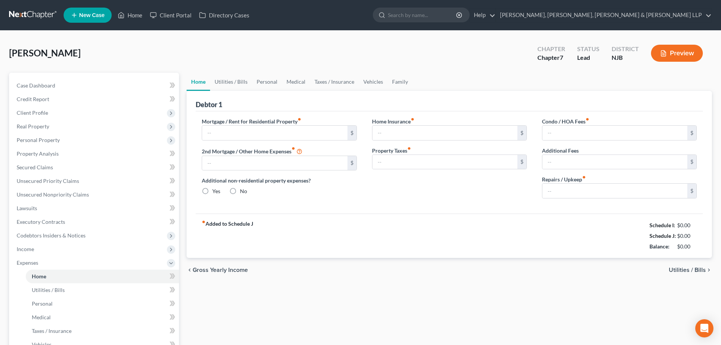
type input "1,291.12"
type input "0.00"
radio input "true"
type input "0.00"
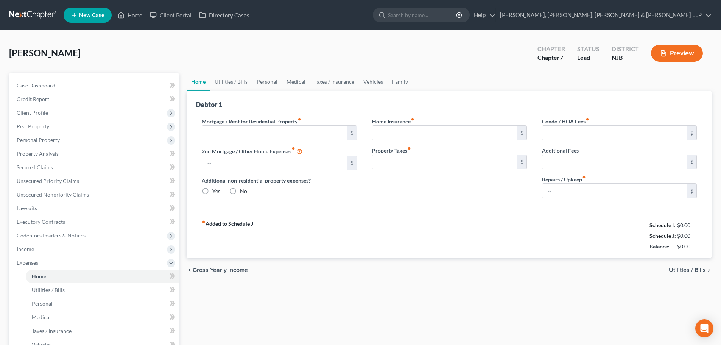
type input "0.00"
type input "200.00"
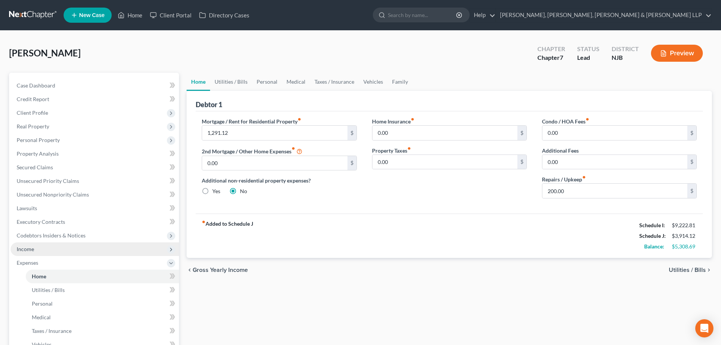
click at [41, 252] on span "Income" at bounding box center [95, 249] width 168 height 14
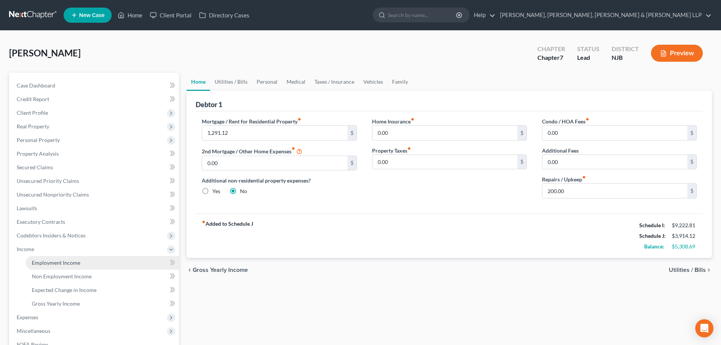
click at [44, 258] on link "Employment Income" at bounding box center [102, 263] width 153 height 14
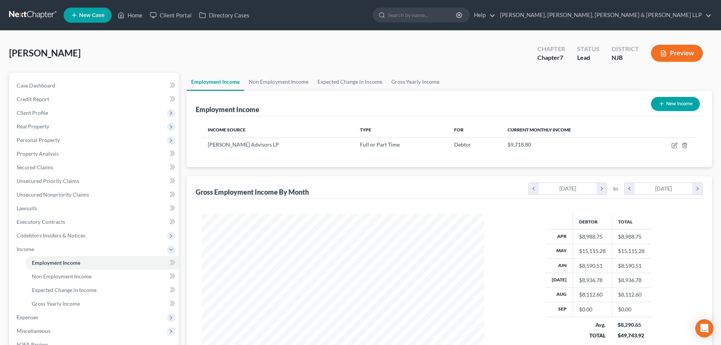
scroll to position [141, 297]
click at [280, 86] on link "Non Employment Income" at bounding box center [278, 82] width 69 height 18
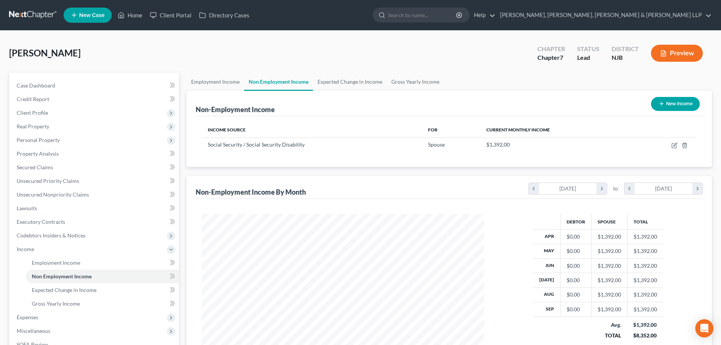
scroll to position [141, 297]
click at [226, 76] on link "Employment Income" at bounding box center [216, 82] width 58 height 18
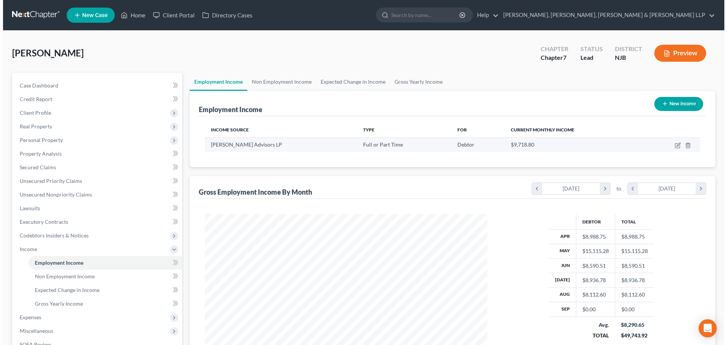
scroll to position [141, 297]
click at [674, 144] on icon "button" at bounding box center [674, 145] width 6 height 6
select select "0"
select select "33"
select select "2"
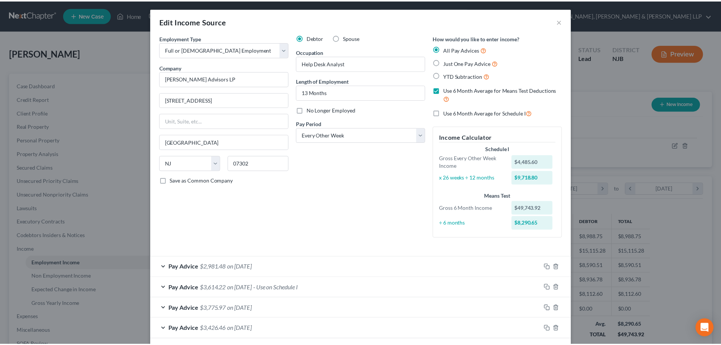
scroll to position [0, 0]
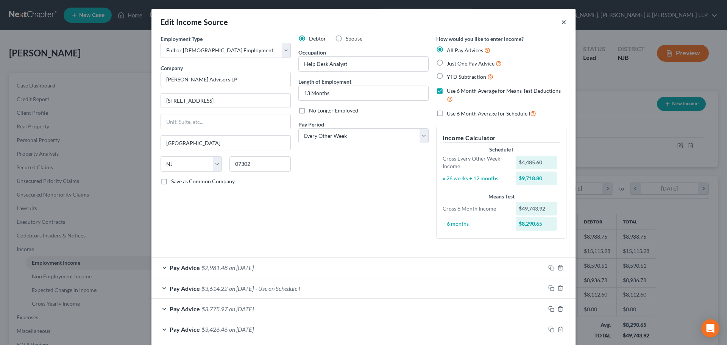
click at [561, 21] on button "×" at bounding box center [563, 21] width 5 height 9
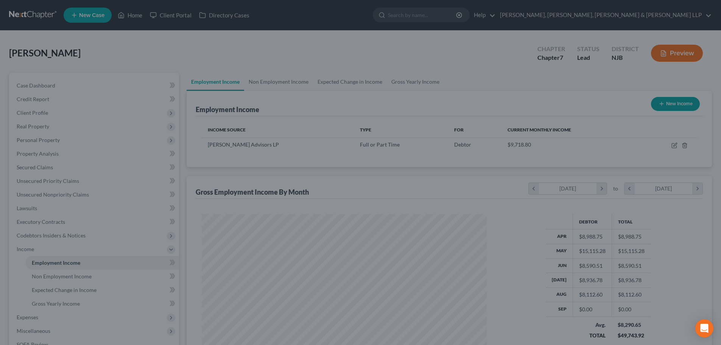
scroll to position [378279, 378123]
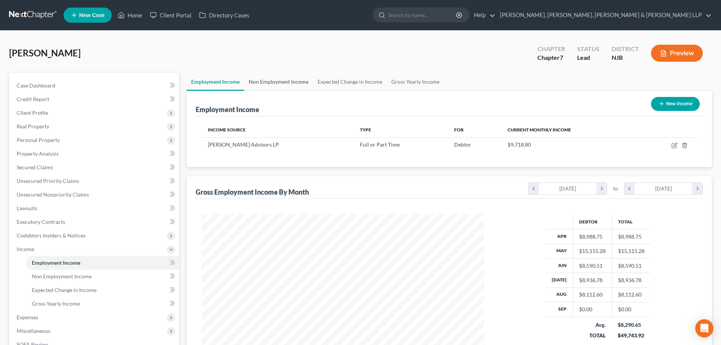
click at [262, 78] on link "Non Employment Income" at bounding box center [278, 82] width 69 height 18
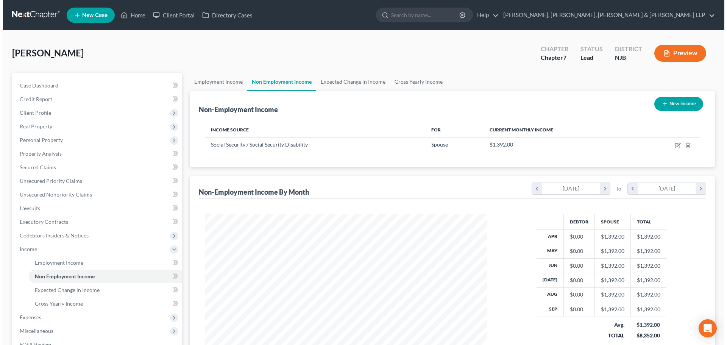
scroll to position [141, 297]
click at [681, 105] on button "New Income" at bounding box center [675, 104] width 49 height 14
select select "0"
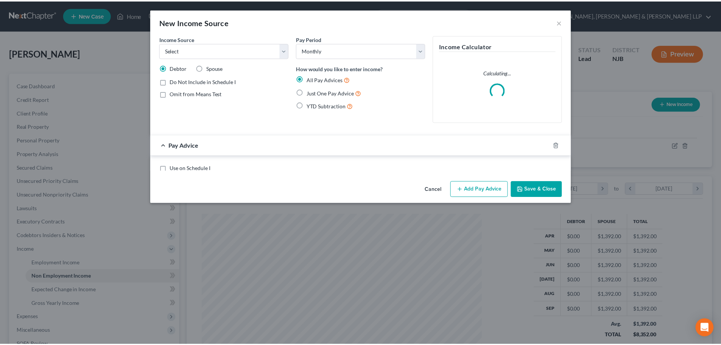
scroll to position [142, 300]
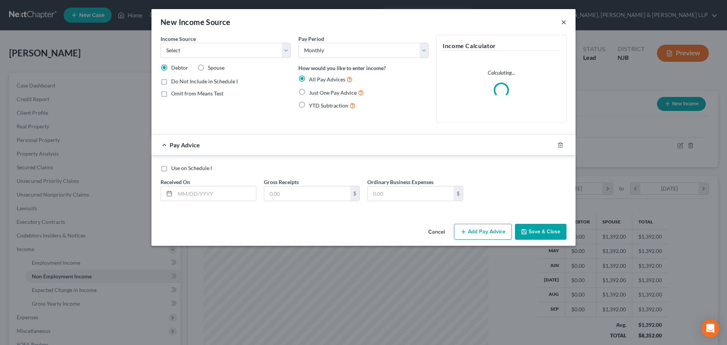
click at [562, 22] on button "×" at bounding box center [563, 21] width 5 height 9
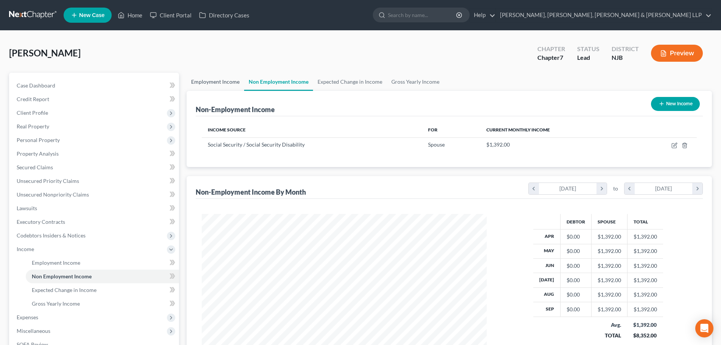
scroll to position [378279, 378123]
click at [210, 81] on link "Employment Income" at bounding box center [216, 82] width 58 height 18
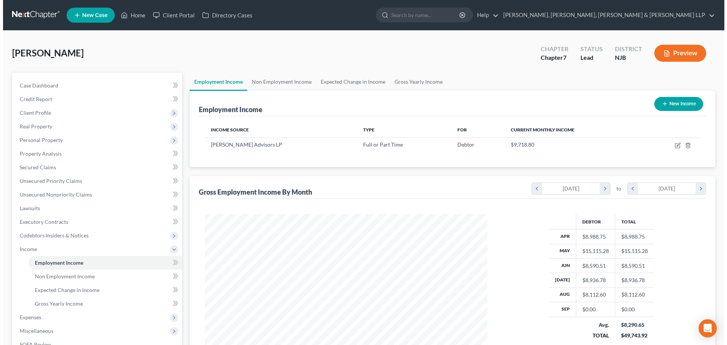
scroll to position [141, 297]
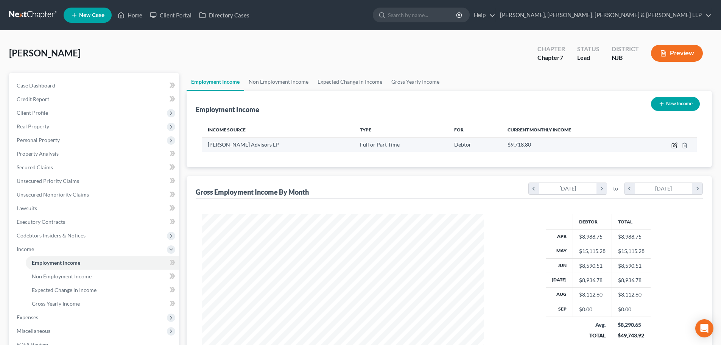
click at [674, 146] on icon "button" at bounding box center [674, 145] width 6 height 6
select select "0"
select select "33"
select select "2"
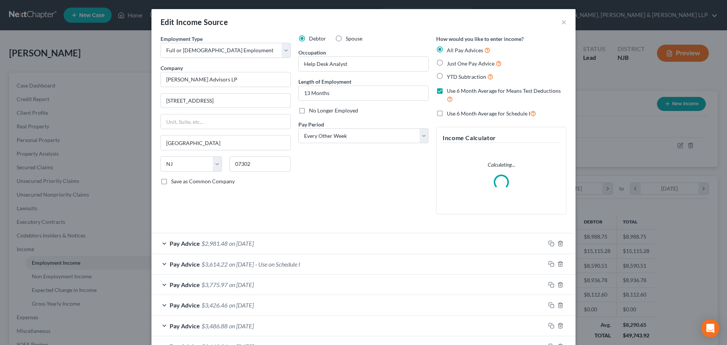
scroll to position [142, 300]
click at [338, 110] on span "No Longer Employed" at bounding box center [333, 110] width 49 height 6
click at [317, 110] on input "No Longer Employed" at bounding box center [314, 109] width 5 height 5
checkbox input "true"
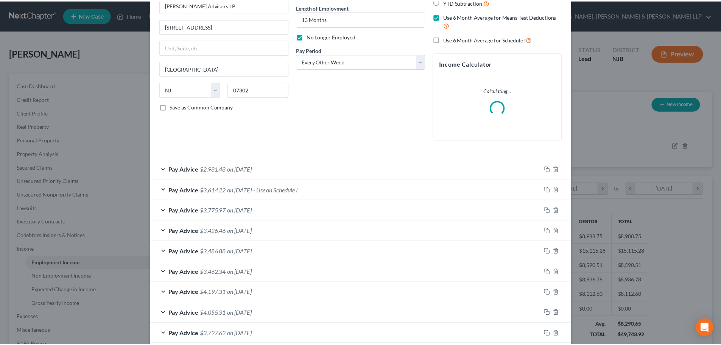
scroll to position [156, 0]
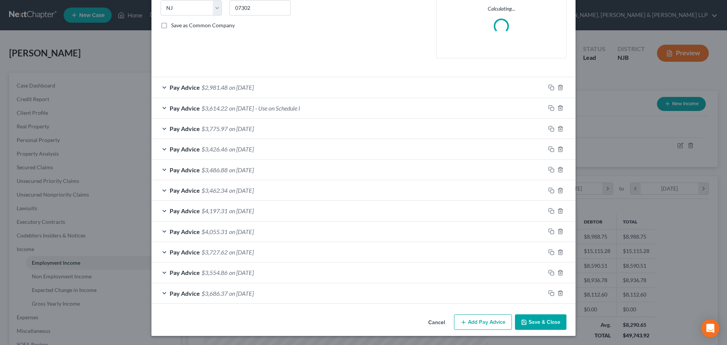
click at [545, 318] on button "Save & Close" at bounding box center [540, 322] width 51 height 16
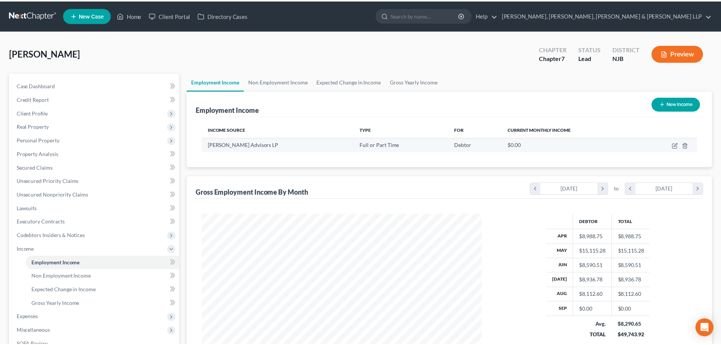
scroll to position [378279, 378123]
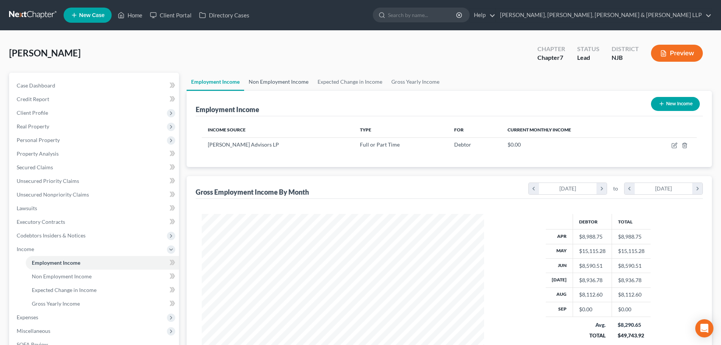
click at [294, 87] on link "Non Employment Income" at bounding box center [278, 82] width 69 height 18
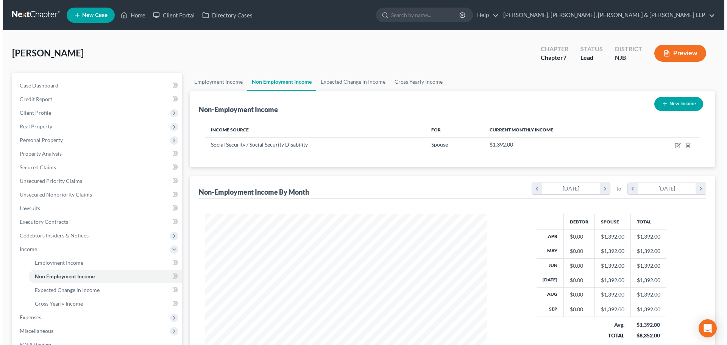
scroll to position [141, 297]
click at [679, 108] on button "New Income" at bounding box center [675, 104] width 49 height 14
select select "0"
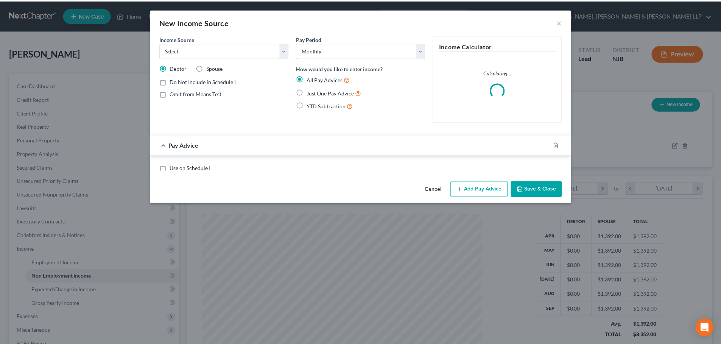
scroll to position [142, 300]
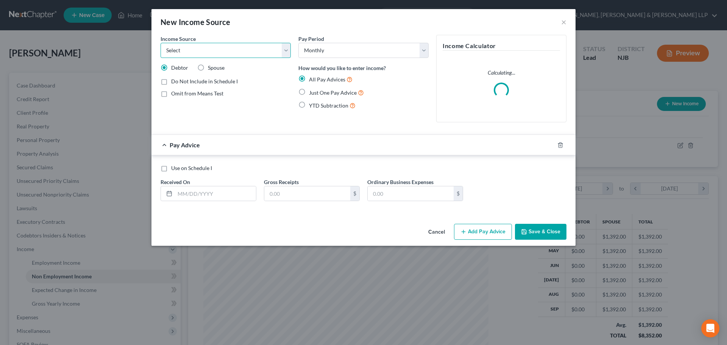
drag, startPoint x: 241, startPoint y: 55, endPoint x: 235, endPoint y: 58, distance: 7.0
click at [241, 55] on select "Select Unemployment Disability (from employer) Pension Retirement Social Securi…" at bounding box center [225, 50] width 130 height 15
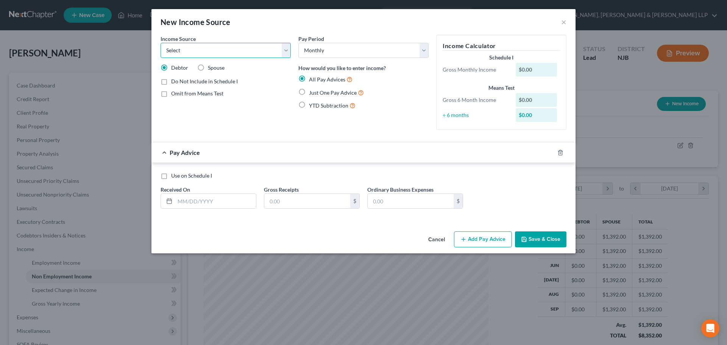
select select "0"
click at [160, 43] on select "Select Unemployment Disability (from employer) Pension Retirement Social Securi…" at bounding box center [225, 50] width 130 height 15
click at [327, 92] on span "Just One Pay Advice" at bounding box center [333, 92] width 48 height 6
click at [317, 92] on input "Just One Pay Advice" at bounding box center [314, 90] width 5 height 5
radio input "true"
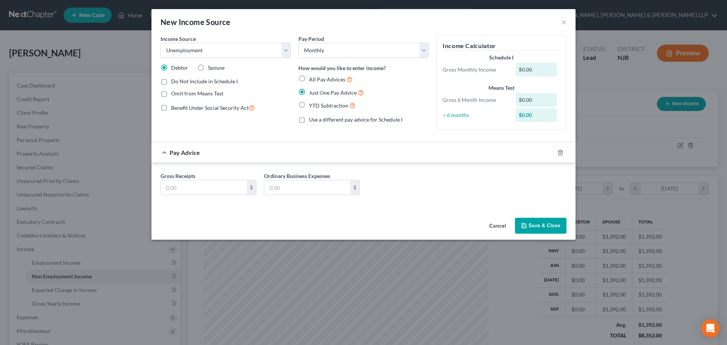
click at [315, 80] on span "All Pay Advices" at bounding box center [327, 79] width 36 height 6
click at [315, 80] on input "All Pay Advices" at bounding box center [314, 77] width 5 height 5
radio input "true"
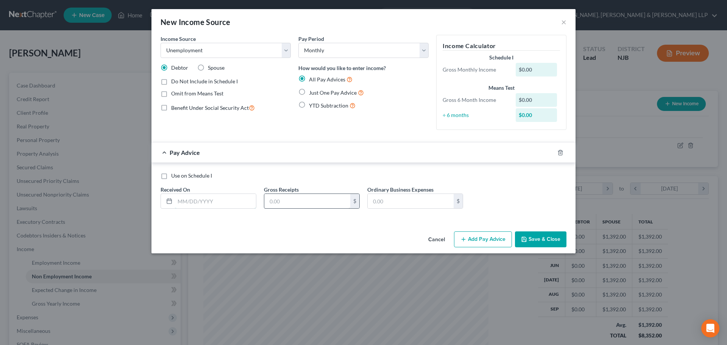
drag, startPoint x: 218, startPoint y: 201, endPoint x: 271, endPoint y: 196, distance: 53.9
click at [218, 201] on input "text" at bounding box center [215, 201] width 81 height 14
click at [299, 201] on input "text" at bounding box center [307, 201] width 86 height 14
type input "504.00"
drag, startPoint x: 349, startPoint y: 52, endPoint x: 346, endPoint y: 57, distance: 5.4
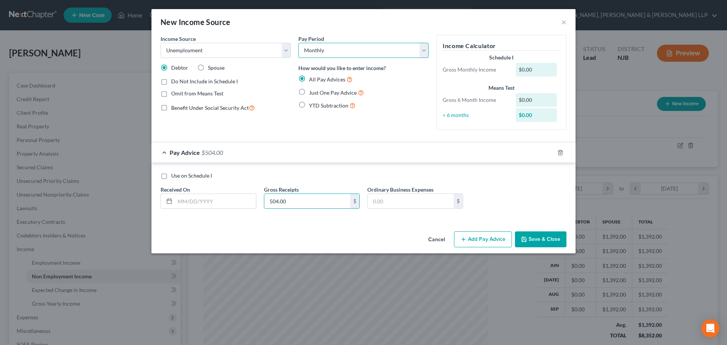
click at [349, 52] on select "Select Monthly Twice Monthly Every Other Week Weekly" at bounding box center [363, 50] width 130 height 15
select select "3"
click at [298, 43] on select "Select Monthly Twice Monthly Every Other Week Weekly" at bounding box center [363, 50] width 130 height 15
click at [293, 200] on input "504.00" at bounding box center [307, 201] width 86 height 14
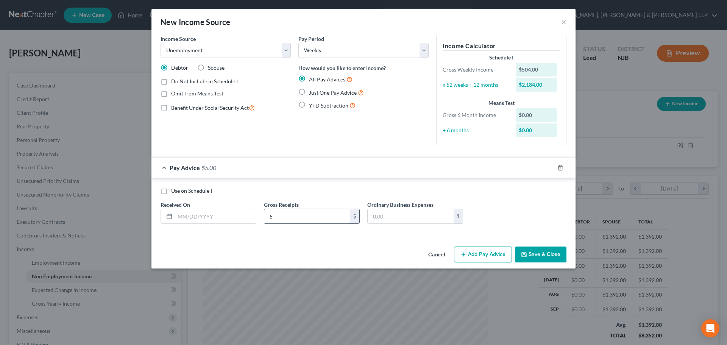
drag, startPoint x: 280, startPoint y: 213, endPoint x: 265, endPoint y: 218, distance: 15.2
click at [266, 218] on input "5" at bounding box center [307, 216] width 86 height 14
type input "2,016.00"
click at [235, 219] on input "text" at bounding box center [215, 216] width 81 height 14
type input "[DATE]"
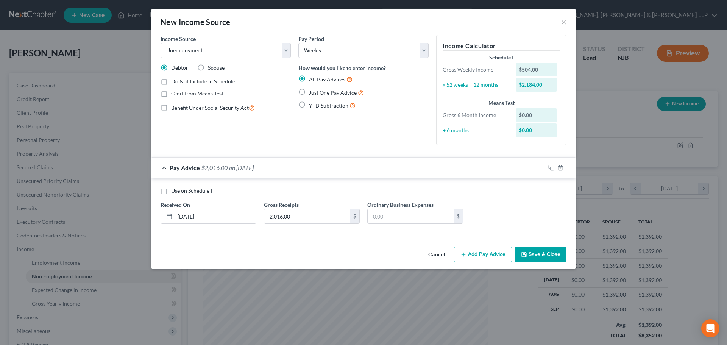
click at [531, 255] on button "Save & Close" at bounding box center [540, 254] width 51 height 16
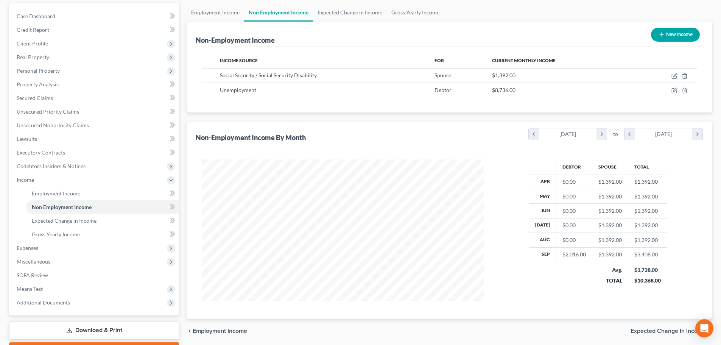
scroll to position [76, 0]
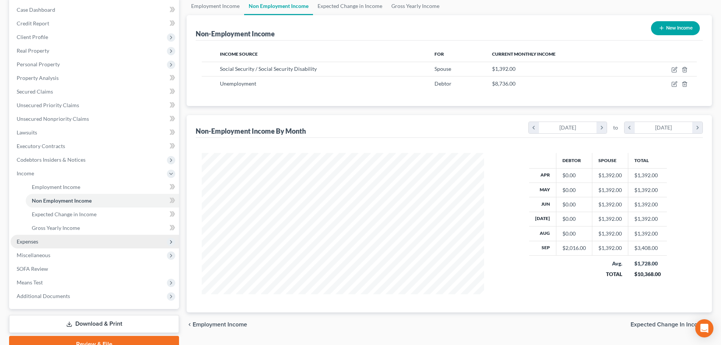
drag, startPoint x: 41, startPoint y: 239, endPoint x: 53, endPoint y: 244, distance: 12.4
click at [41, 239] on span "Expenses" at bounding box center [95, 242] width 168 height 14
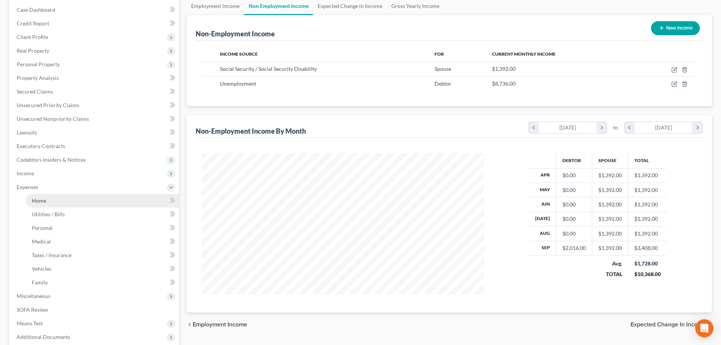
click at [41, 204] on link "Home" at bounding box center [102, 201] width 153 height 14
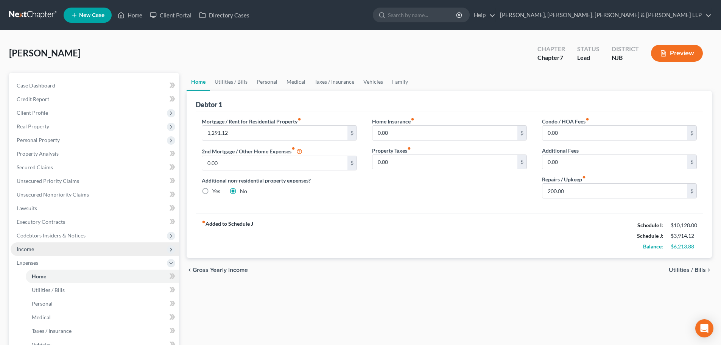
click at [45, 244] on span "Income" at bounding box center [95, 249] width 168 height 14
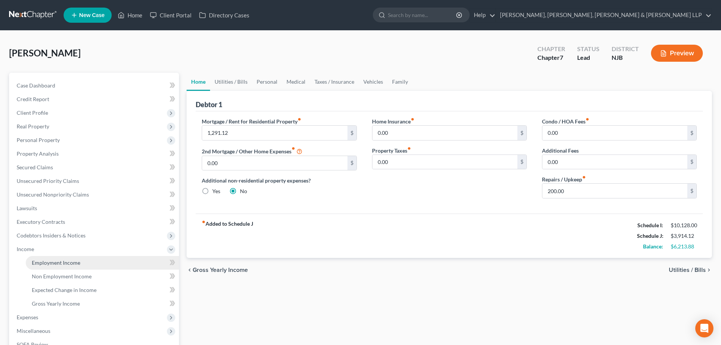
click at [51, 263] on span "Employment Income" at bounding box center [56, 262] width 48 height 6
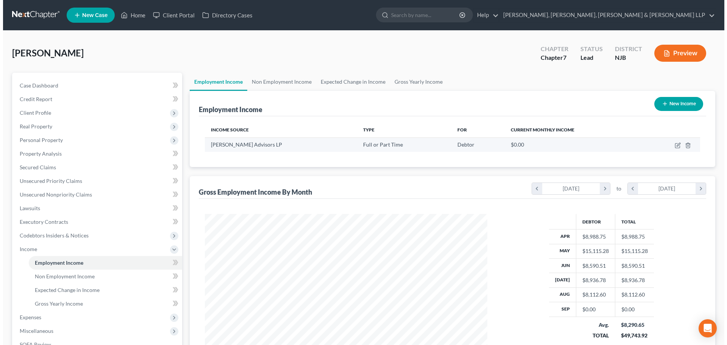
scroll to position [141, 297]
click at [673, 145] on icon "button" at bounding box center [674, 145] width 6 height 6
select select "0"
select select "33"
select select "2"
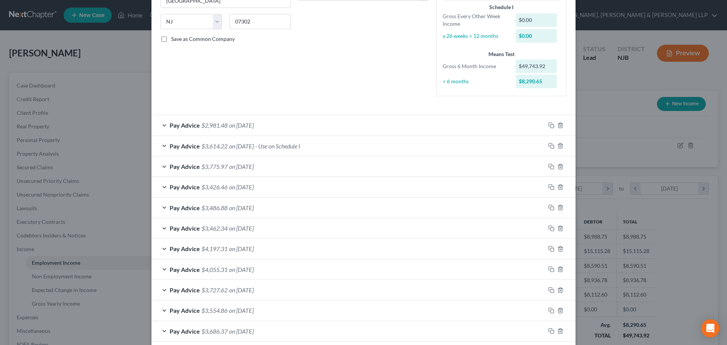
scroll to position [180, 0]
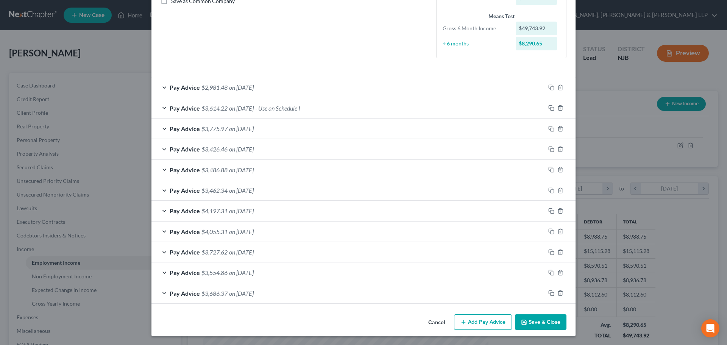
click at [257, 114] on div "Pay Advice $3,614.22 on [DATE] - Use on Schedule I" at bounding box center [348, 108] width 394 height 20
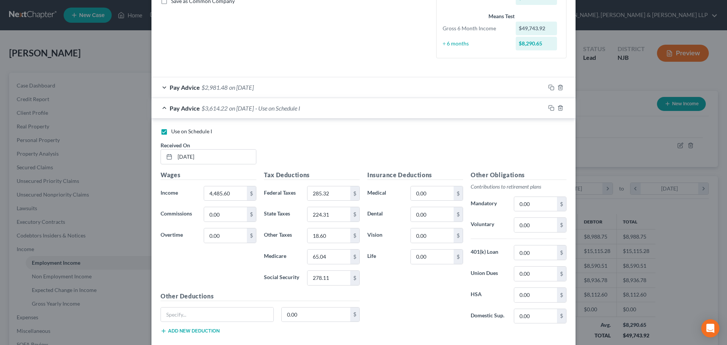
click at [174, 131] on span "Use on Schedule I" at bounding box center [191, 131] width 41 height 6
click at [174, 131] on input "Use on Schedule I" at bounding box center [176, 130] width 5 height 5
checkbox input "false"
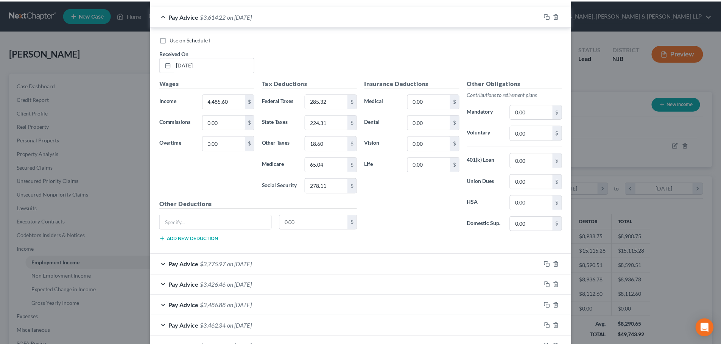
scroll to position [408, 0]
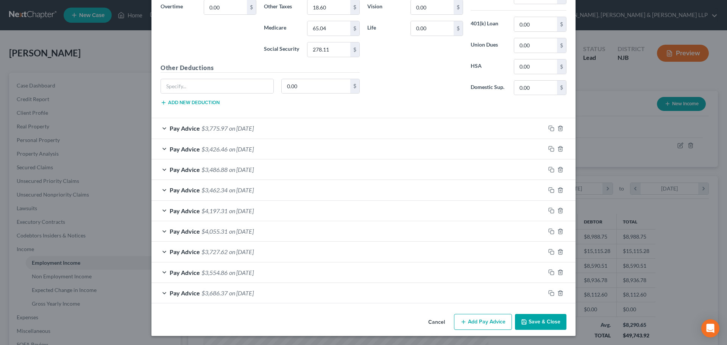
click at [520, 318] on button "Save & Close" at bounding box center [540, 322] width 51 height 16
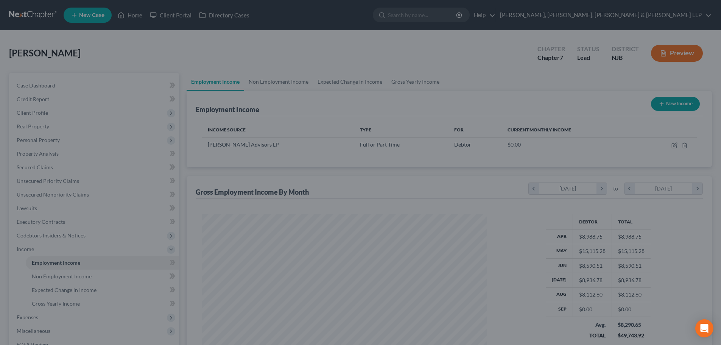
scroll to position [378279, 378123]
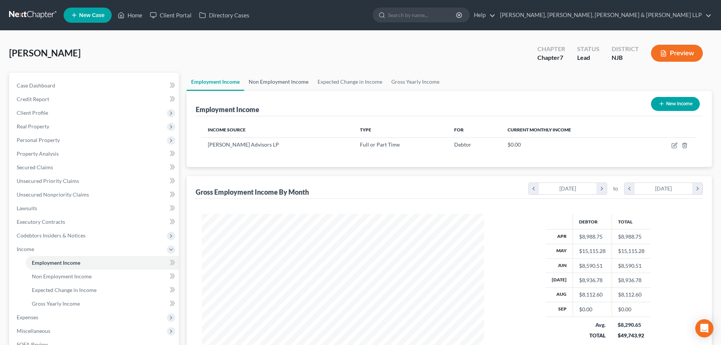
click at [293, 79] on link "Non Employment Income" at bounding box center [278, 82] width 69 height 18
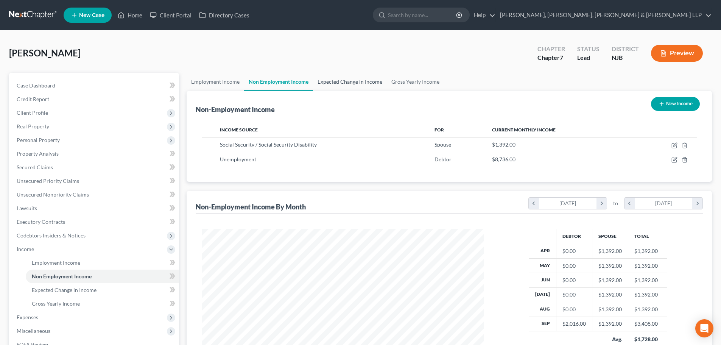
scroll to position [141, 297]
click at [349, 83] on link "Expected Change in Income" at bounding box center [350, 82] width 74 height 18
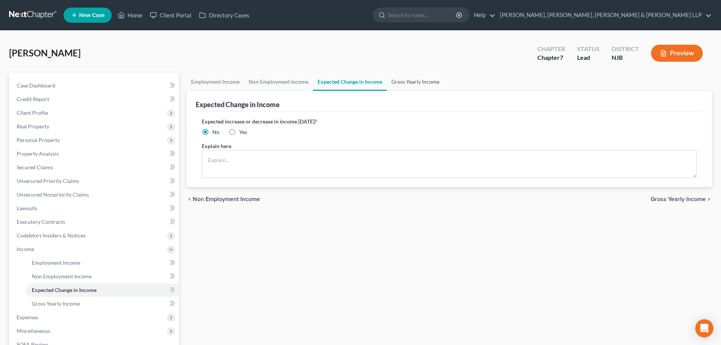
click at [414, 82] on link "Gross Yearly Income" at bounding box center [415, 82] width 57 height 18
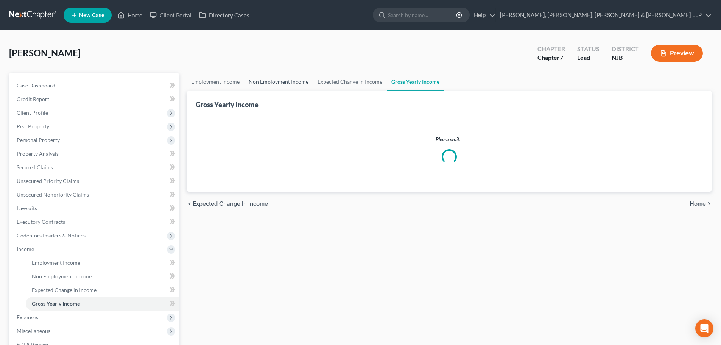
click at [285, 84] on link "Non Employment Income" at bounding box center [278, 82] width 69 height 18
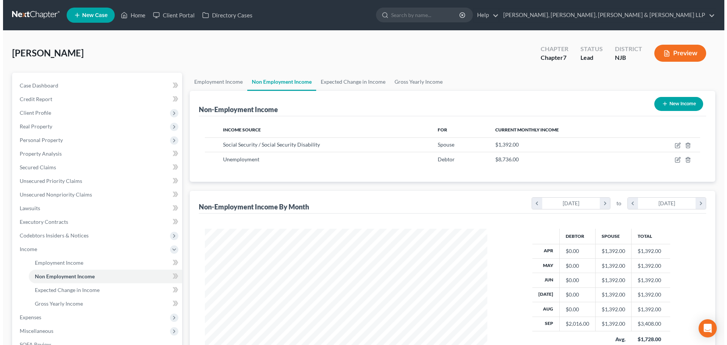
scroll to position [141, 297]
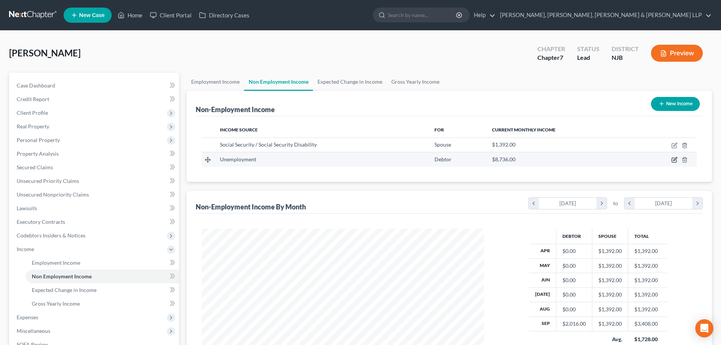
click at [672, 163] on icon "button" at bounding box center [674, 160] width 6 height 6
select select "0"
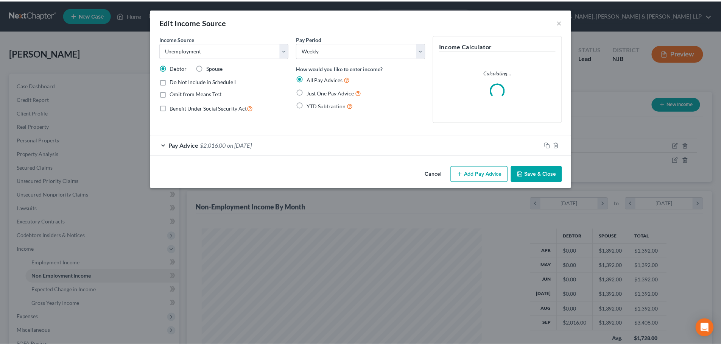
scroll to position [142, 300]
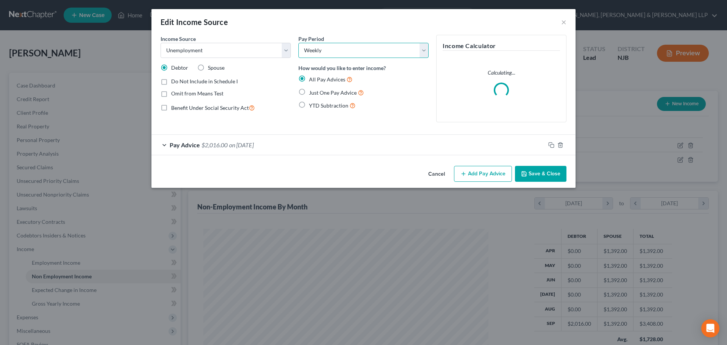
click at [319, 53] on select "Select Monthly Twice Monthly Every Other Week Weekly" at bounding box center [363, 50] width 130 height 15
select select "0"
click at [298, 43] on select "Select Monthly Twice Monthly Every Other Week Weekly" at bounding box center [363, 50] width 130 height 15
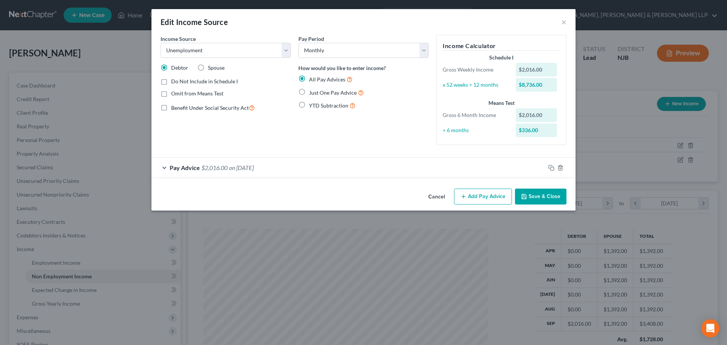
click at [546, 194] on button "Save & Close" at bounding box center [540, 196] width 51 height 16
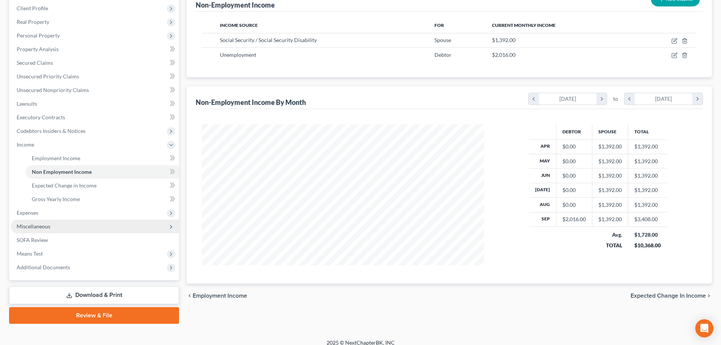
scroll to position [112, 0]
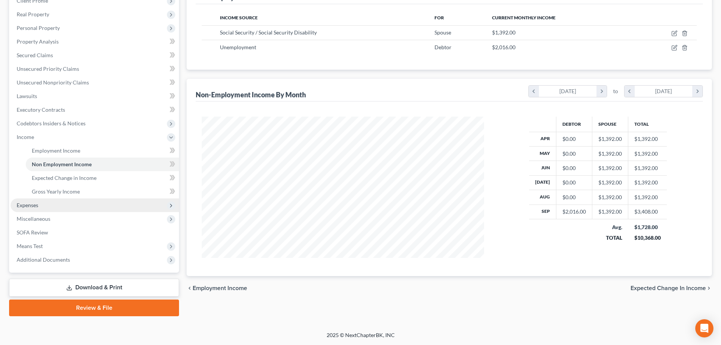
click at [47, 205] on span "Expenses" at bounding box center [95, 205] width 168 height 14
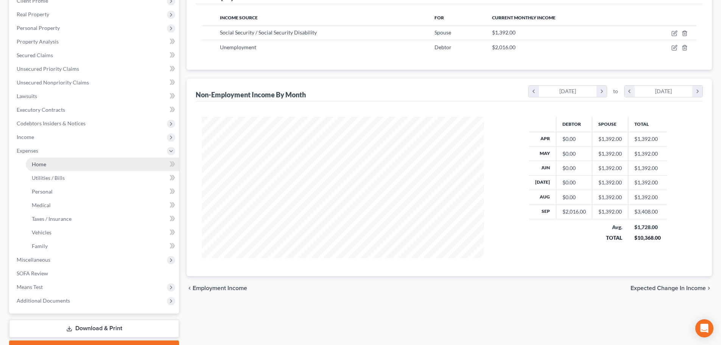
click at [40, 167] on link "Home" at bounding box center [102, 164] width 153 height 14
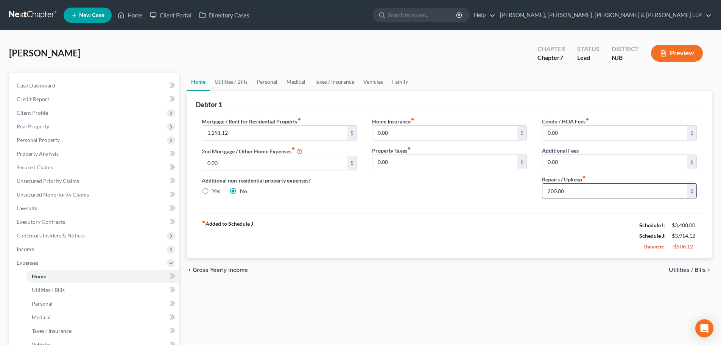
click at [580, 190] on input "200.00" at bounding box center [614, 191] width 145 height 14
click at [231, 85] on link "Utilities / Bills" at bounding box center [231, 82] width 42 height 18
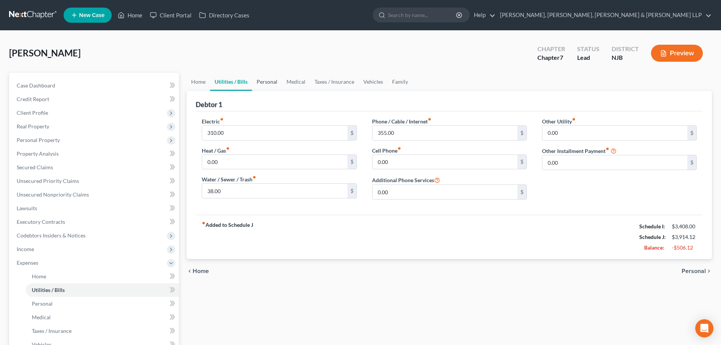
click at [270, 84] on link "Personal" at bounding box center [267, 82] width 30 height 18
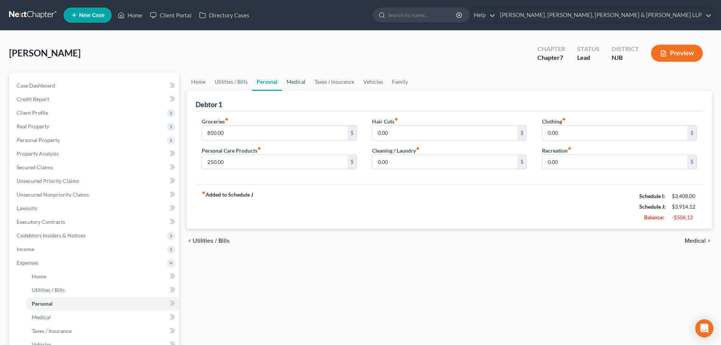
click at [304, 82] on link "Medical" at bounding box center [296, 82] width 28 height 18
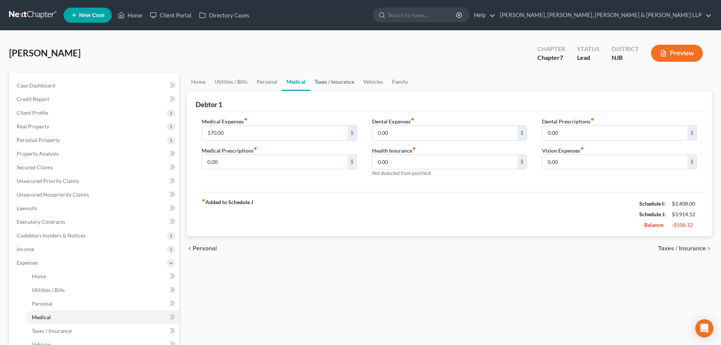
click at [326, 83] on link "Taxes / Insurance" at bounding box center [334, 82] width 49 height 18
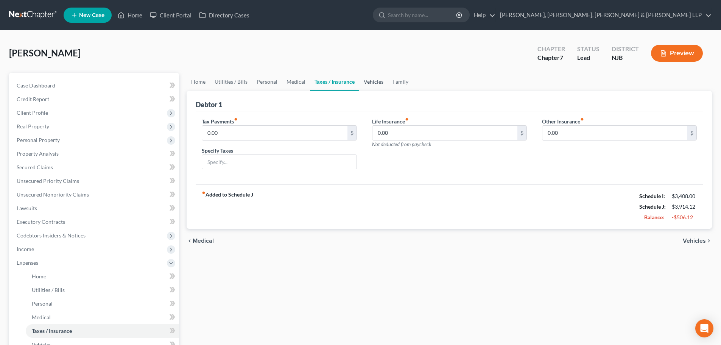
click at [368, 84] on link "Vehicles" at bounding box center [373, 82] width 29 height 18
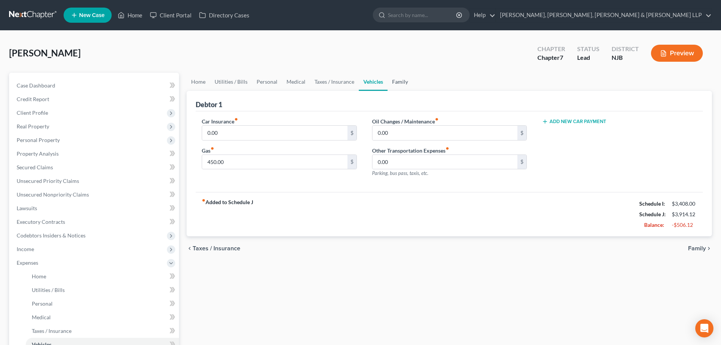
click at [392, 84] on link "Family" at bounding box center [400, 82] width 25 height 18
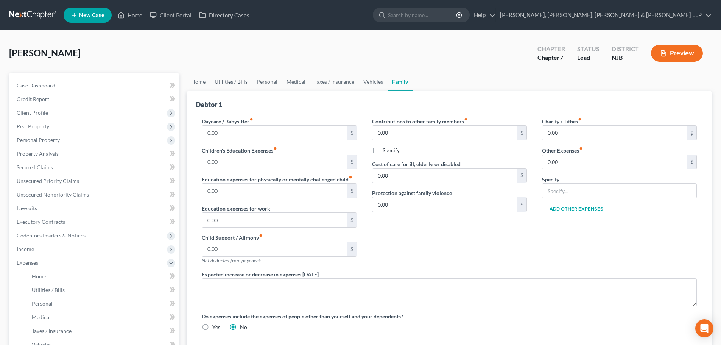
click at [226, 82] on link "Utilities / Bills" at bounding box center [231, 82] width 42 height 18
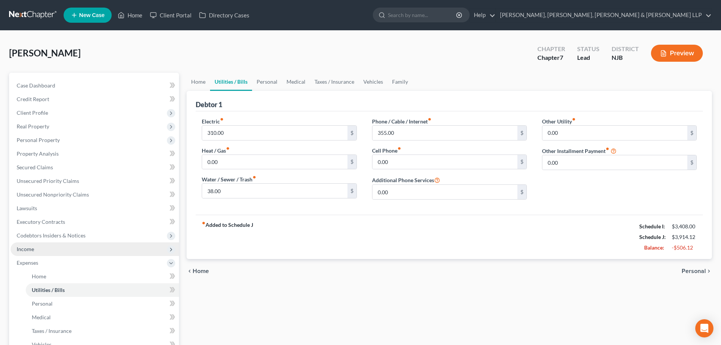
click at [36, 251] on span "Income" at bounding box center [95, 249] width 168 height 14
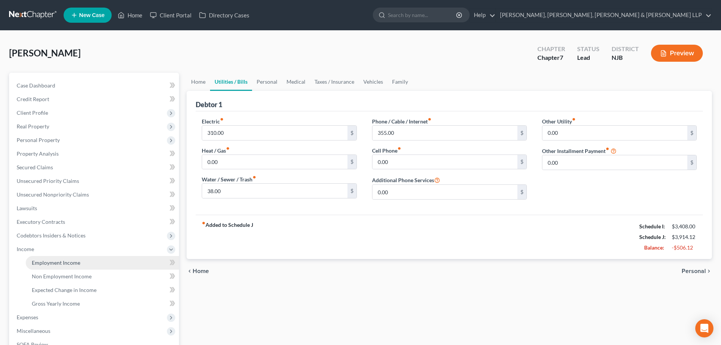
click at [51, 263] on span "Employment Income" at bounding box center [56, 262] width 48 height 6
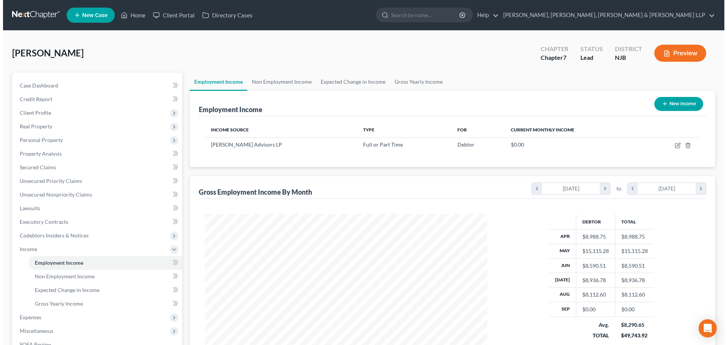
scroll to position [141, 297]
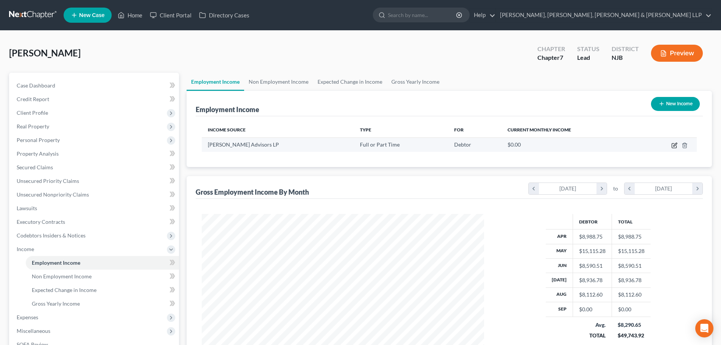
click at [672, 145] on icon "button" at bounding box center [674, 145] width 6 height 6
select select "0"
select select "33"
select select "2"
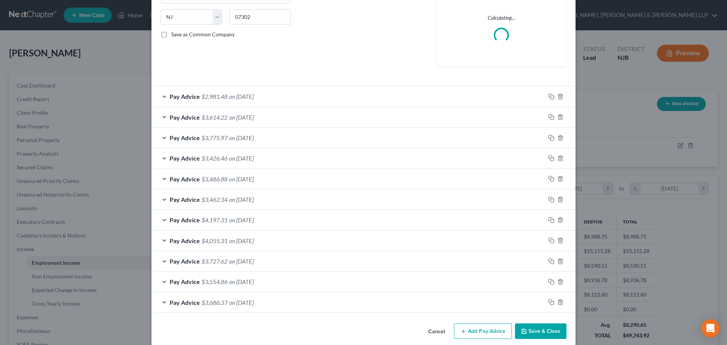
scroll to position [151, 0]
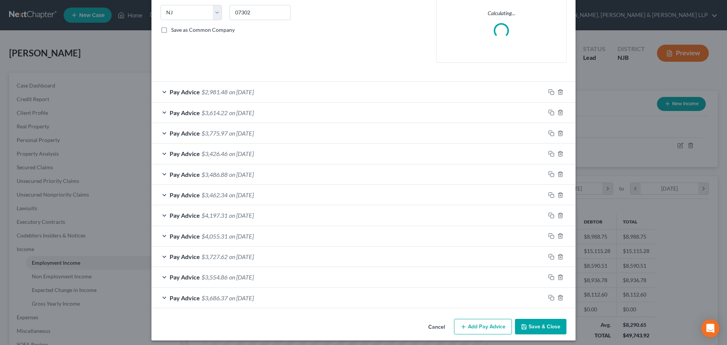
click at [242, 215] on span "on [DATE]" at bounding box center [241, 215] width 25 height 7
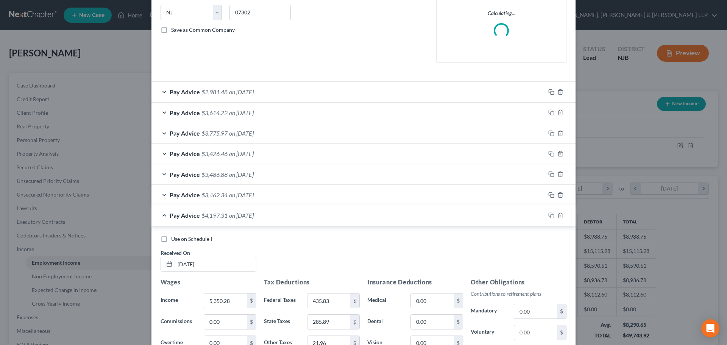
click at [241, 215] on span "on [DATE]" at bounding box center [241, 215] width 25 height 7
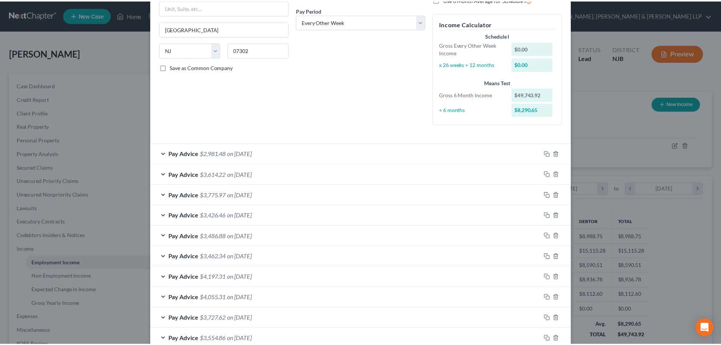
scroll to position [180, 0]
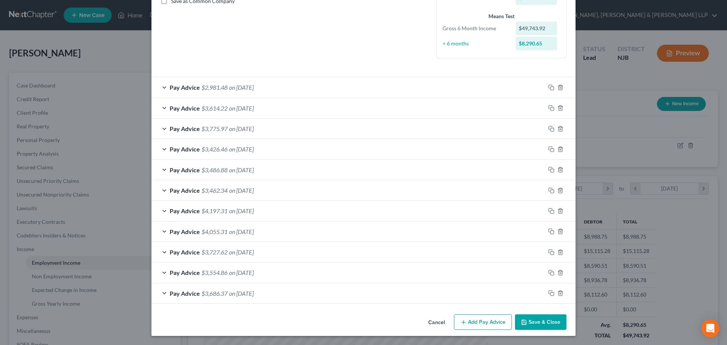
click at [538, 321] on button "Save & Close" at bounding box center [540, 322] width 51 height 16
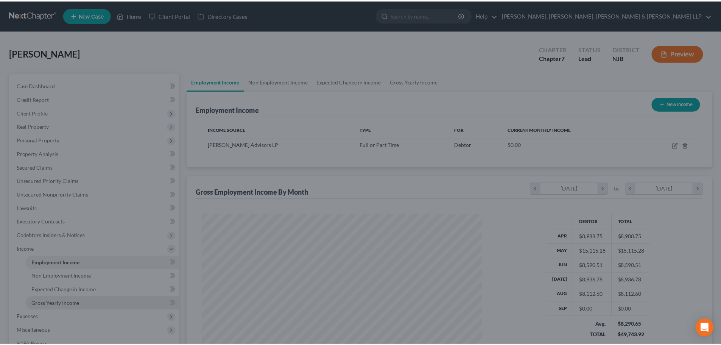
scroll to position [378279, 378123]
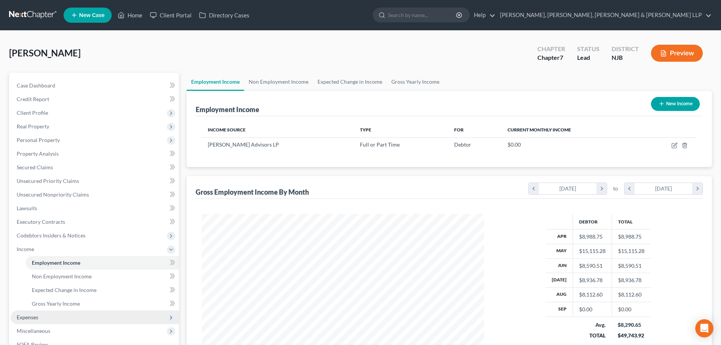
click at [37, 318] on span "Expenses" at bounding box center [28, 317] width 22 height 6
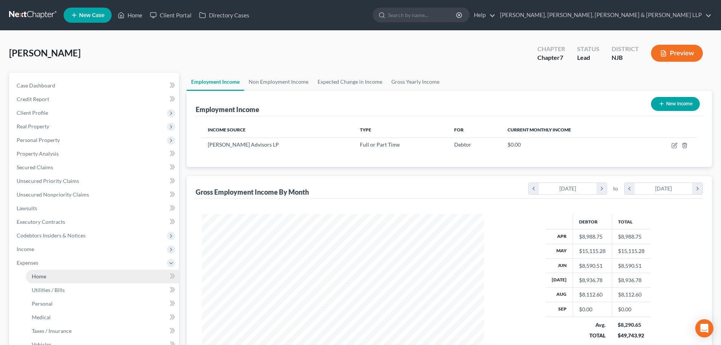
click at [45, 278] on span "Home" at bounding box center [39, 276] width 14 height 6
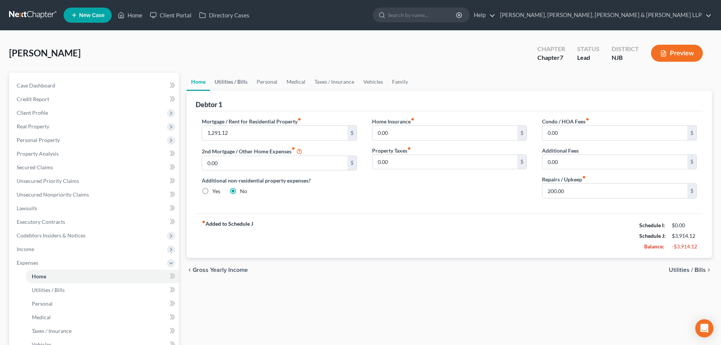
click at [234, 84] on link "Utilities / Bills" at bounding box center [231, 82] width 42 height 18
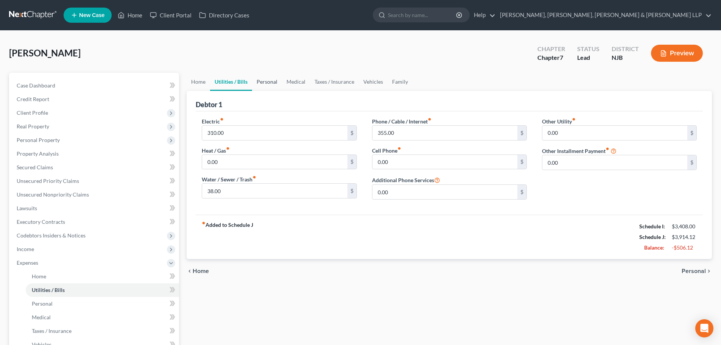
click at [263, 81] on link "Personal" at bounding box center [267, 82] width 30 height 18
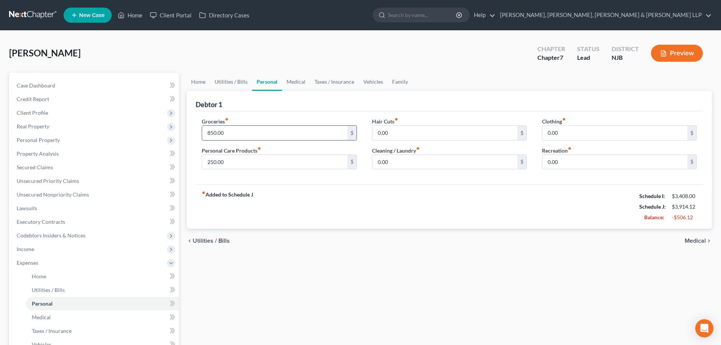
click at [233, 135] on input "850.00" at bounding box center [274, 133] width 145 height 14
type input "500"
click at [224, 160] on input "250.00" at bounding box center [274, 162] width 145 height 14
type input "200"
click at [409, 165] on input "0.00" at bounding box center [444, 162] width 145 height 14
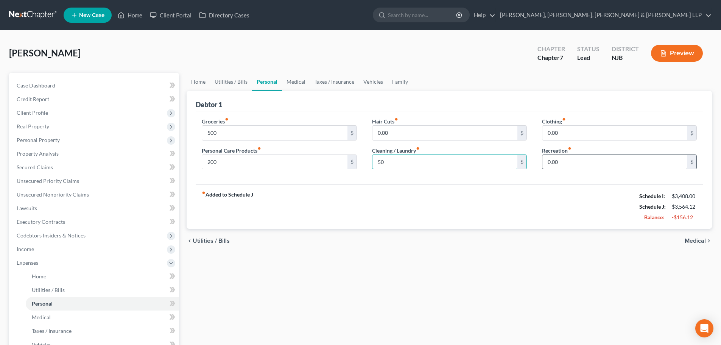
type input "50"
click at [561, 163] on input "0.00" at bounding box center [614, 162] width 145 height 14
type input "50"
click at [222, 162] on input "200" at bounding box center [274, 162] width 145 height 14
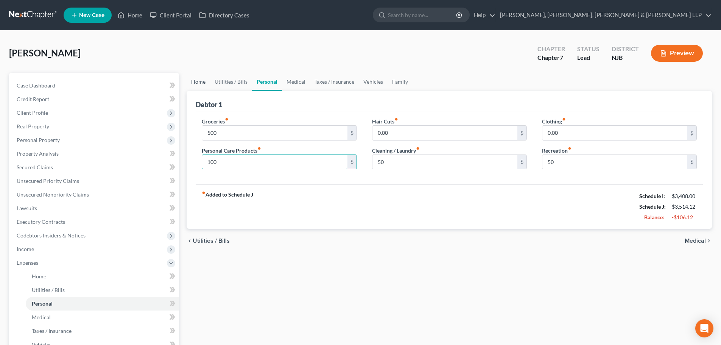
type input "100"
click at [198, 81] on link "Home" at bounding box center [198, 82] width 23 height 18
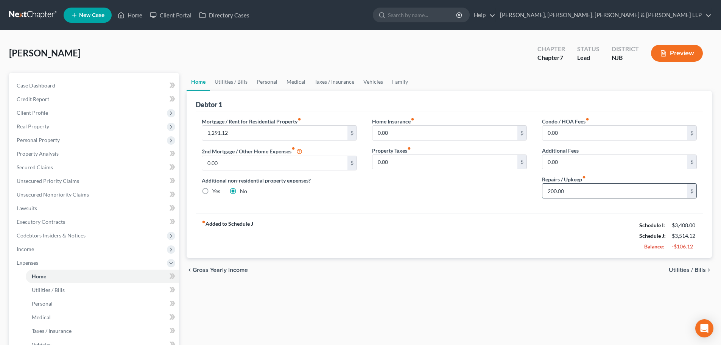
click at [582, 196] on input "200.00" at bounding box center [614, 191] width 145 height 14
drag, startPoint x: 560, startPoint y: 189, endPoint x: 470, endPoint y: 196, distance: 89.6
click at [470, 196] on div "Mortgage / Rent for Residential Property fiber_manual_record 1,291.12 $ 2nd Mor…" at bounding box center [449, 160] width 510 height 87
drag, startPoint x: 558, startPoint y: 196, endPoint x: 506, endPoint y: 196, distance: 52.6
click at [506, 196] on div "Mortgage / Rent for Residential Property fiber_manual_record 1,291.12 $ 2nd Mor…" at bounding box center [449, 160] width 510 height 87
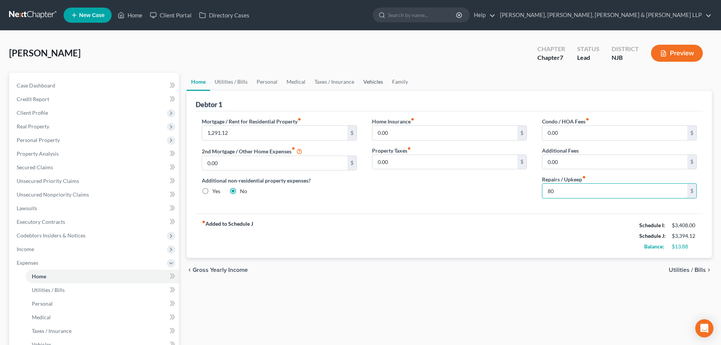
type input "80"
click at [368, 84] on link "Vehicles" at bounding box center [373, 82] width 29 height 18
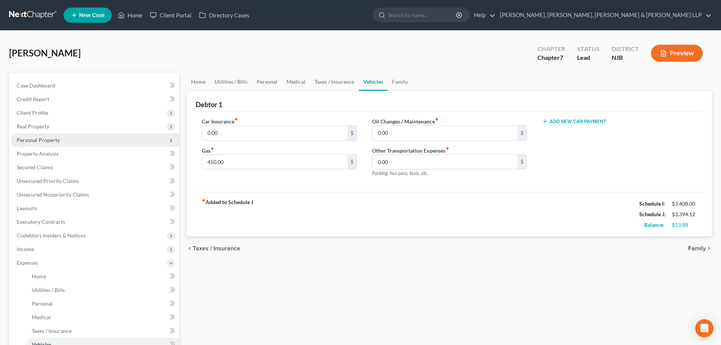
click at [45, 140] on span "Personal Property" at bounding box center [38, 140] width 43 height 6
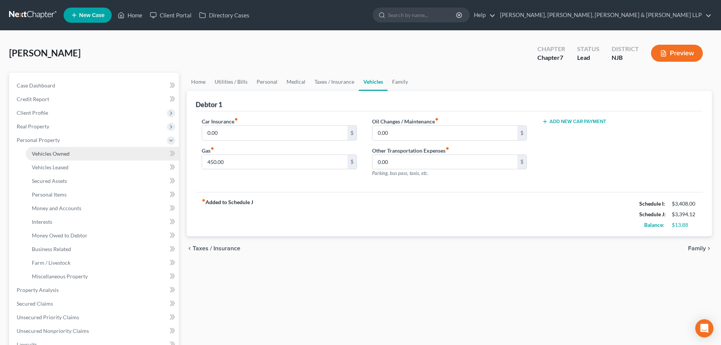
click at [54, 151] on span "Vehicles Owned" at bounding box center [51, 153] width 38 height 6
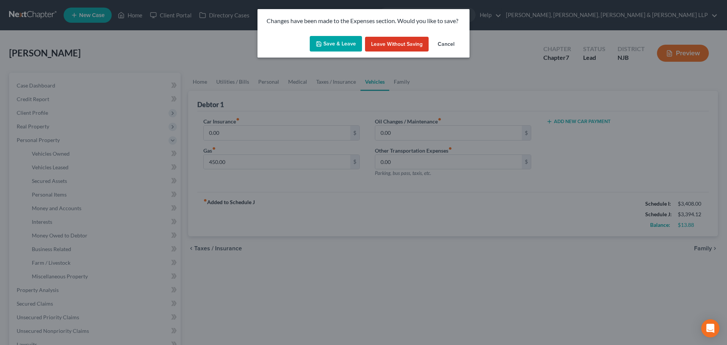
click at [325, 42] on button "Save & Leave" at bounding box center [336, 44] width 52 height 16
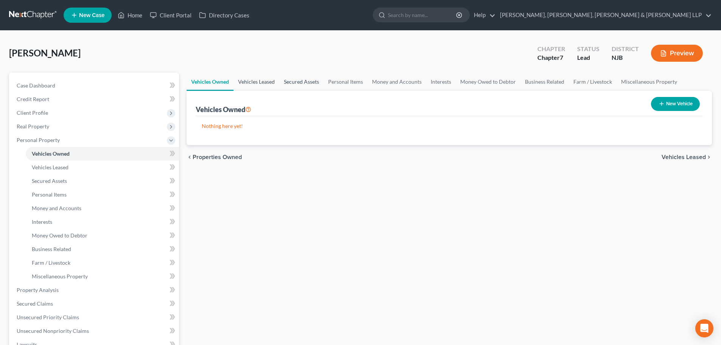
click at [248, 77] on link "Vehicles Leased" at bounding box center [256, 82] width 46 height 18
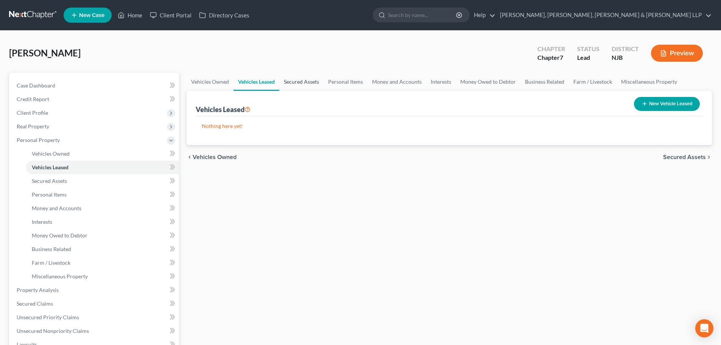
click at [292, 81] on link "Secured Assets" at bounding box center [301, 82] width 44 height 18
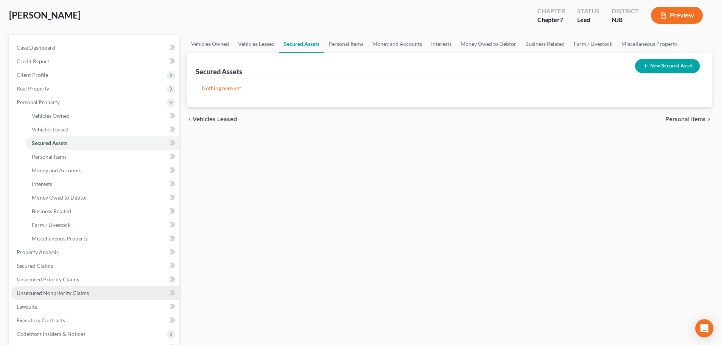
click at [62, 297] on link "Unsecured Nonpriority Claims" at bounding box center [95, 293] width 168 height 14
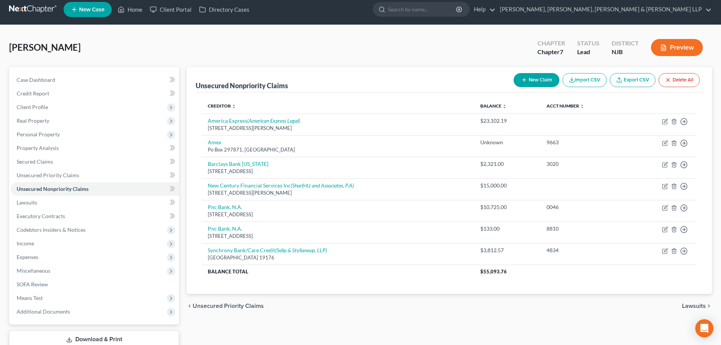
scroll to position [58, 0]
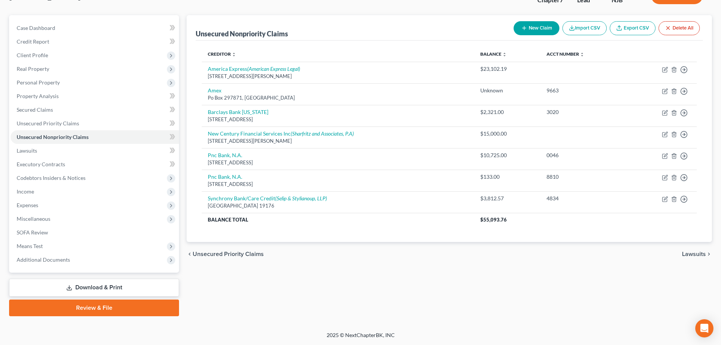
click at [96, 285] on link "Download & Print" at bounding box center [94, 288] width 170 height 18
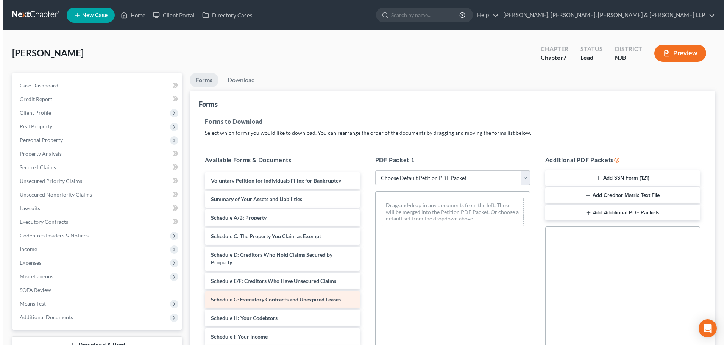
scroll to position [38, 0]
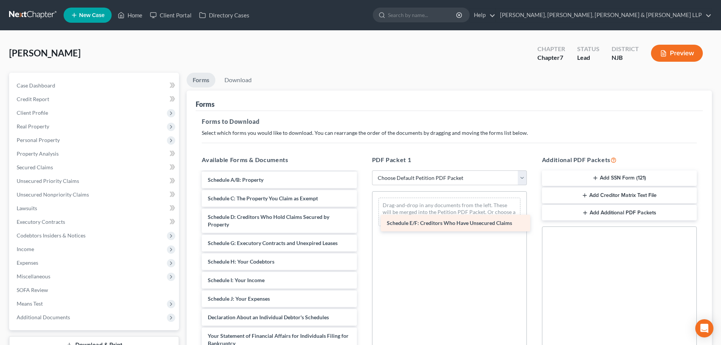
drag, startPoint x: 268, startPoint y: 246, endPoint x: 434, endPoint y: 206, distance: 170.8
click at [363, 212] on div "Schedule E/F: Creditors Who Have Unsecured Claims Voluntary Petition for Indivi…" at bounding box center [279, 306] width 167 height 344
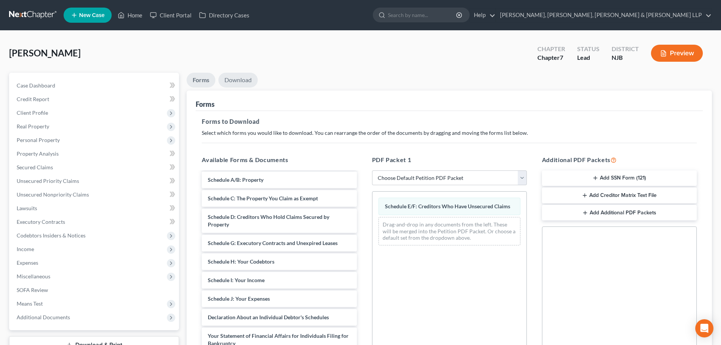
click at [243, 81] on link "Download" at bounding box center [237, 80] width 39 height 15
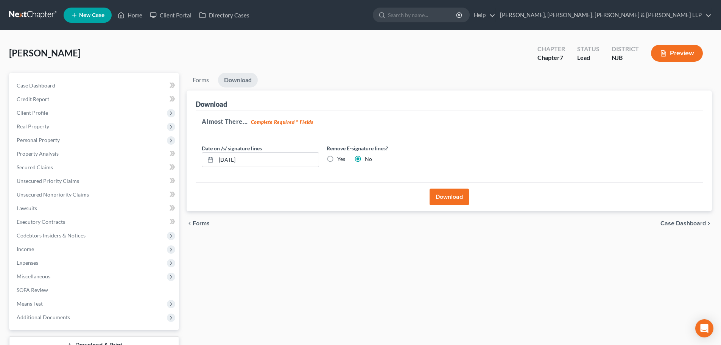
click at [447, 191] on button "Download" at bounding box center [449, 196] width 39 height 17
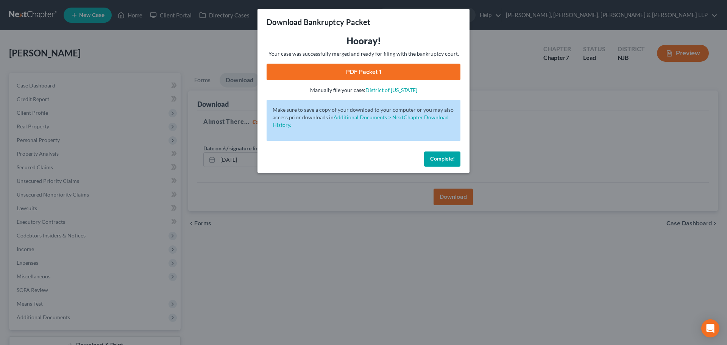
drag, startPoint x: 291, startPoint y: 71, endPoint x: 288, endPoint y: 75, distance: 5.4
click at [293, 71] on link "PDF Packet 1" at bounding box center [363, 72] width 194 height 17
